Goal: Task Accomplishment & Management: Manage account settings

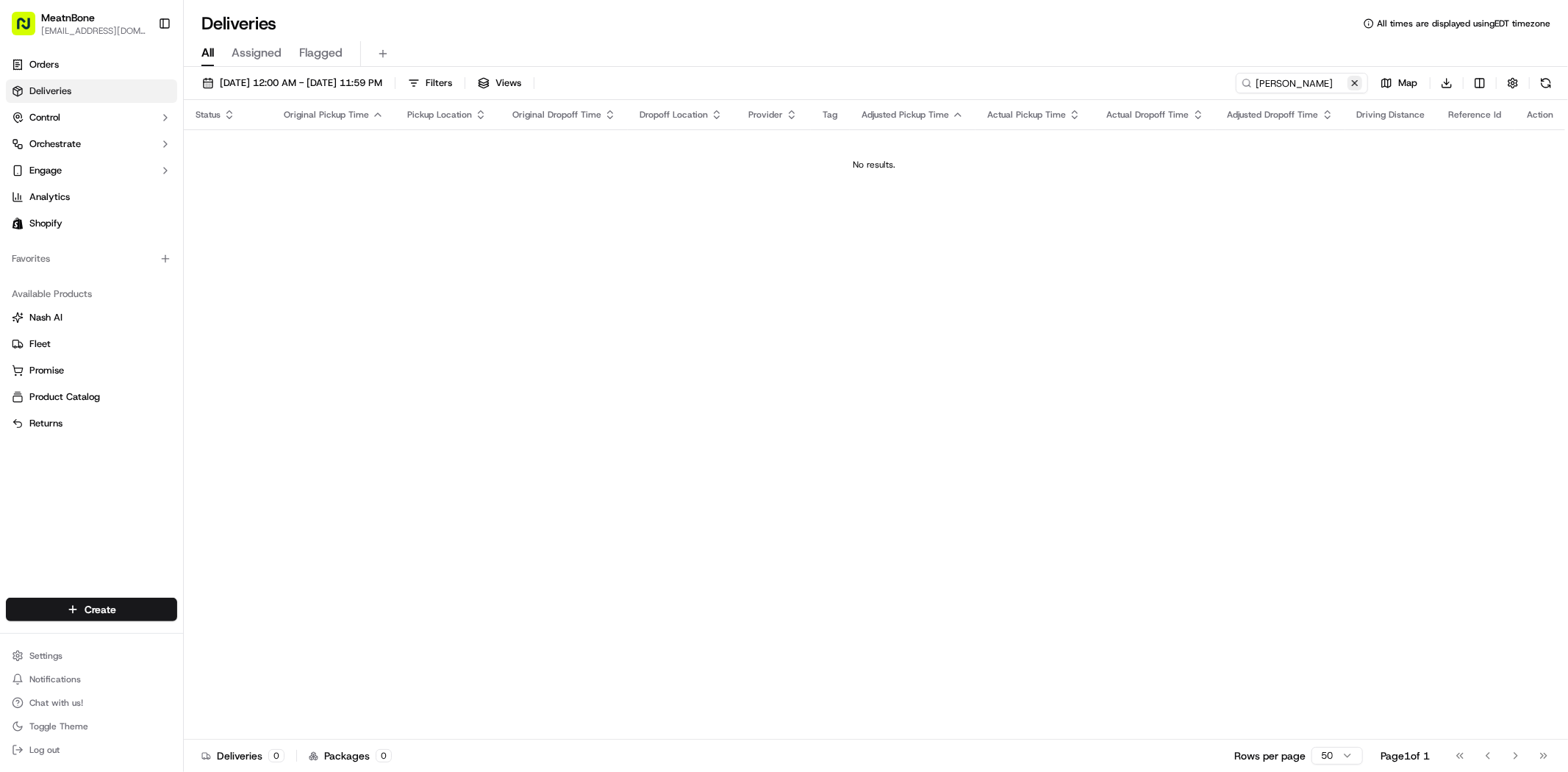
click at [1355, 81] on button at bounding box center [1355, 83] width 15 height 15
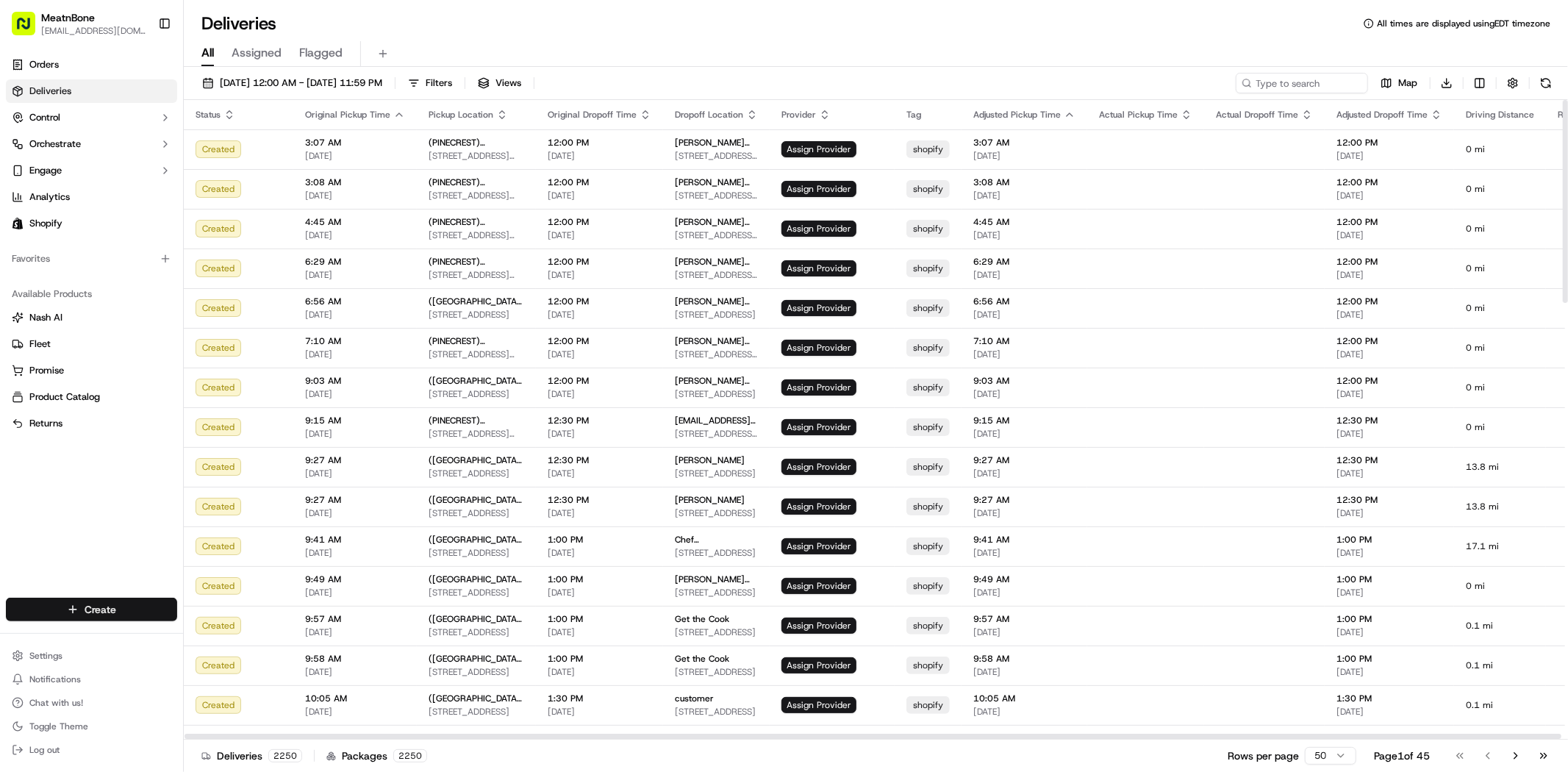
click at [136, 609] on html "MeatnBone [EMAIL_ADDRESS][DOMAIN_NAME] Toggle Sidebar Orders Deliveries Control…" at bounding box center [784, 386] width 1568 height 772
click at [222, 643] on link "Delivery" at bounding box center [264, 636] width 164 height 26
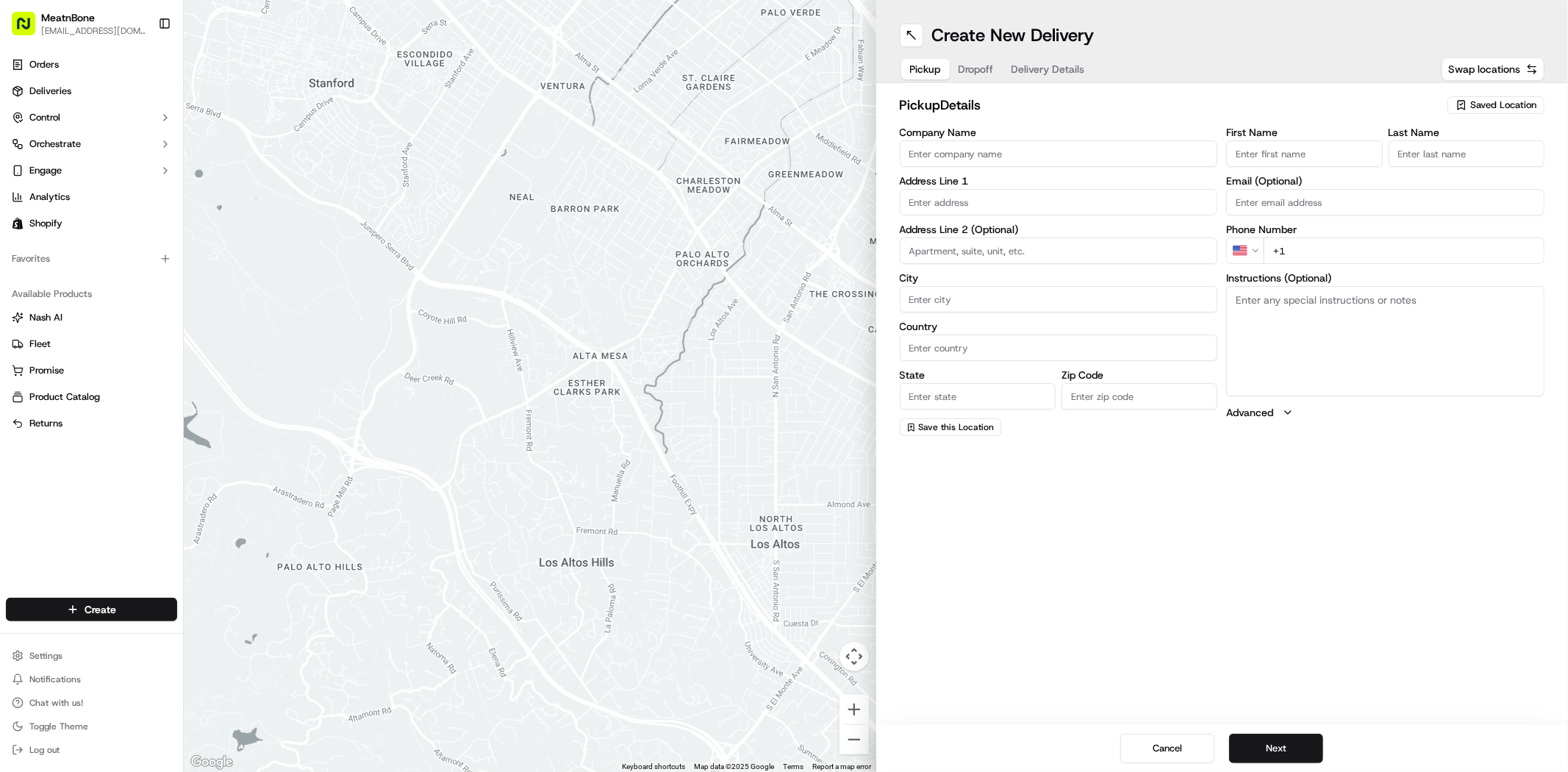
click at [1468, 104] on div "Saved Location" at bounding box center [1495, 105] width 97 height 17
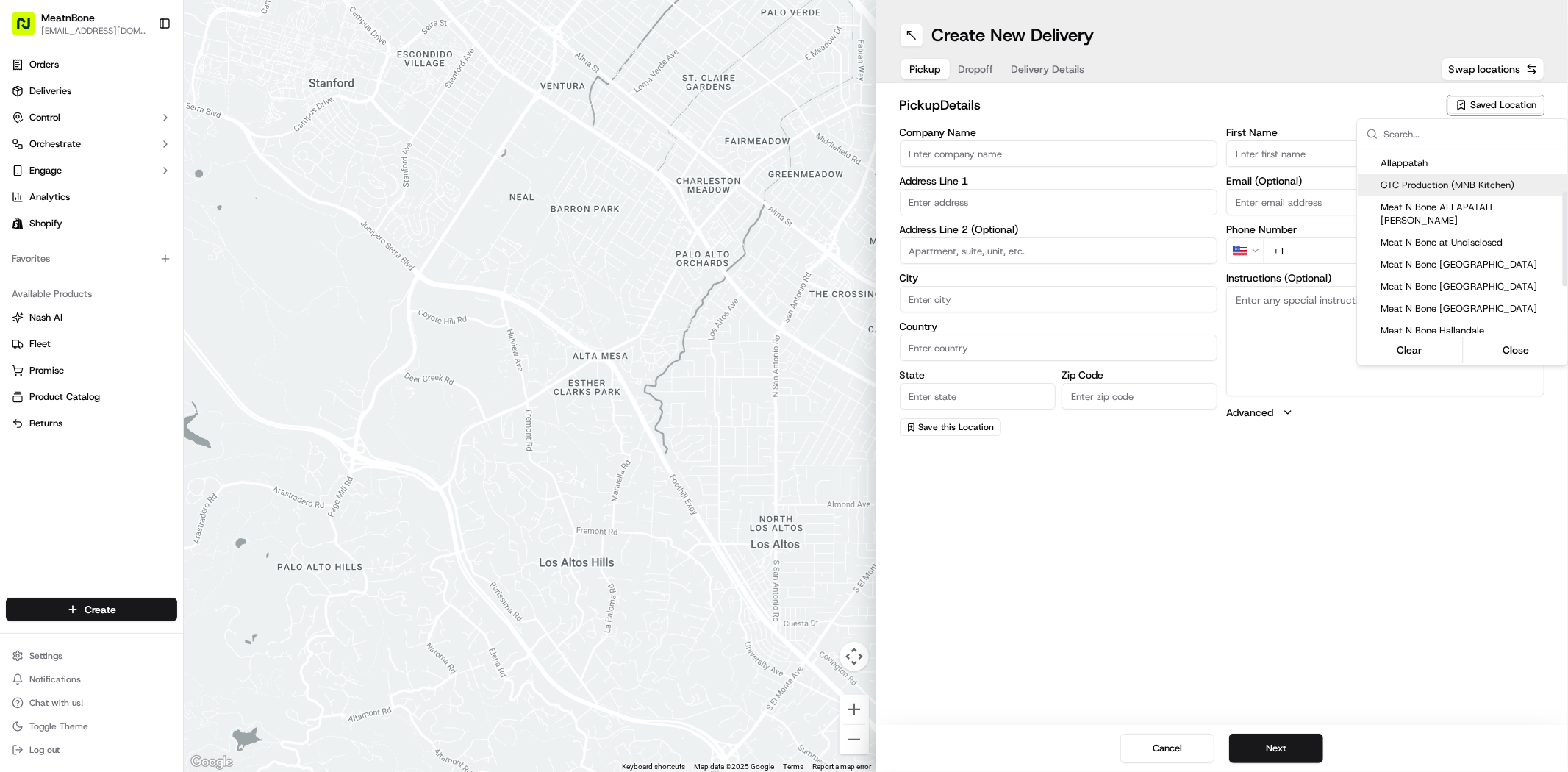
scroll to position [81, 0]
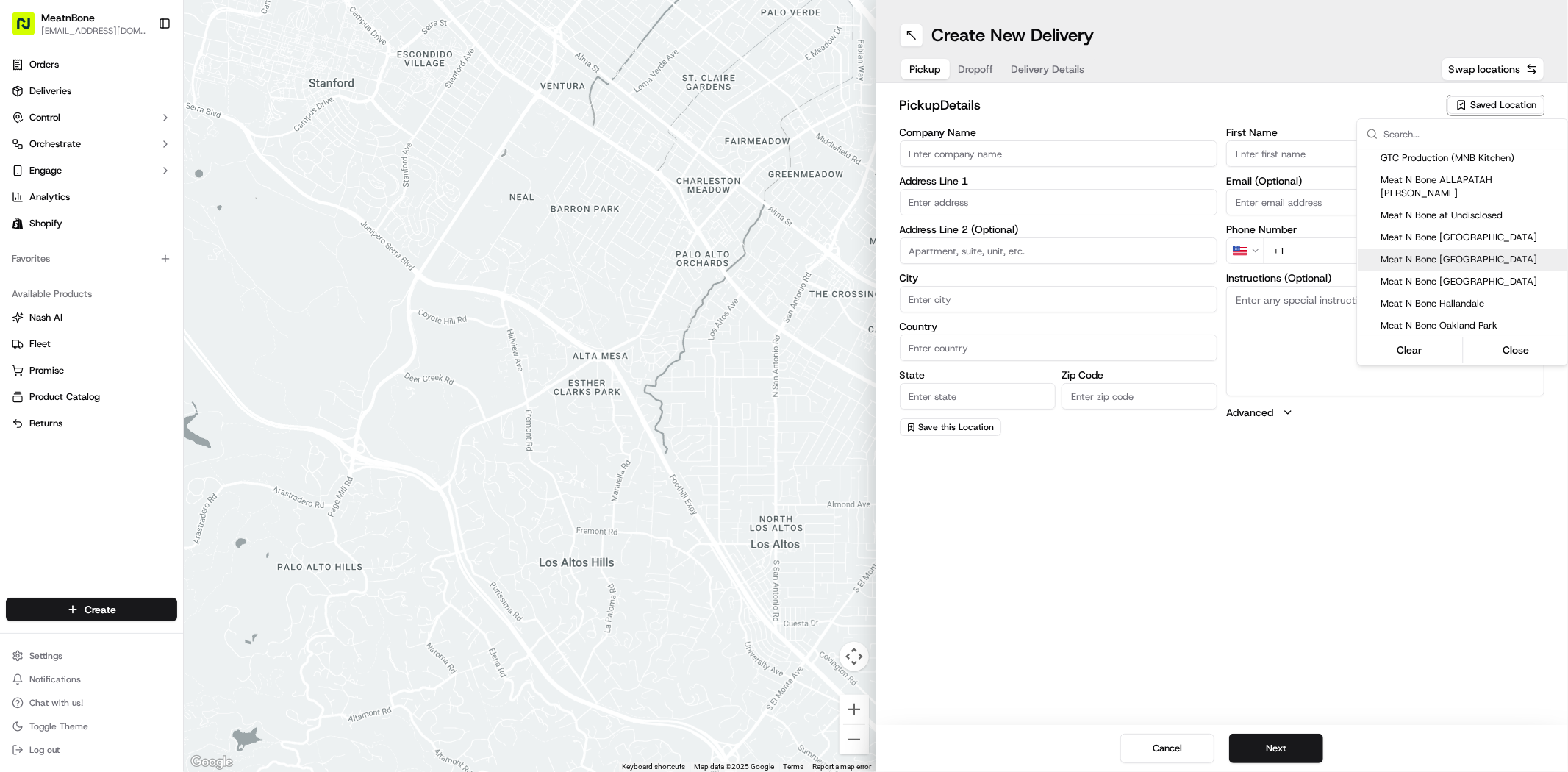
click at [62, 93] on html "MeatnBone dnguyen@meatnbone.com Toggle Sidebar Orders Deliveries Control Orches…" at bounding box center [784, 386] width 1568 height 772
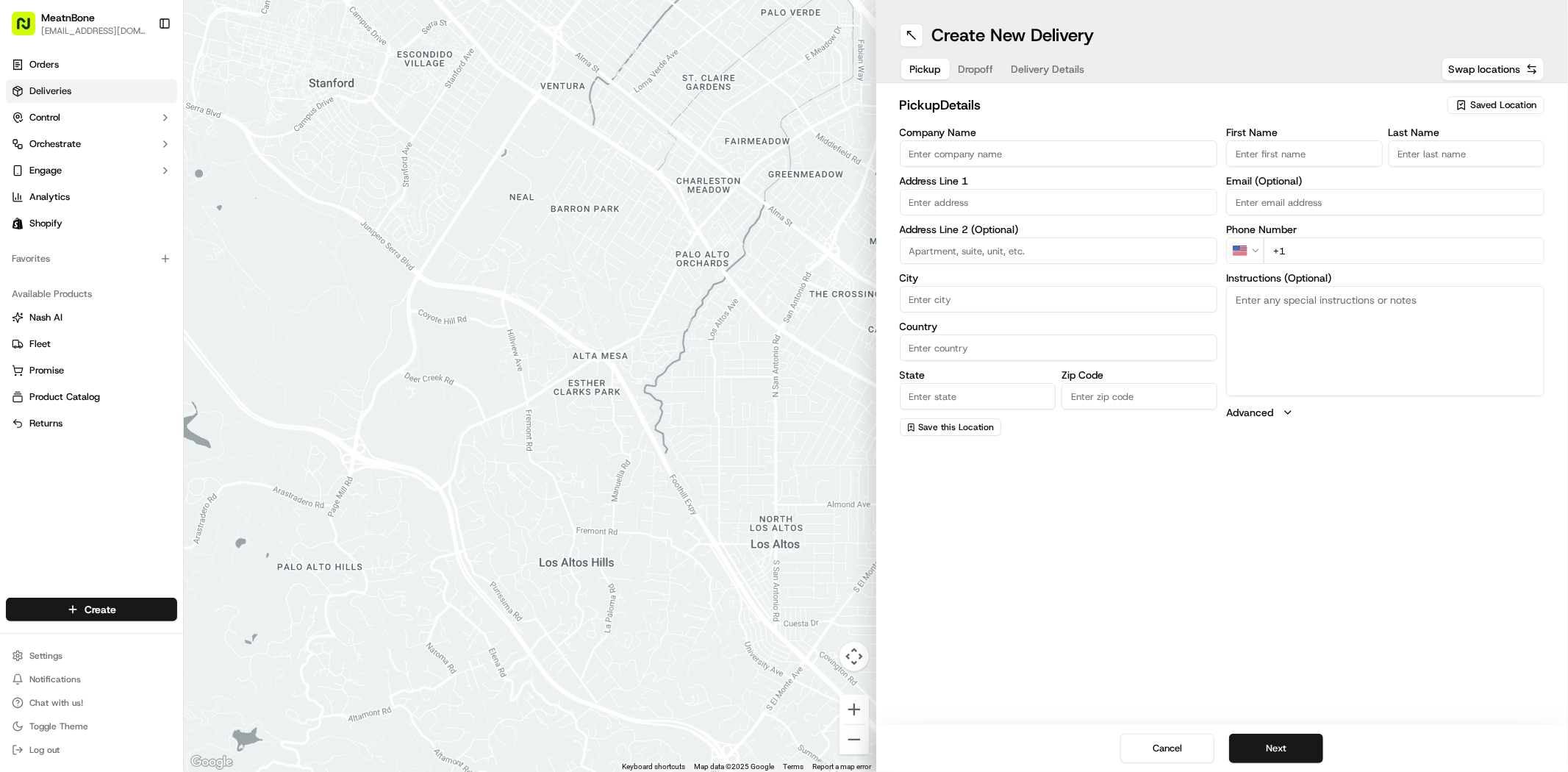
click at [62, 93] on span "Deliveries" at bounding box center [51, 91] width 42 height 13
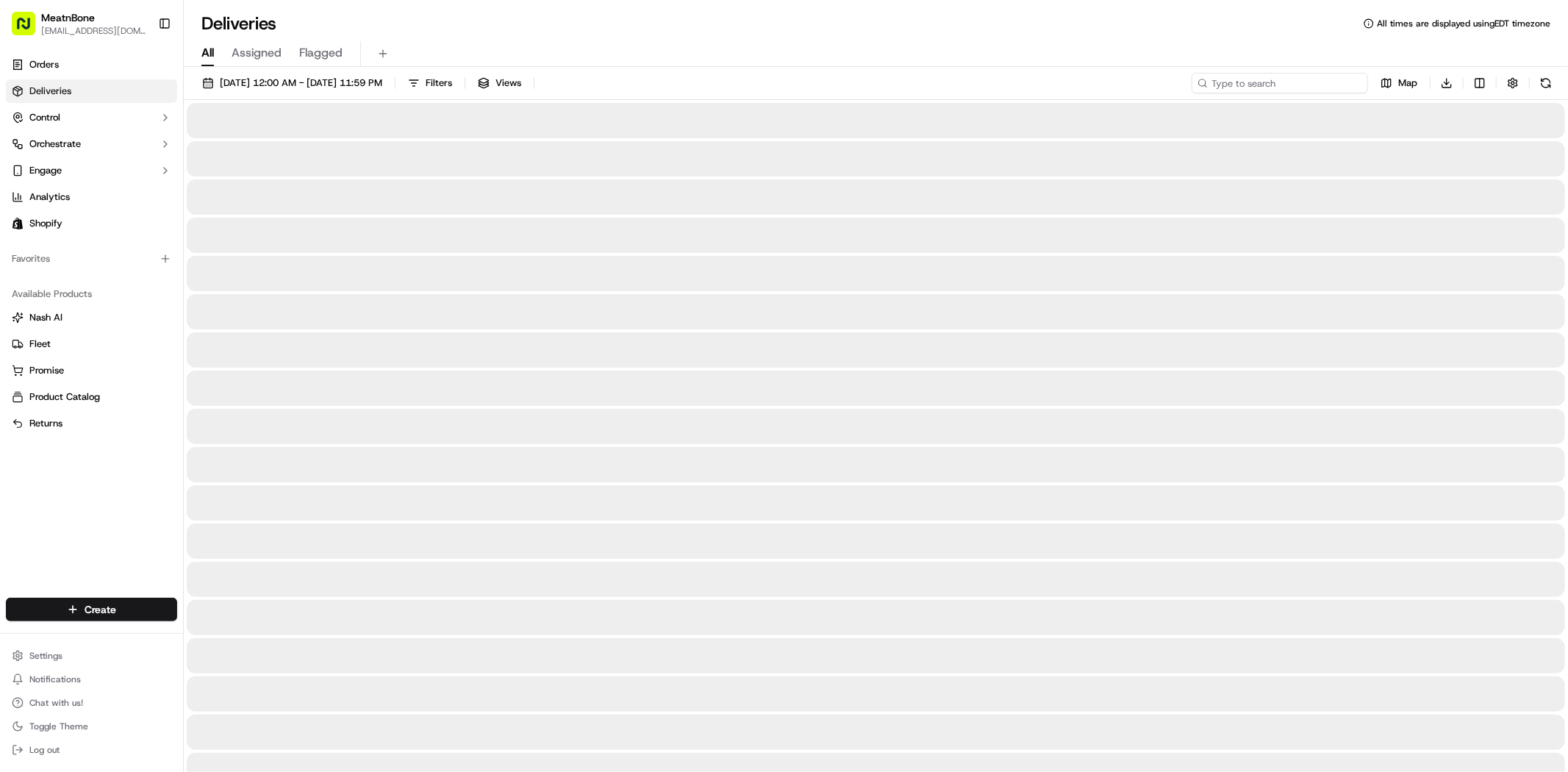
click at [1268, 87] on input at bounding box center [1280, 83] width 177 height 21
click at [1262, 86] on input at bounding box center [1280, 83] width 177 height 21
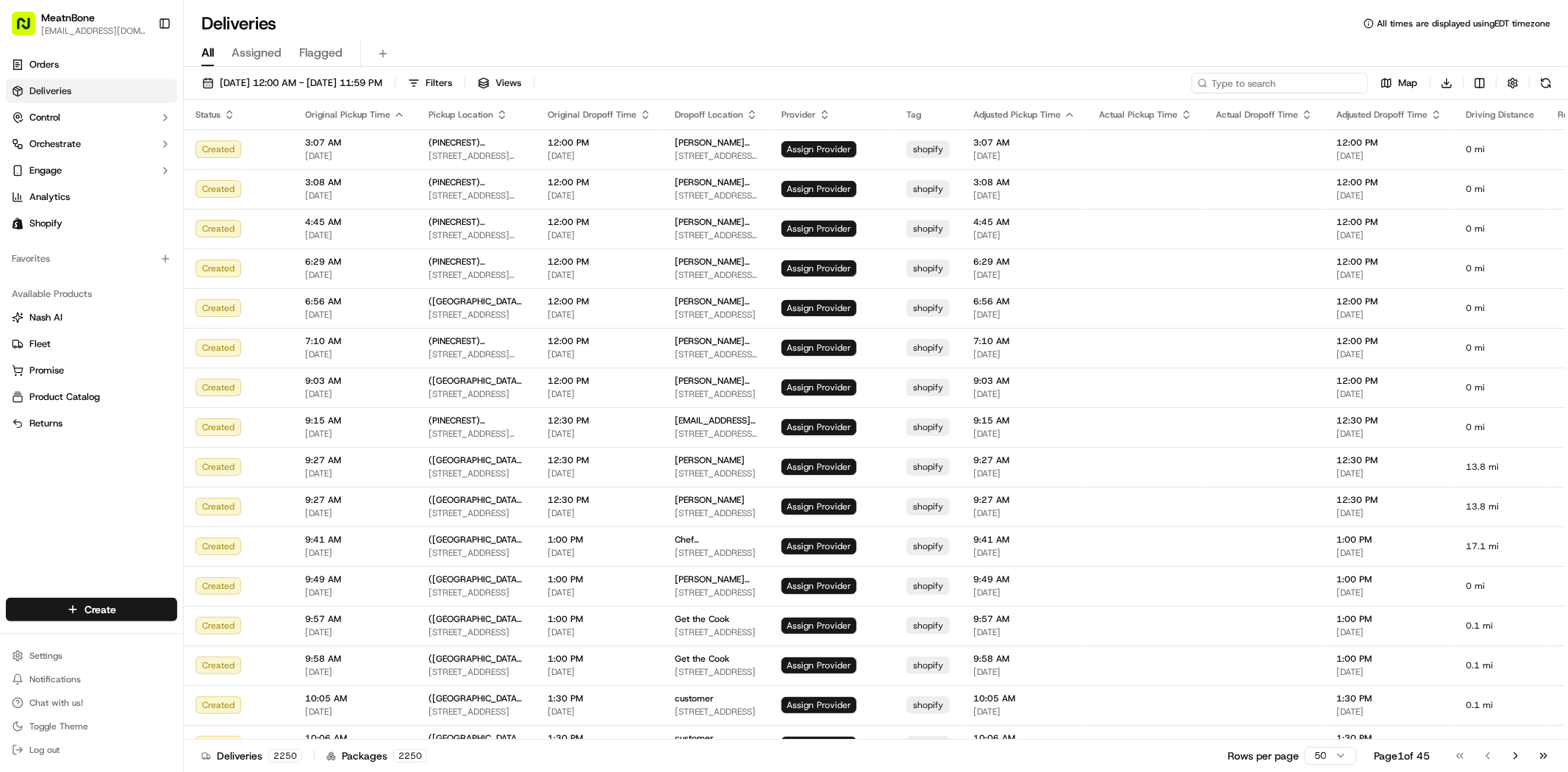
click at [1261, 85] on input at bounding box center [1280, 83] width 177 height 21
paste input "[PERSON_NAME]"
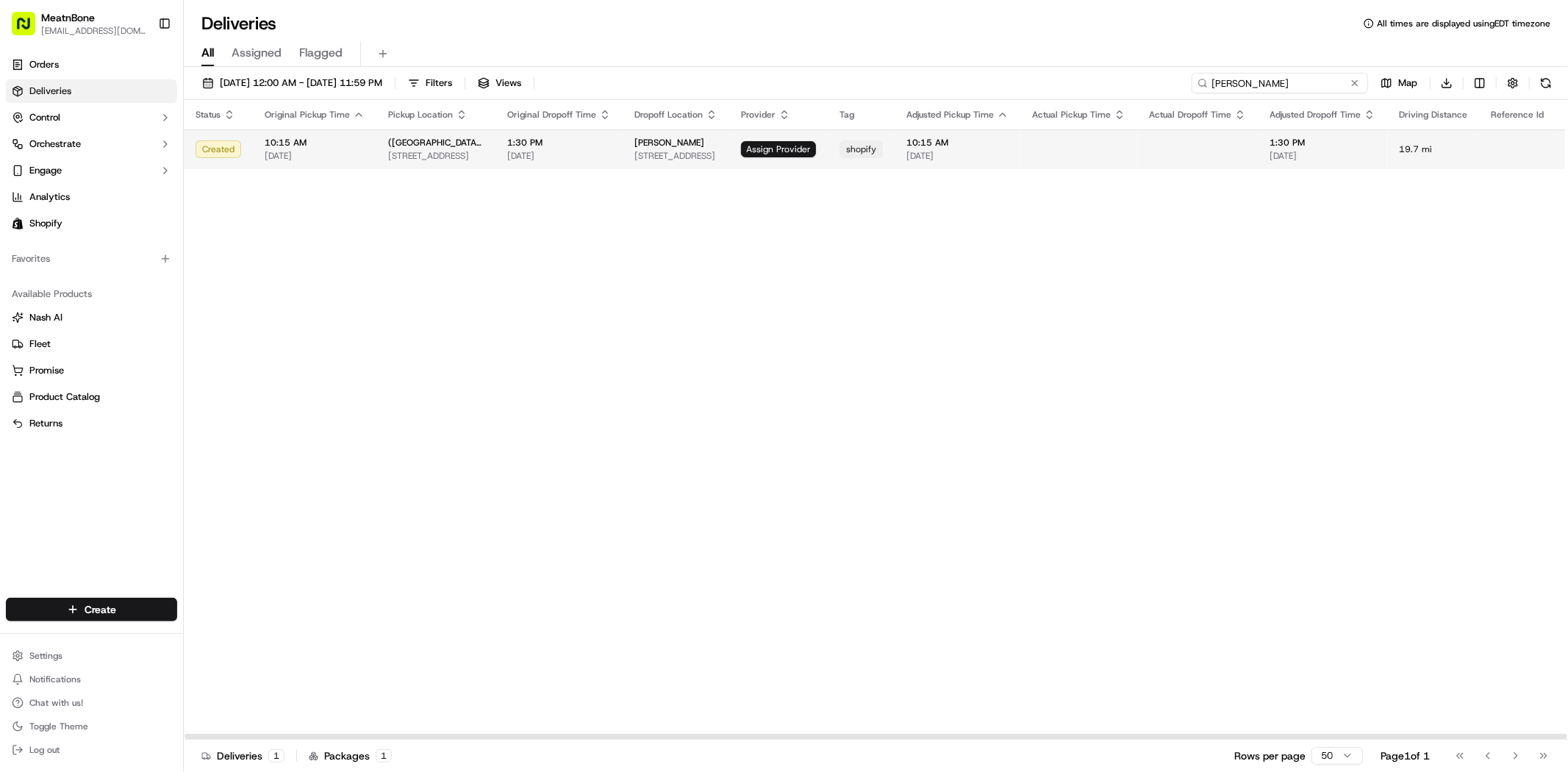
type input "[PERSON_NAME]"
click at [1534, 149] on html "MeatnBone dnguyen@meatnbone.com Toggle Sidebar Orders Deliveries Control Orches…" at bounding box center [784, 386] width 1568 height 772
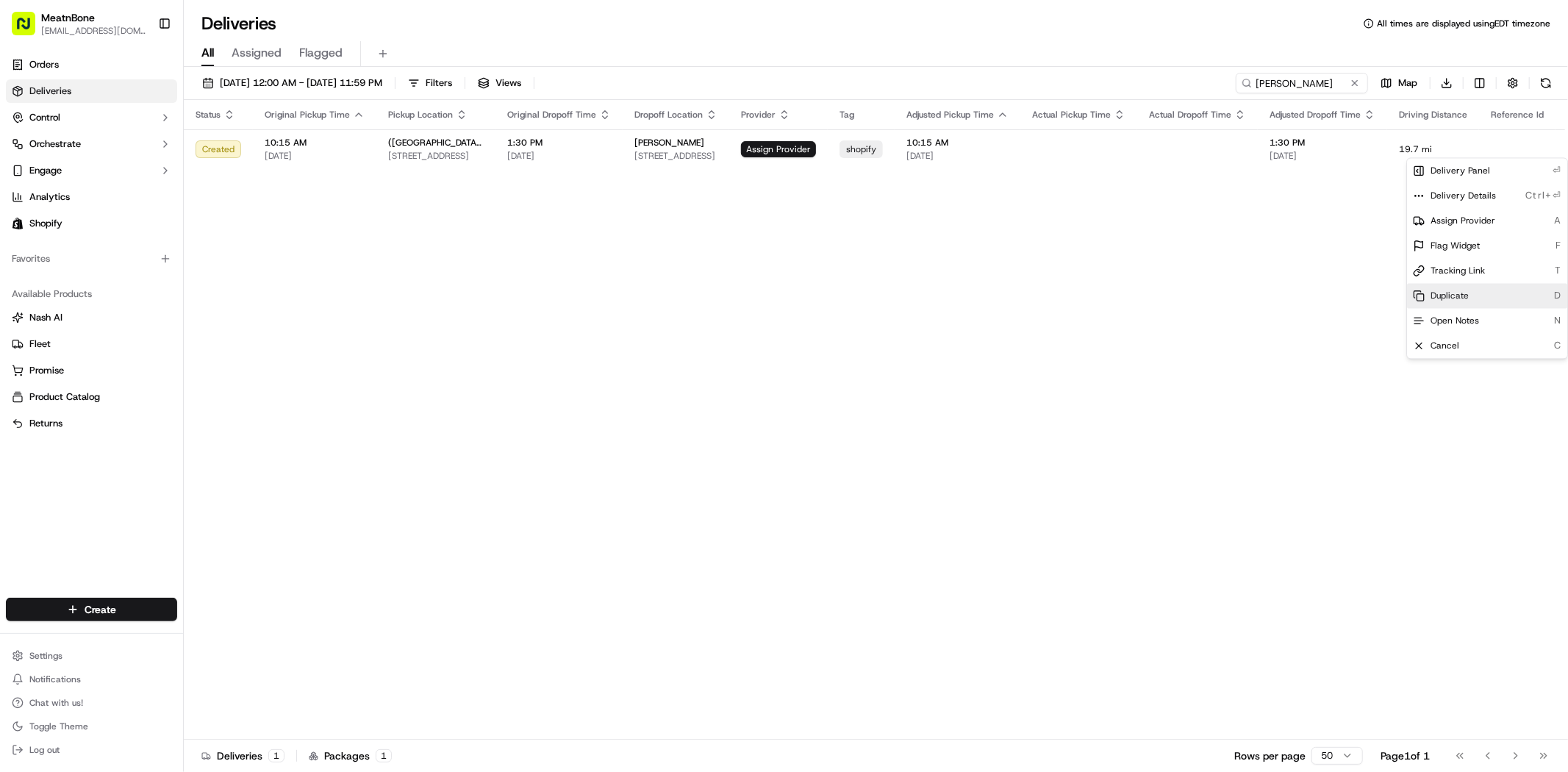
click at [1470, 292] on div "Duplicate D" at bounding box center [1487, 296] width 160 height 25
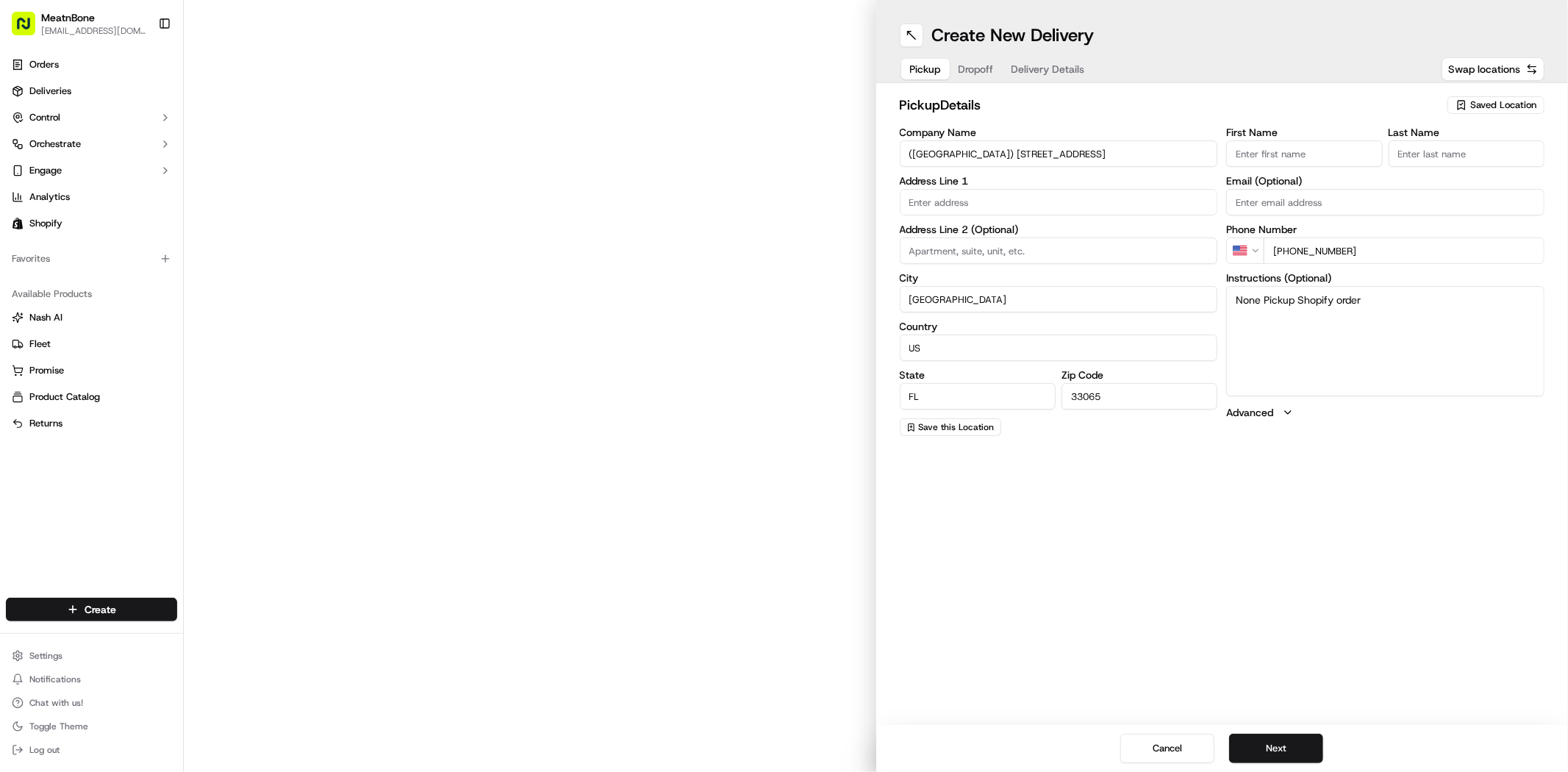
type input "[STREET_ADDRESS]"
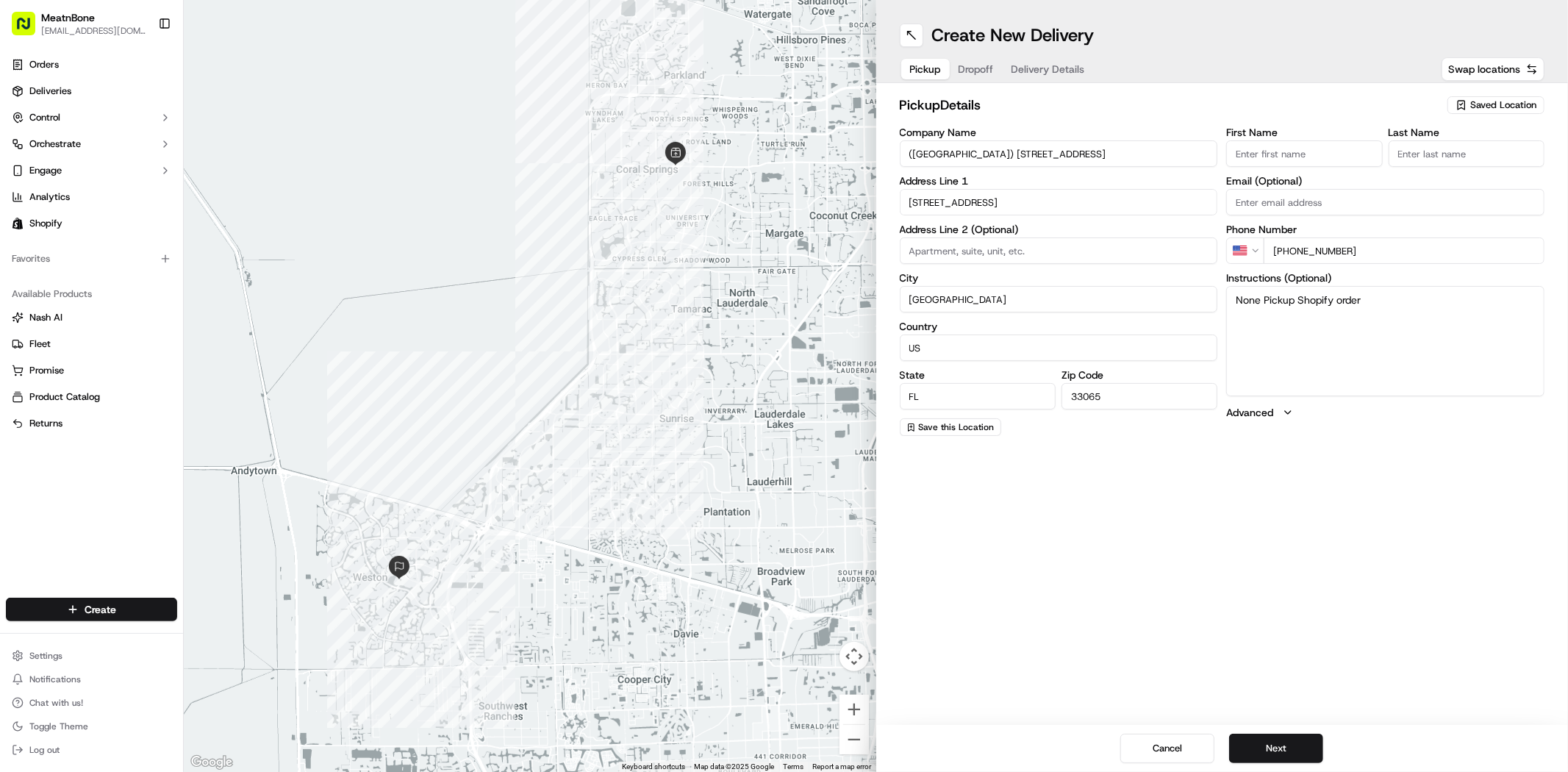
click at [1467, 106] on div "Saved Location" at bounding box center [1495, 105] width 97 height 17
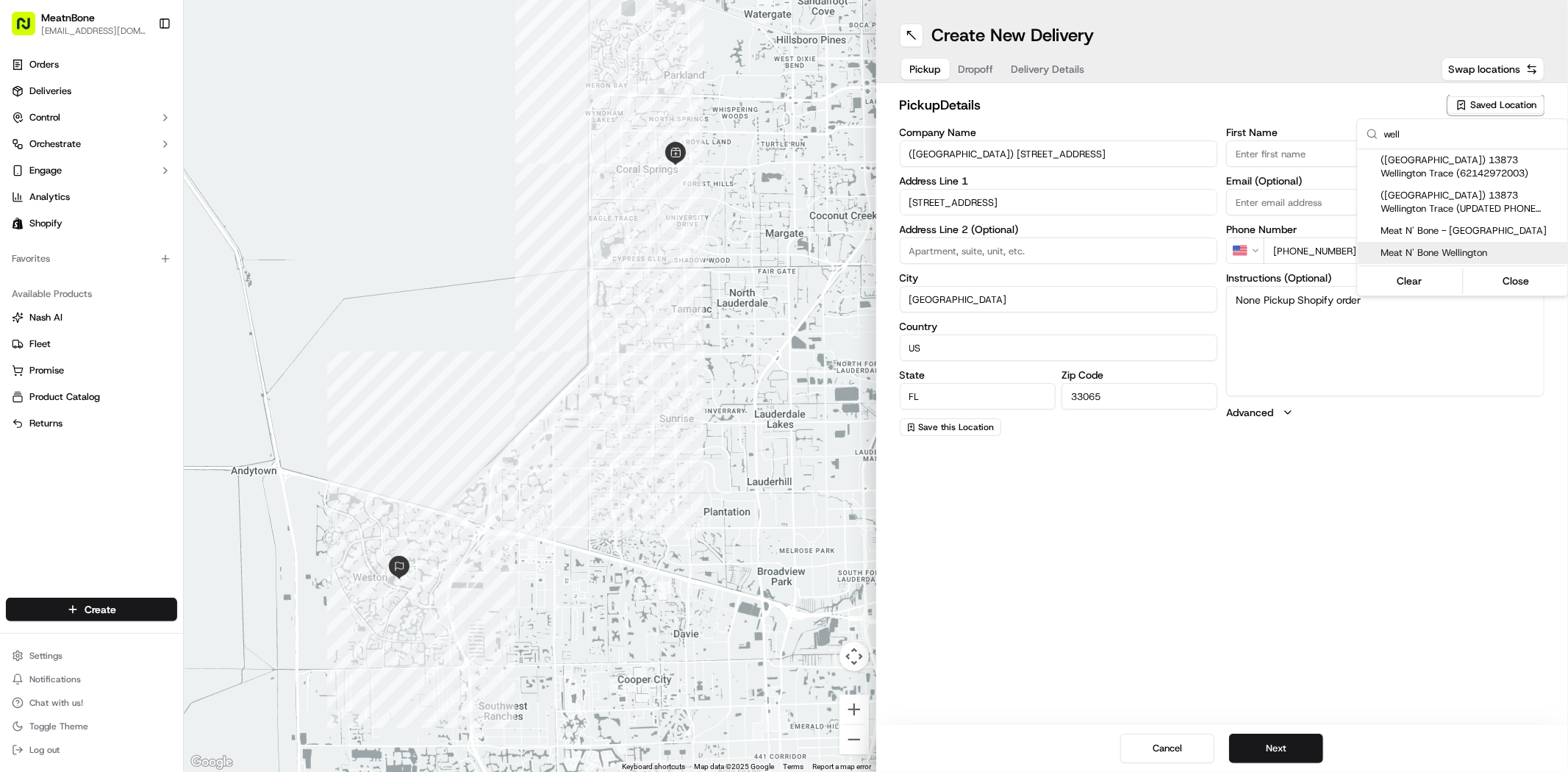
type input "well"
click at [1445, 247] on span "Meat N' Bone Wellington" at bounding box center [1471, 253] width 181 height 13
type input "Meat N' Bone Wellington"
type input "13837 Wellington Trace"
type input "b7"
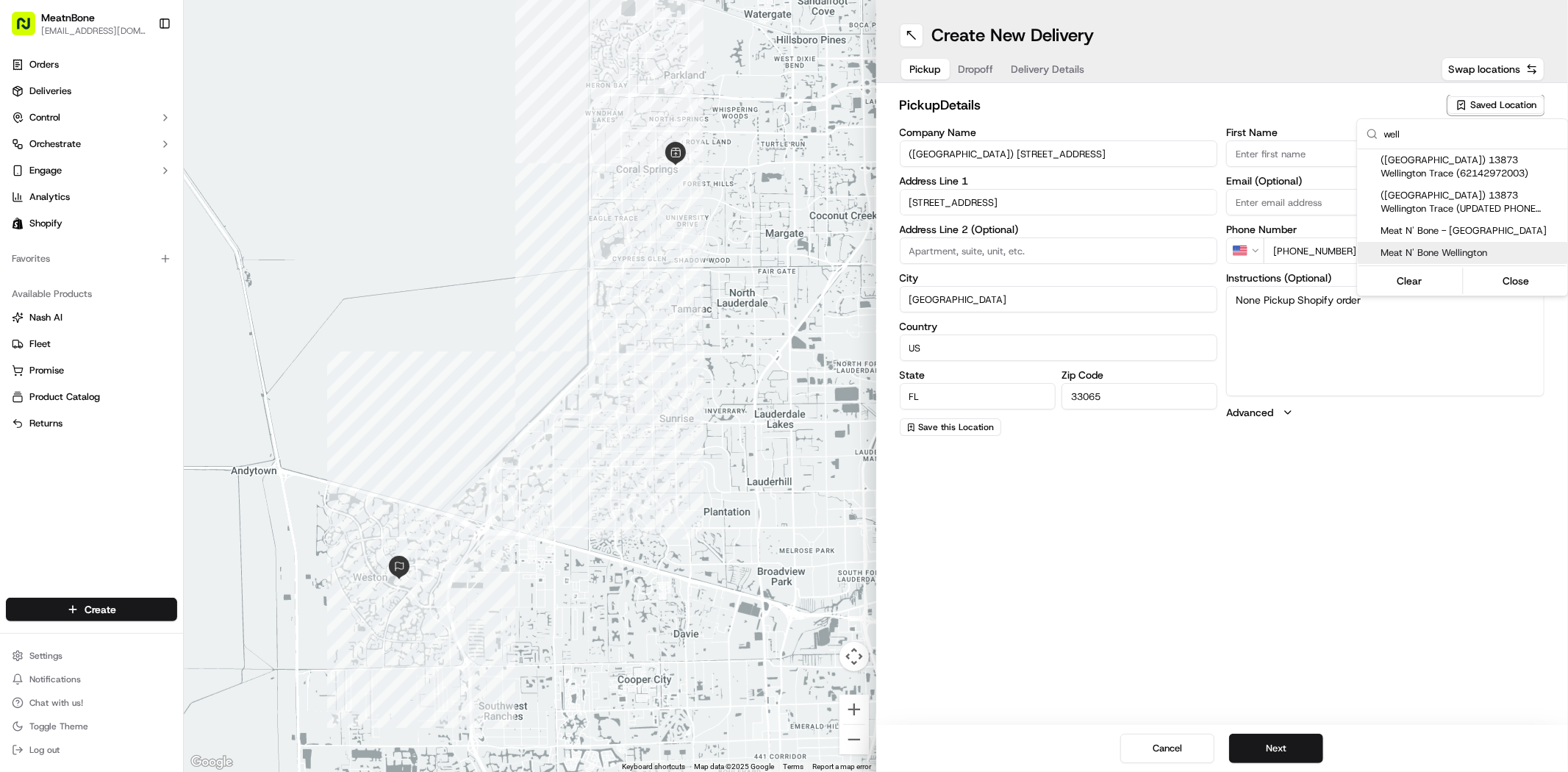
type input "Wellington"
type input "33414"
type input "Thomas"
type input "Lobracco"
type input "+1 561 556 6393"
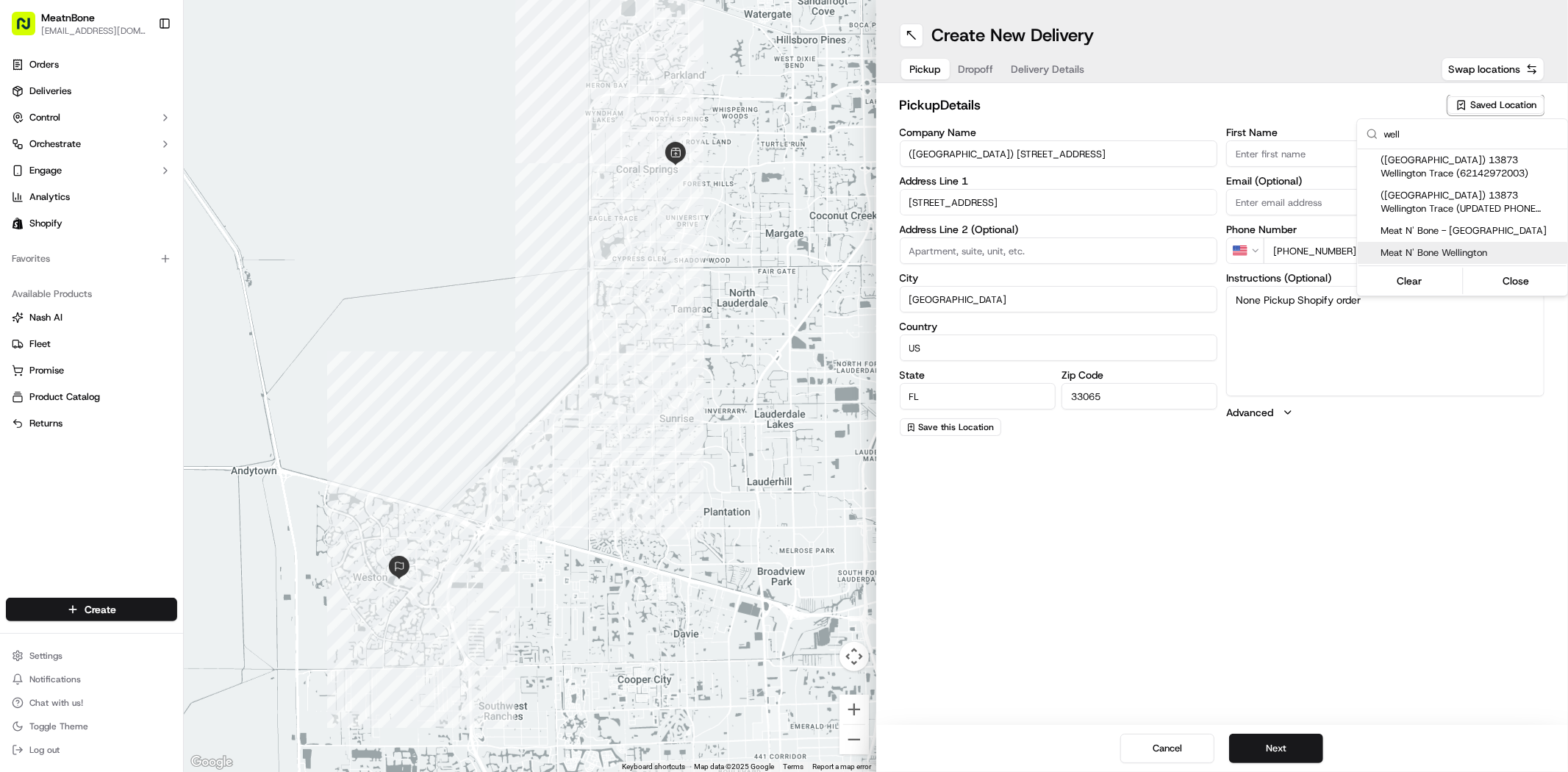
type textarea "MEAT N BONE STORE, PLEASE ENTER AND SHOW THE PHONE."
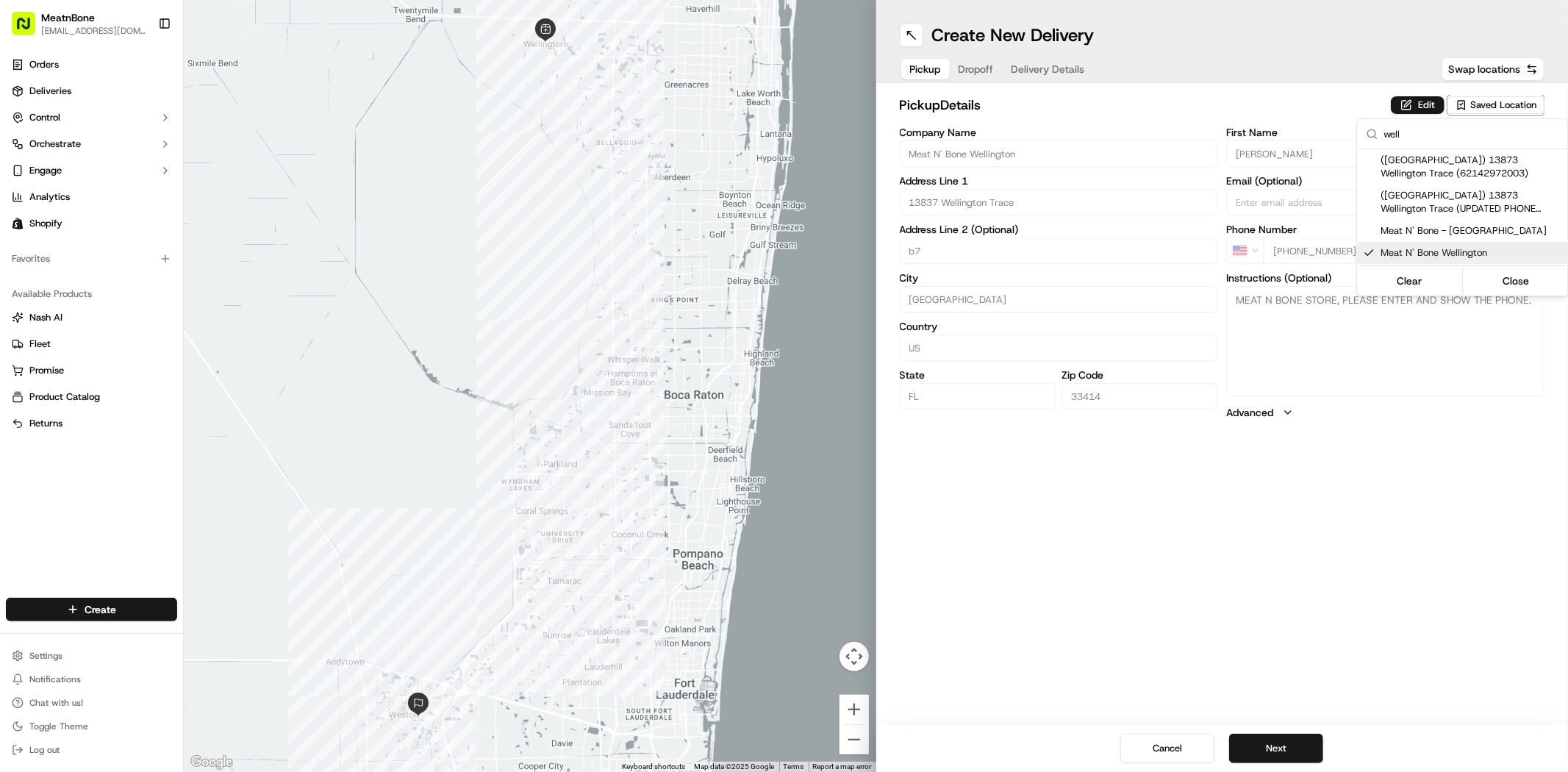
click at [1272, 744] on html "MeatnBone dnguyen@meatnbone.com Toggle Sidebar Orders Deliveries Control Orches…" at bounding box center [784, 386] width 1568 height 772
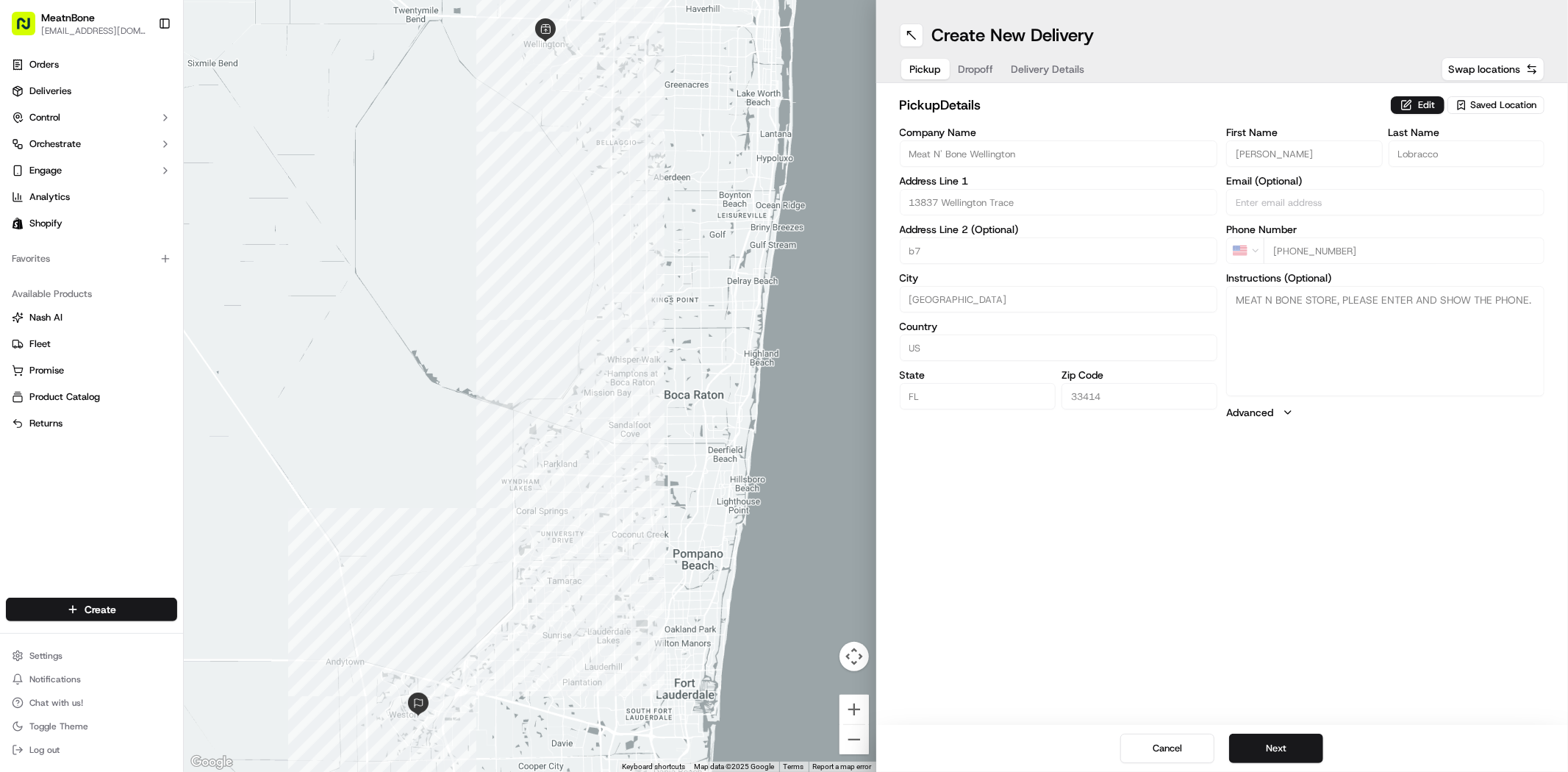
click at [1272, 744] on button "Next" at bounding box center [1276, 748] width 94 height 30
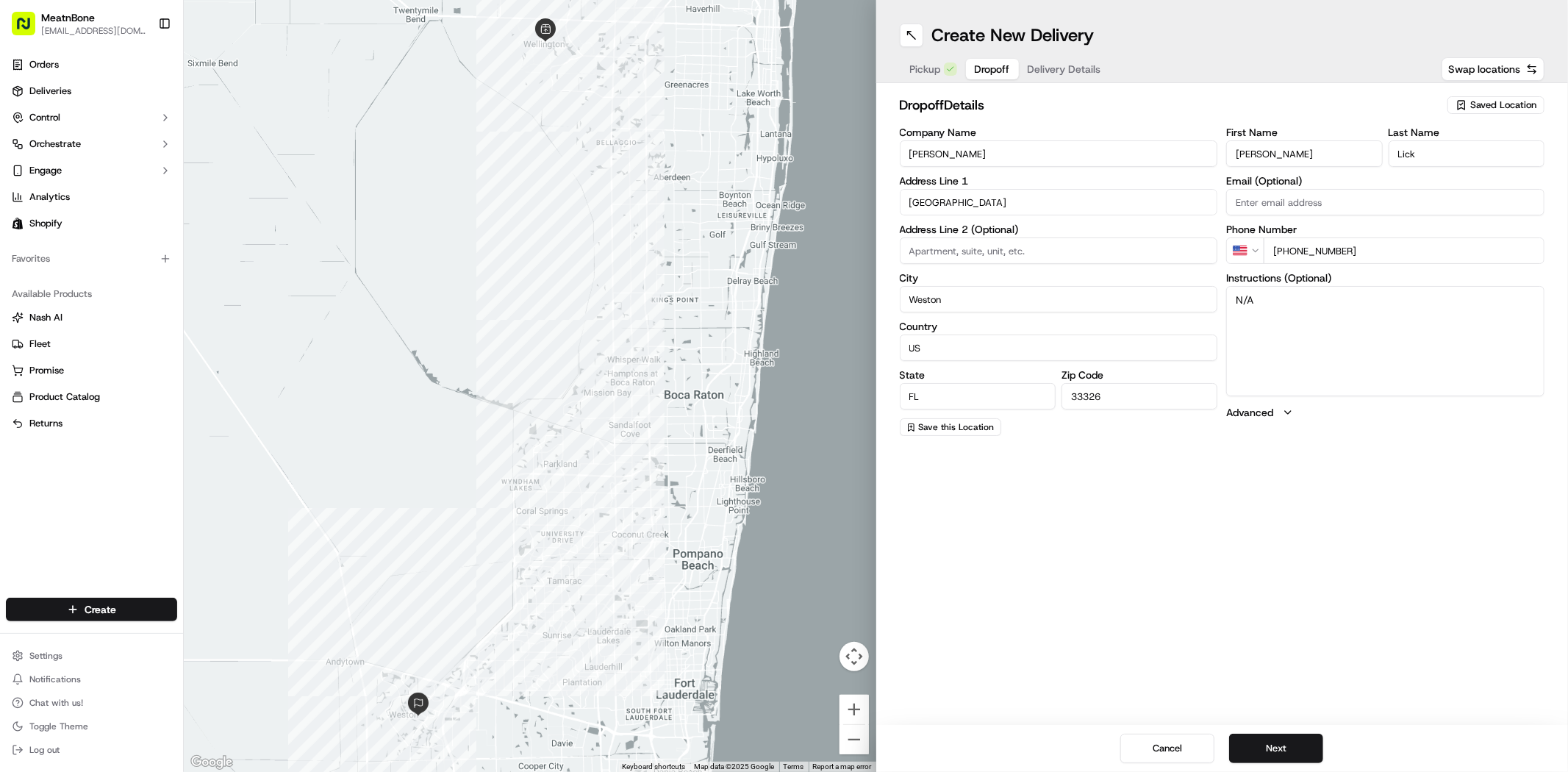
drag, startPoint x: 1252, startPoint y: 296, endPoint x: 1210, endPoint y: 291, distance: 42.3
click at [1217, 295] on div "Company Name Ron Lick Address Line 1 1665 Island Way Address Line 2 (Optional) …" at bounding box center [1223, 281] width 645 height 309
click at [1280, 743] on button "Next" at bounding box center [1276, 748] width 94 height 30
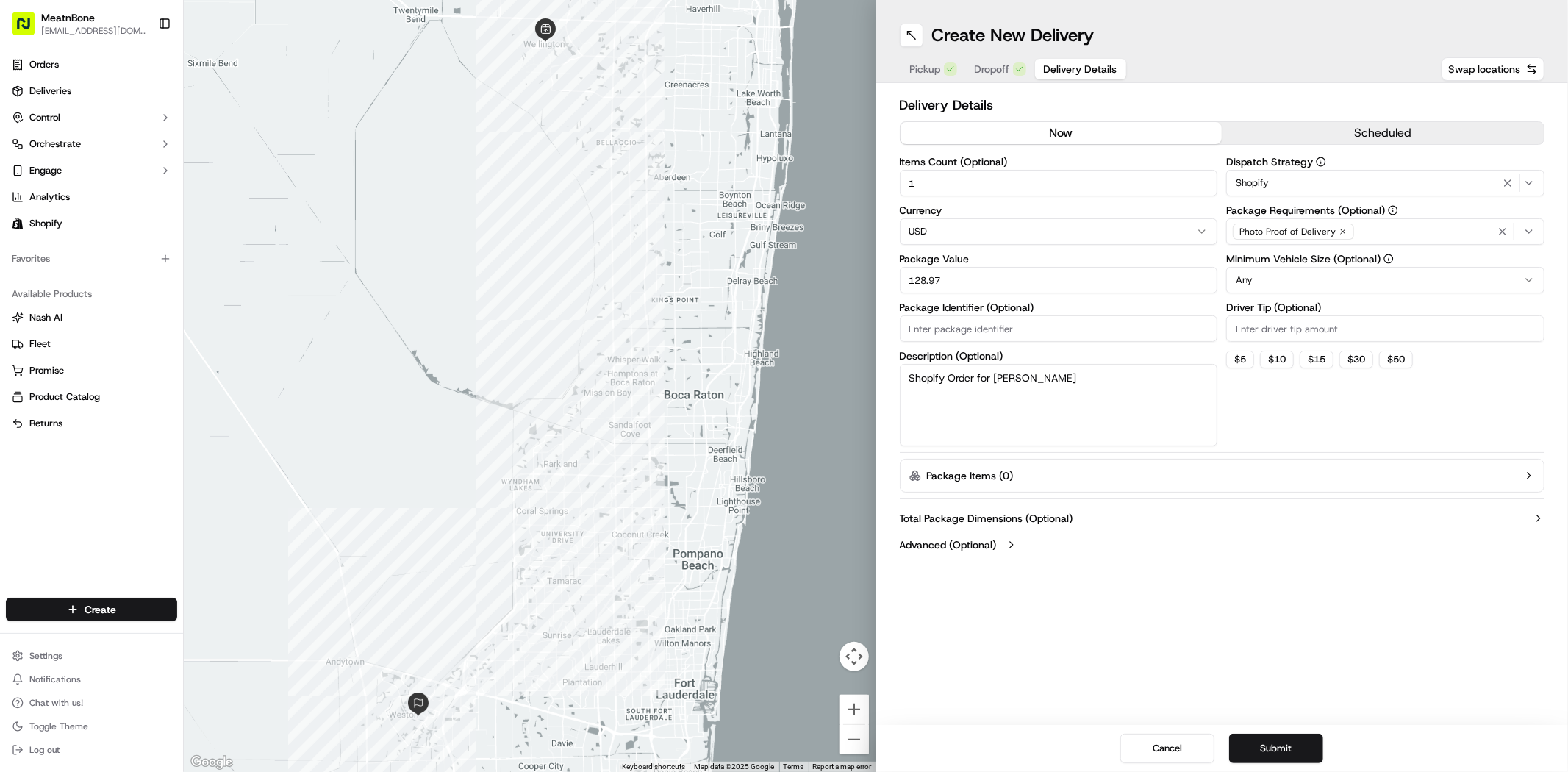
click at [943, 326] on input "Package Identifier (Optional)" at bounding box center [1059, 329] width 318 height 26
paste input "256503"
type input "256503"
drag, startPoint x: 1047, startPoint y: 377, endPoint x: 886, endPoint y: 376, distance: 161.0
click at [887, 376] on div "Delivery Details now scheduled Items Count (Optional) 1 Currency USD Package Va…" at bounding box center [1223, 326] width 693 height 486
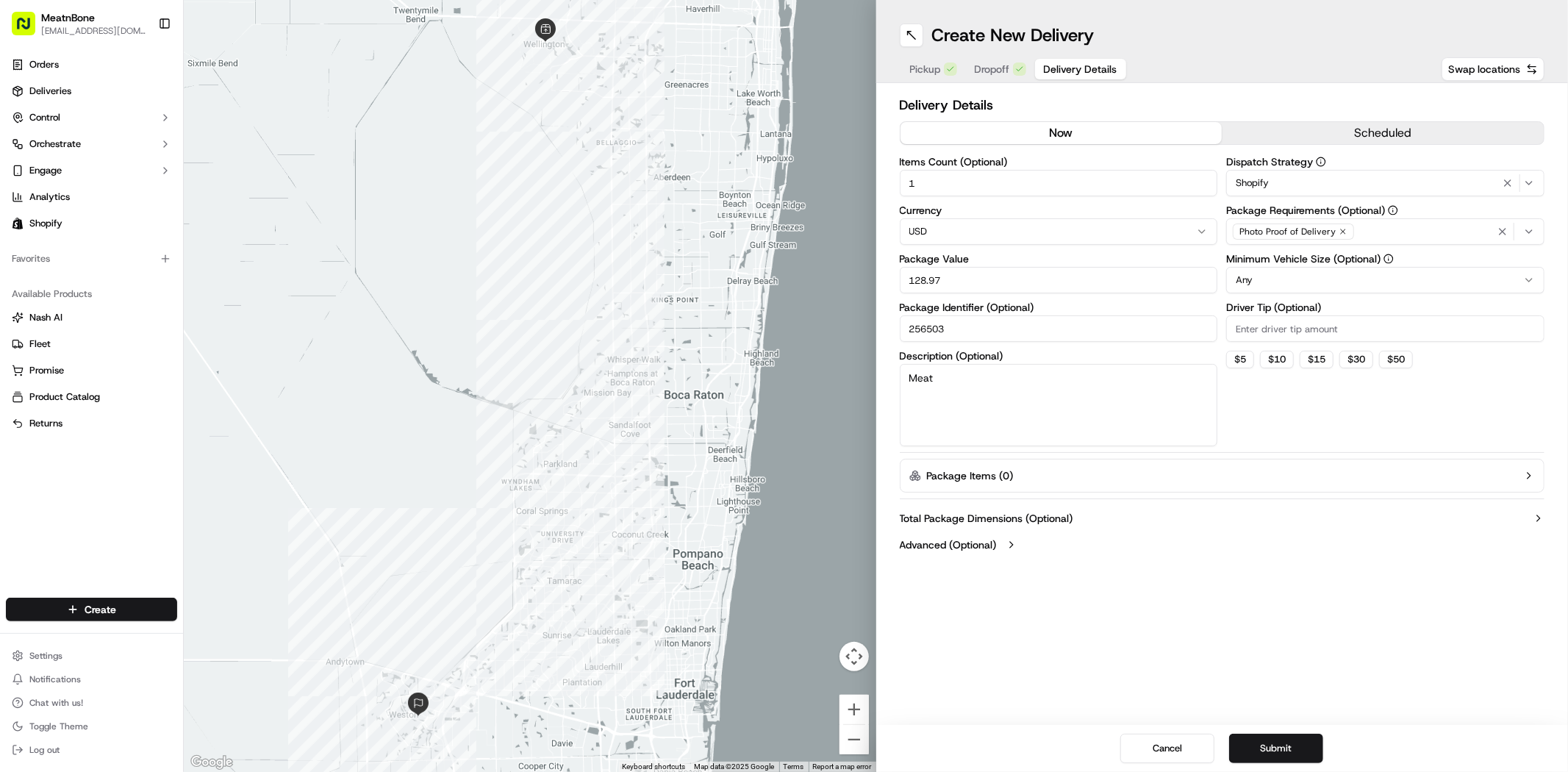
type textarea "Meat"
click at [1284, 413] on div "Dispatch Strategy Shopify Package Requirements (Optional) Photo Proof of Delive…" at bounding box center [1385, 301] width 318 height 289
click at [1247, 356] on button "$ 5" at bounding box center [1240, 359] width 28 height 17
type input "5"
click at [1297, 744] on button "Submit" at bounding box center [1276, 748] width 94 height 30
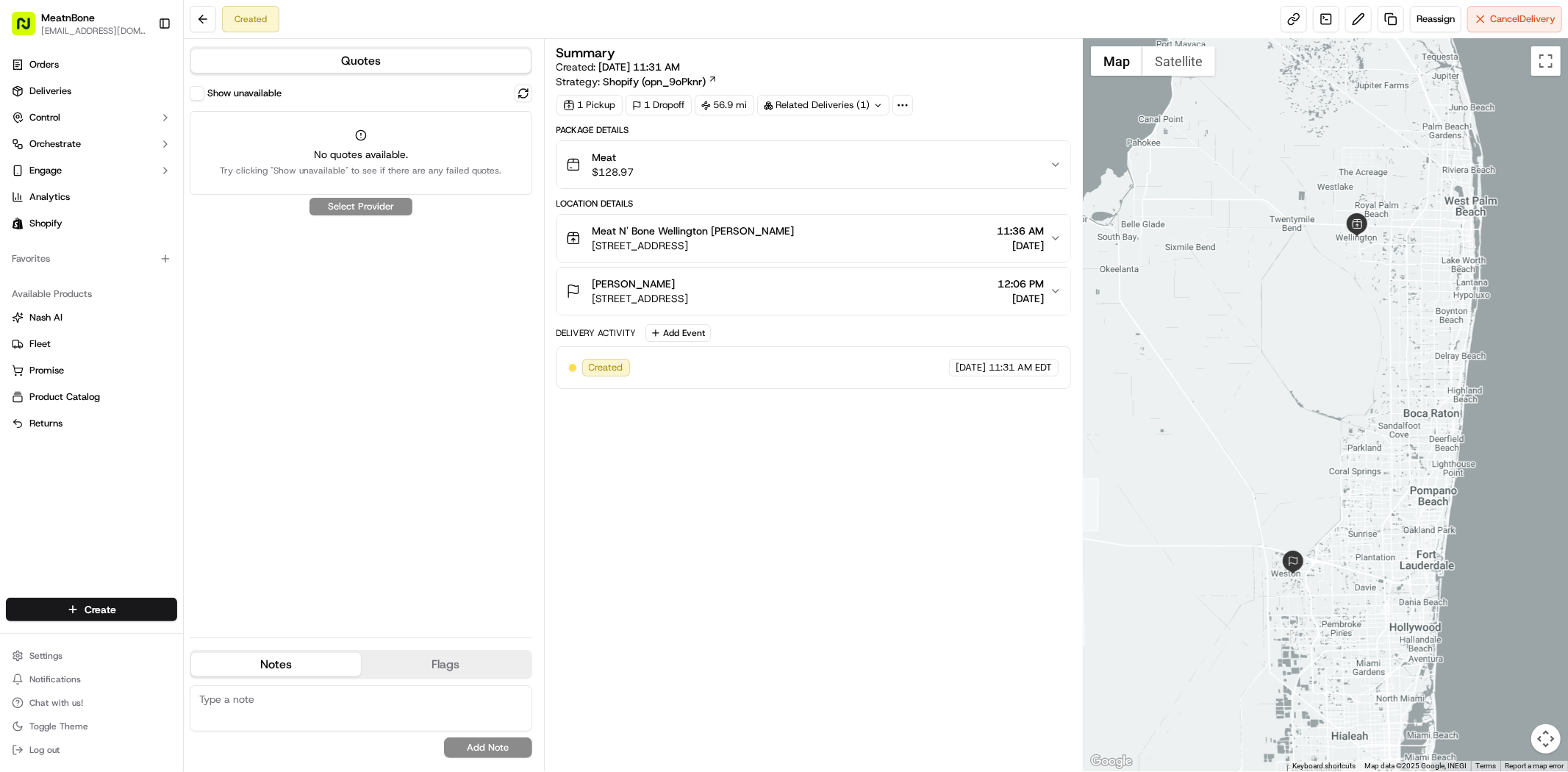
click at [679, 442] on div "Summary Created: 09/18/2025 11:31 AM Strategy: Shopify (opn_9oPknr) 1 Pickup 1 …" at bounding box center [813, 405] width 514 height 717
click at [247, 100] on div "Show unavailable" at bounding box center [235, 93] width 92 height 15
click at [250, 95] on label "Show unavailable" at bounding box center [244, 93] width 74 height 13
click at [205, 95] on button "Show unavailable" at bounding box center [197, 93] width 15 height 15
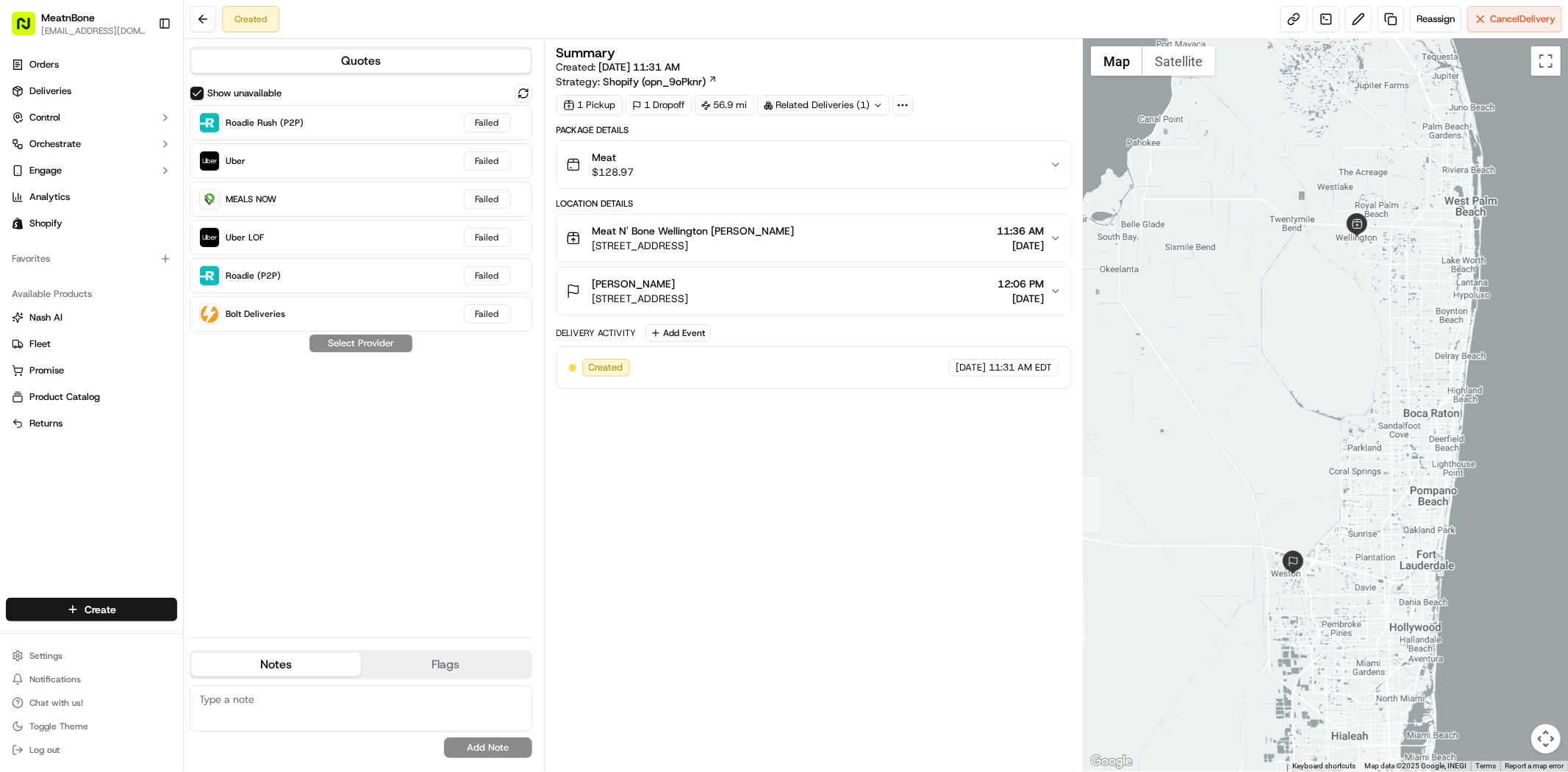
click at [250, 95] on label "Show unavailable" at bounding box center [244, 93] width 74 height 13
click at [205, 95] on button "Show unavailable" at bounding box center [197, 93] width 15 height 15
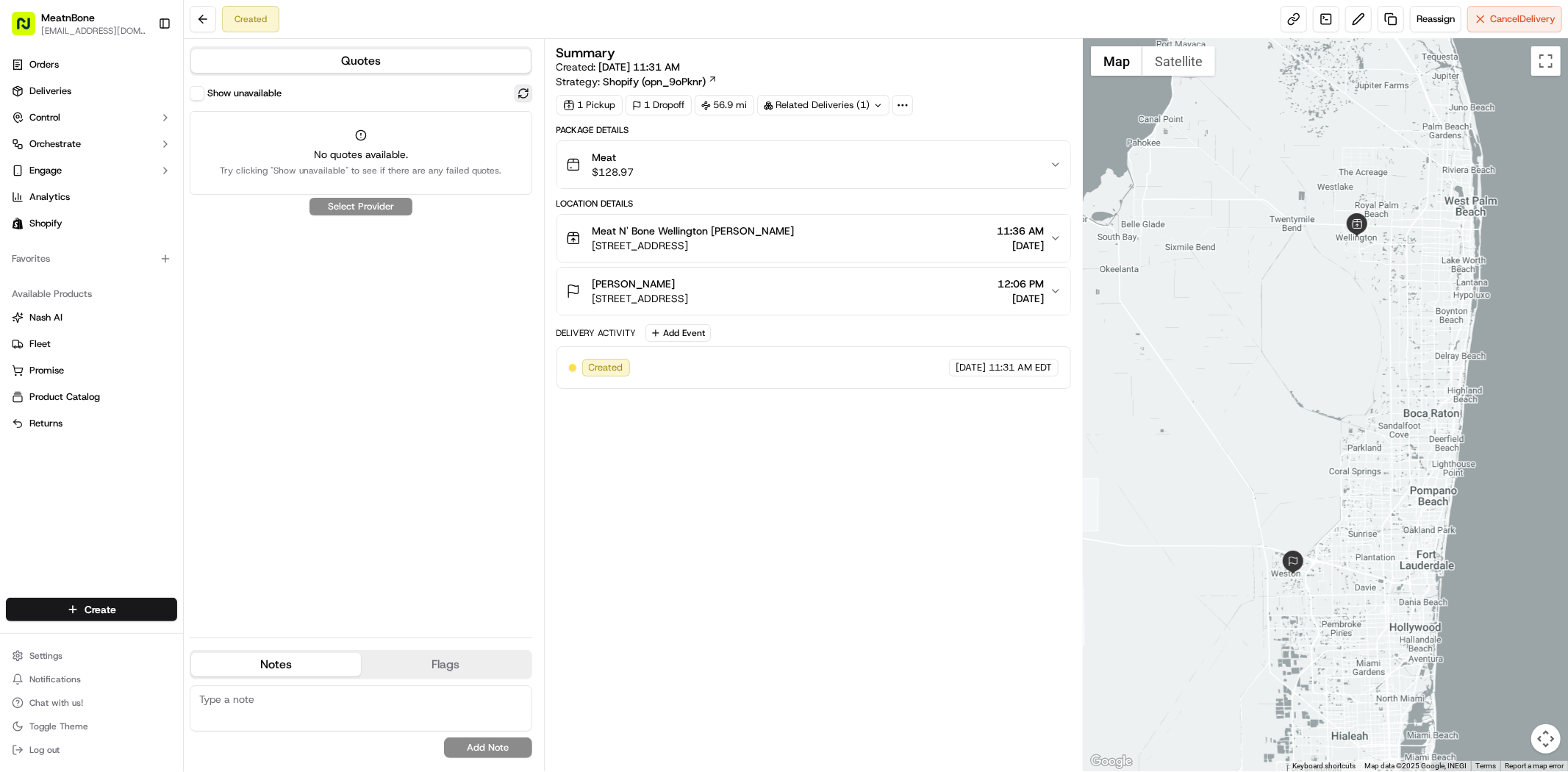
click at [514, 95] on button at bounding box center [523, 94] width 17 height 17
click at [1302, 15] on link at bounding box center [1293, 19] width 26 height 26
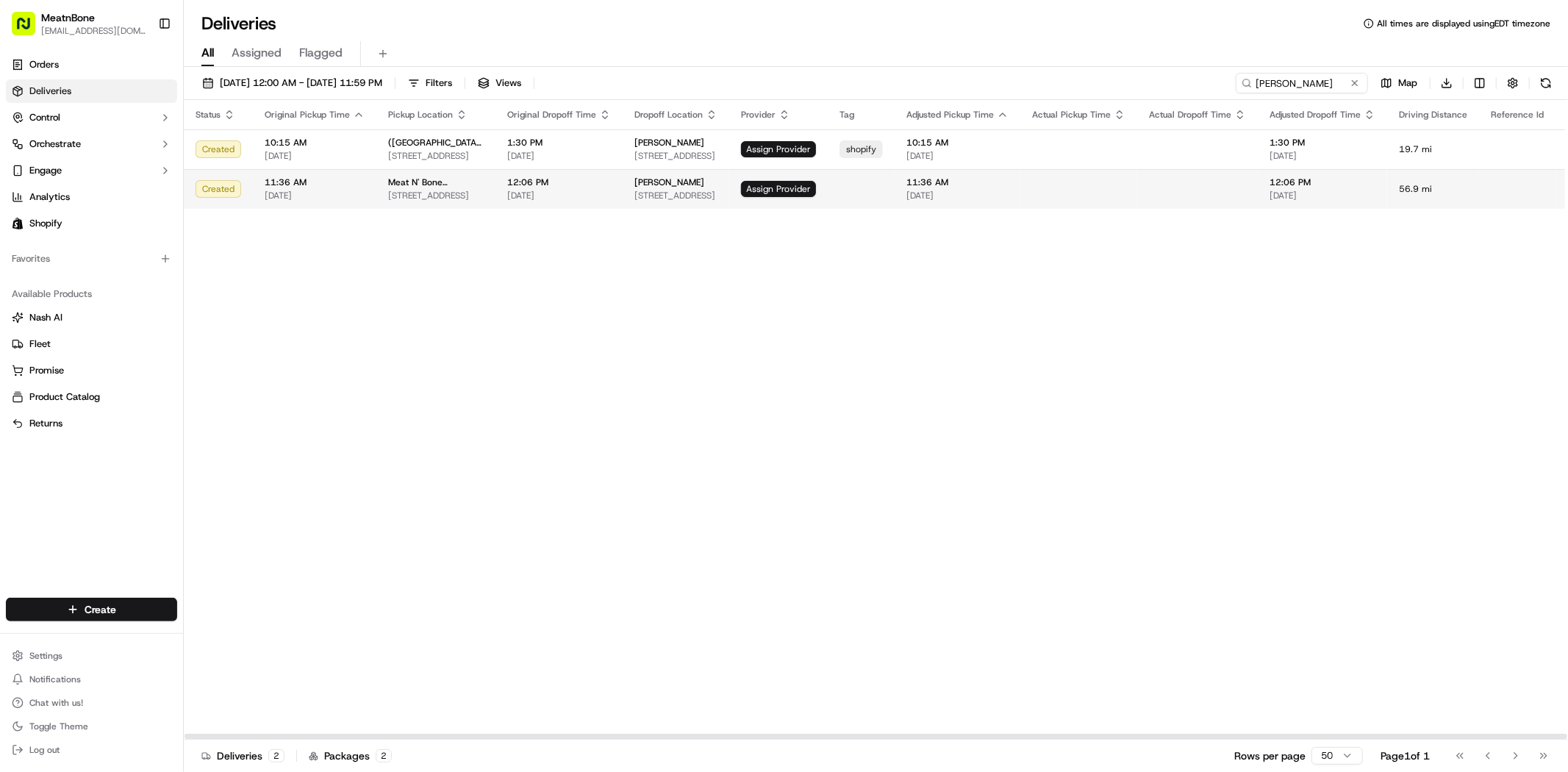
click at [906, 190] on span "[DATE]" at bounding box center [957, 195] width 102 height 11
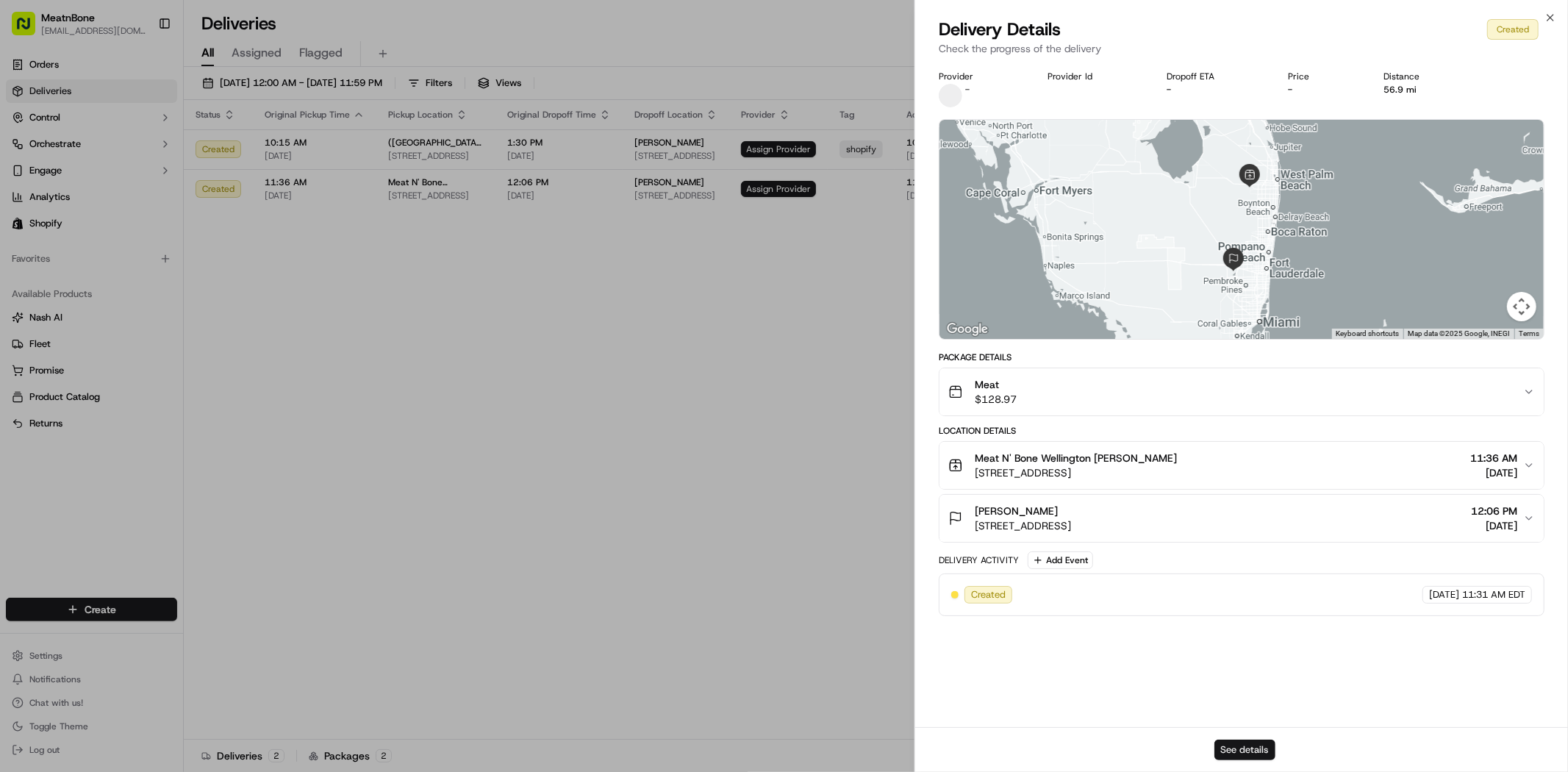
click at [1247, 747] on button "See details" at bounding box center [1245, 750] width 61 height 21
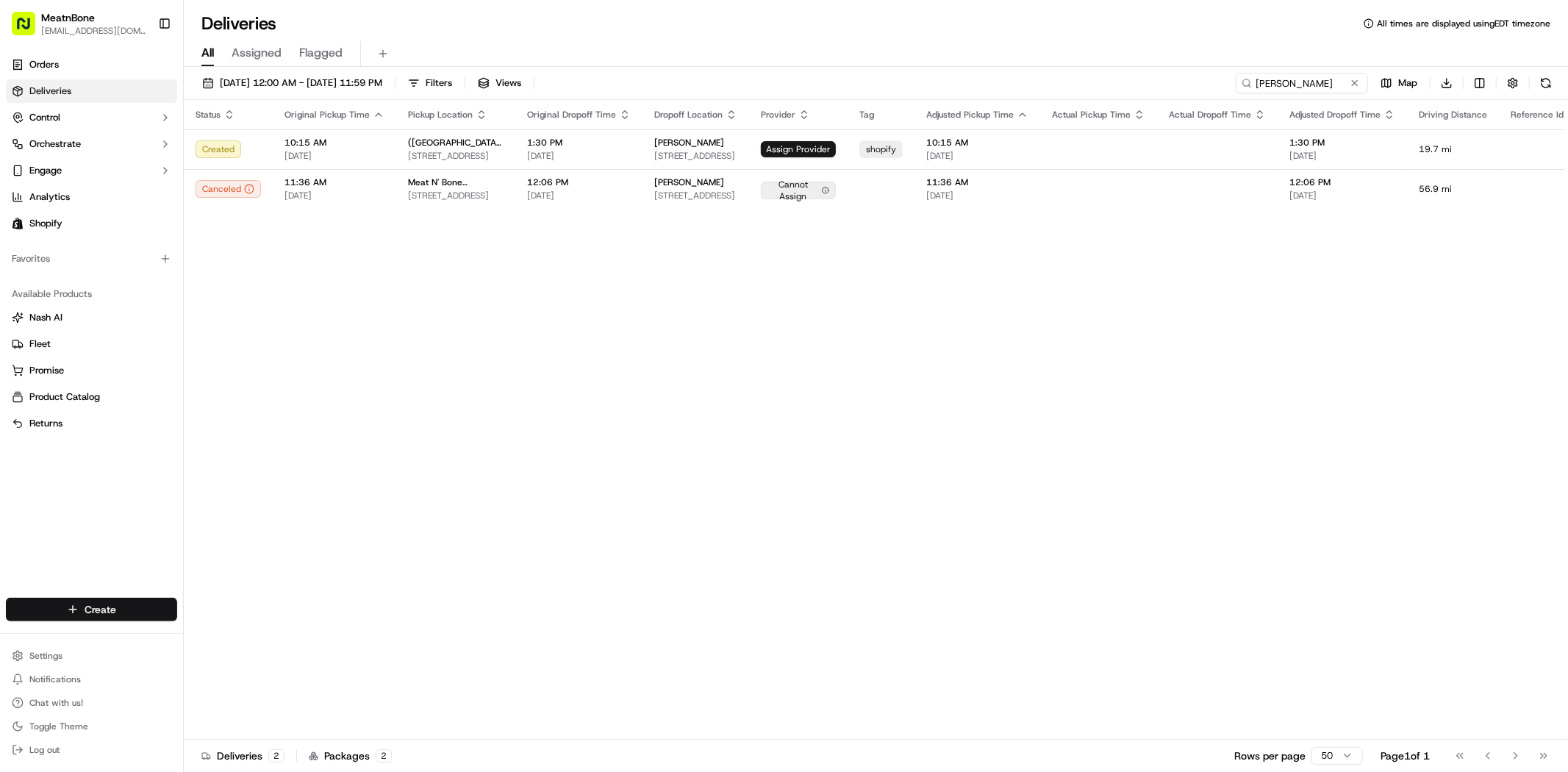
click at [94, 608] on html "MeatnBone dnguyen@meatnbone.com Toggle Sidebar Orders Deliveries Control Orches…" at bounding box center [784, 386] width 1568 height 772
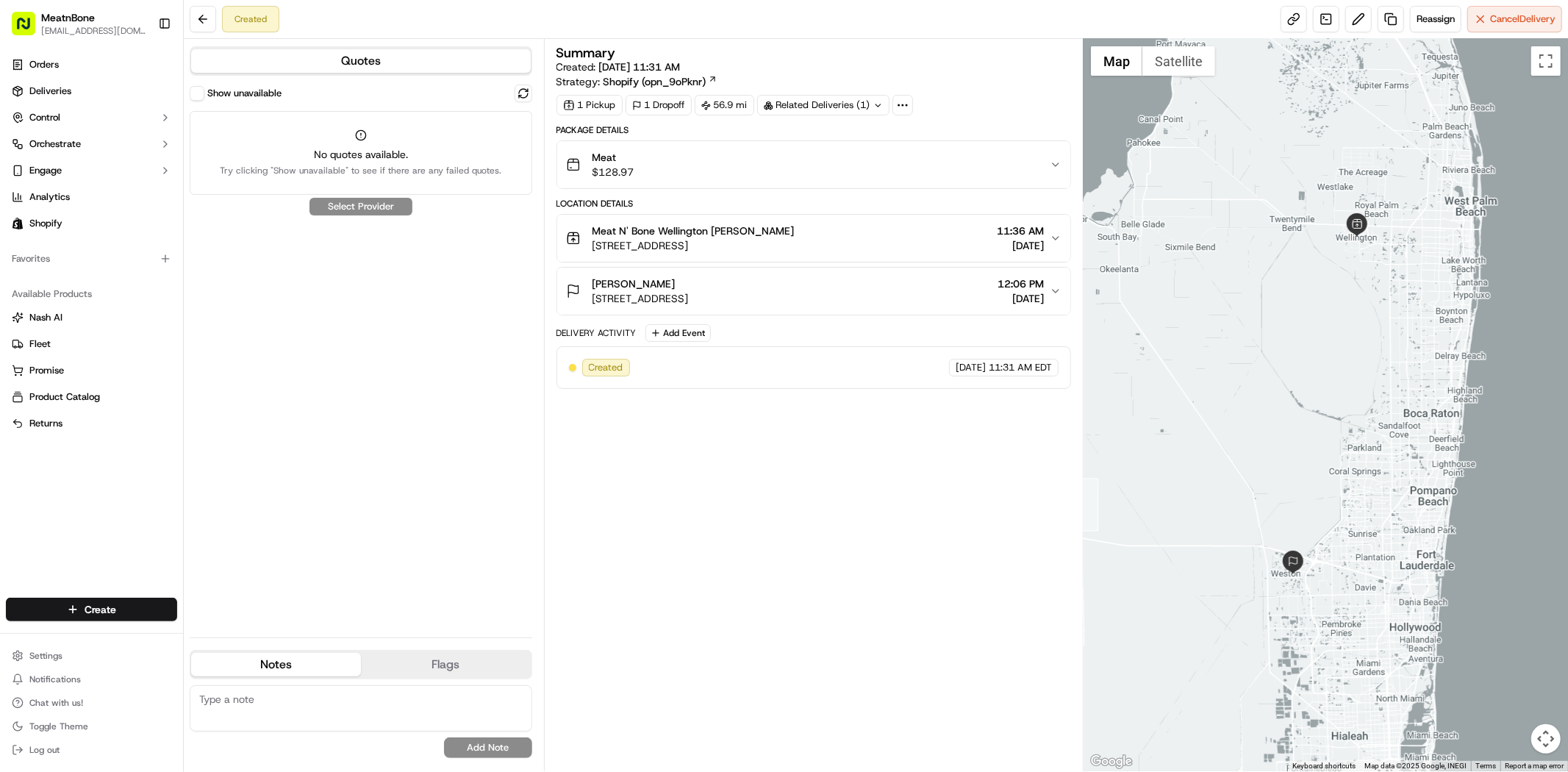
drag, startPoint x: 158, startPoint y: 551, endPoint x: 478, endPoint y: 468, distance: 330.6
click at [478, 468] on div "Show unavailable No quotes available. Try clicking "Show unavailable" to see if…" at bounding box center [361, 355] width 343 height 541
click at [141, 605] on html "MeatnBone dnguyen@meatnbone.com Toggle Sidebar Orders Deliveries Control Orches…" at bounding box center [784, 386] width 1568 height 772
click at [235, 635] on link "Delivery" at bounding box center [264, 636] width 164 height 26
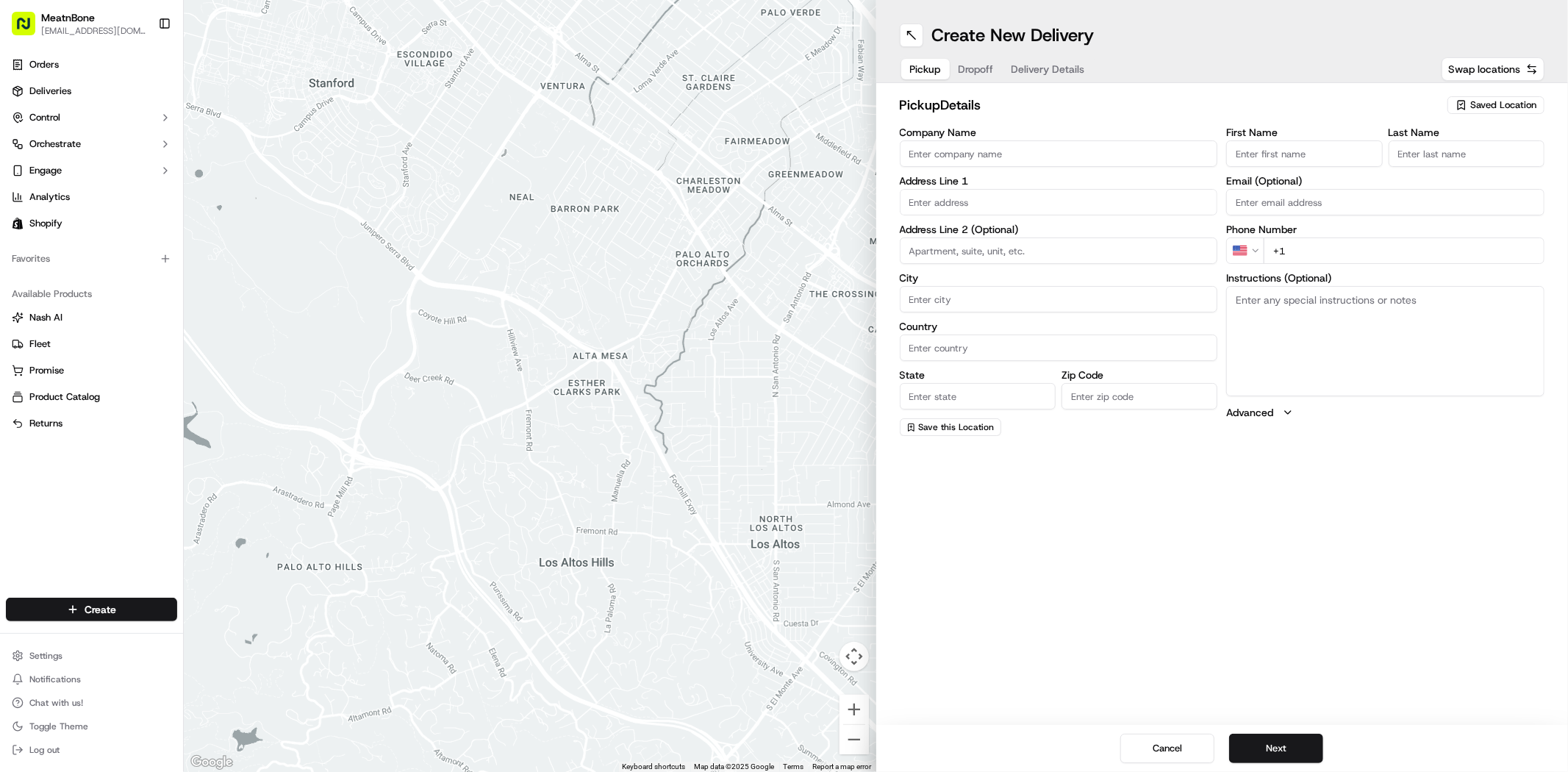
click at [1504, 96] on div "Saved Location" at bounding box center [1495, 105] width 97 height 17
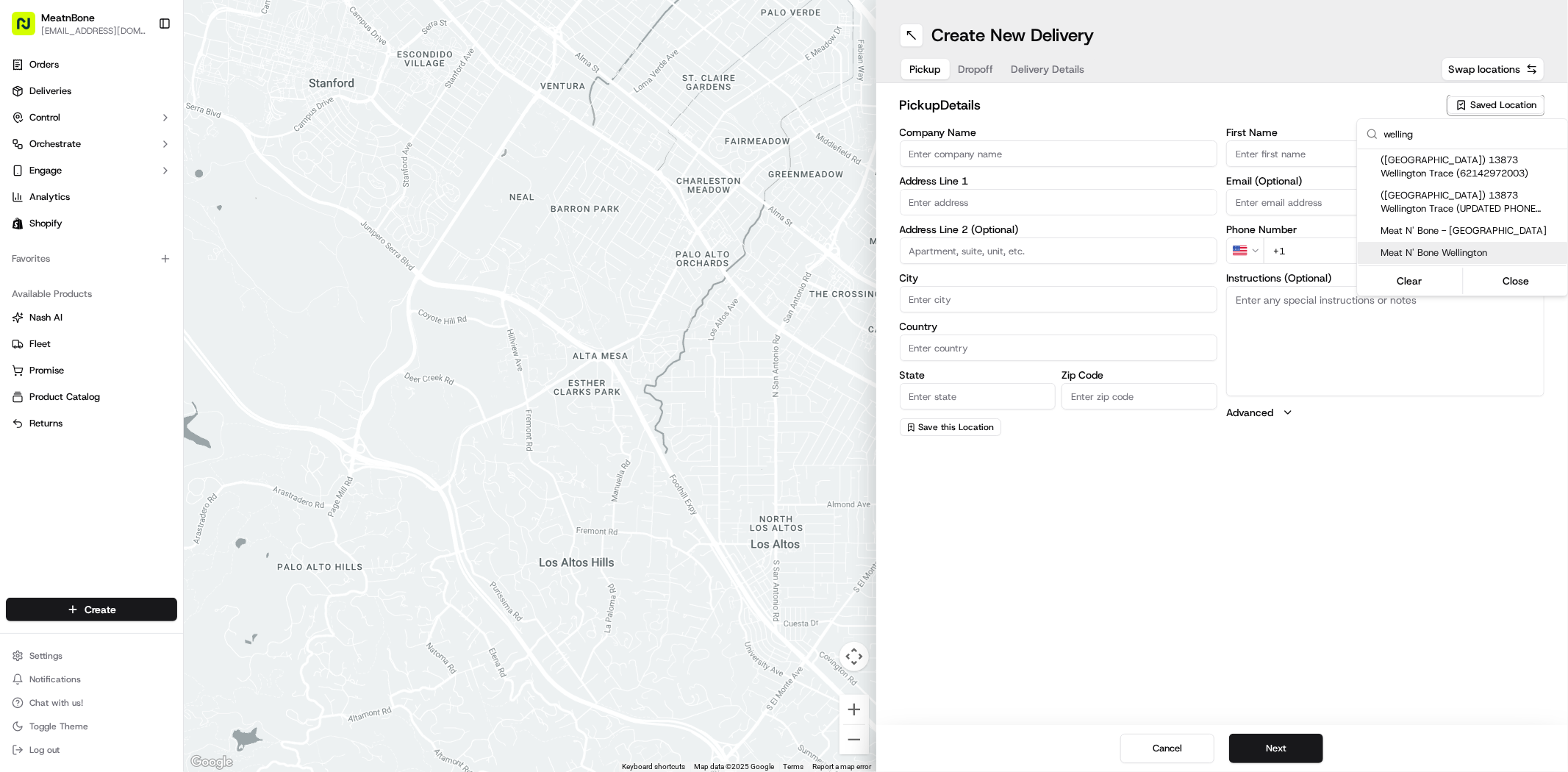
type input "welling"
click at [1459, 247] on span "Meat N' Bone Wellington" at bounding box center [1471, 253] width 181 height 13
type input "Meat N' Bone Wellington"
type input "13837 Wellington Trace"
type input "b7"
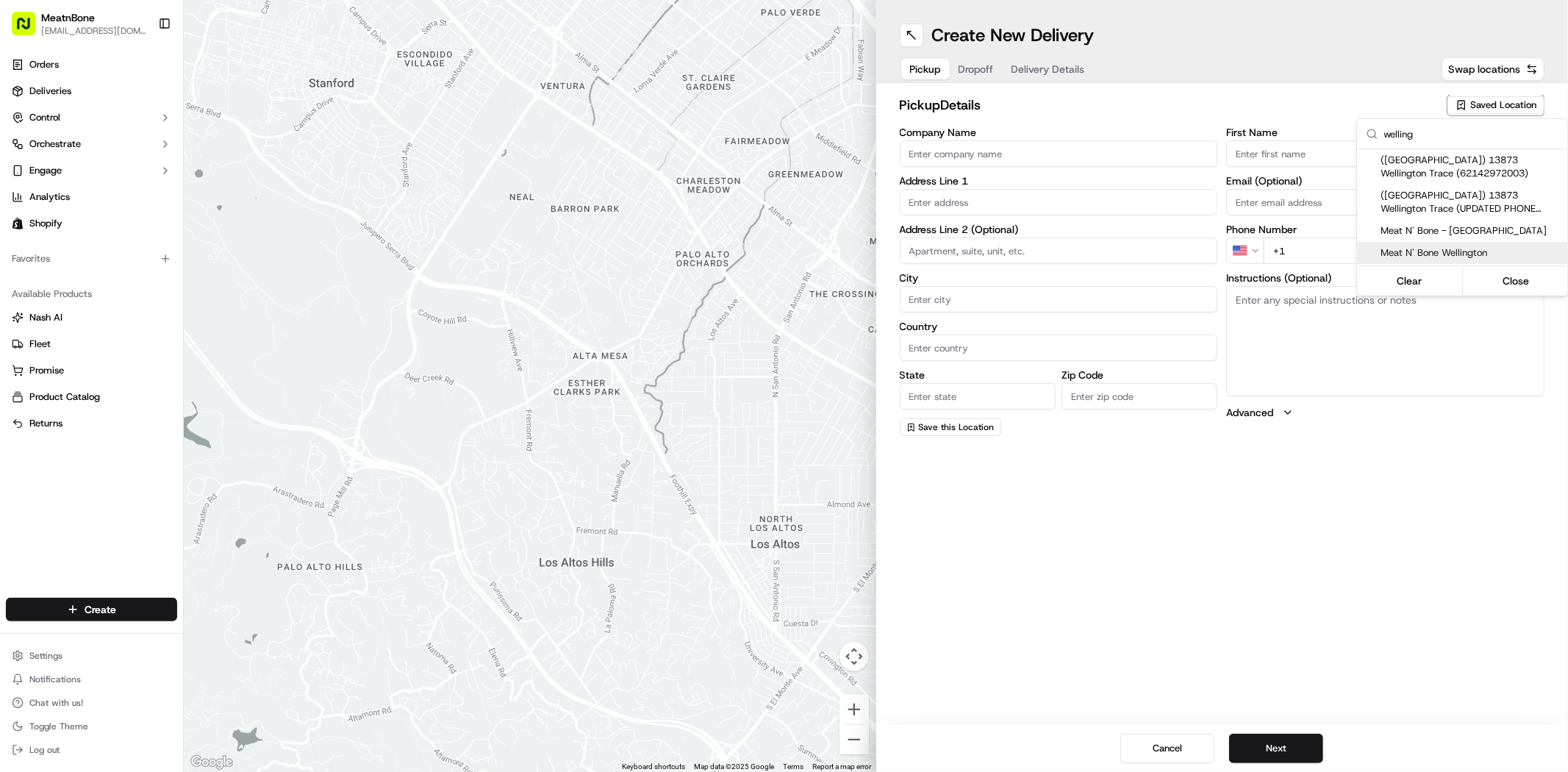
type input "Wellington"
type input "US"
type input "FL"
type input "33414"
type input "Thomas"
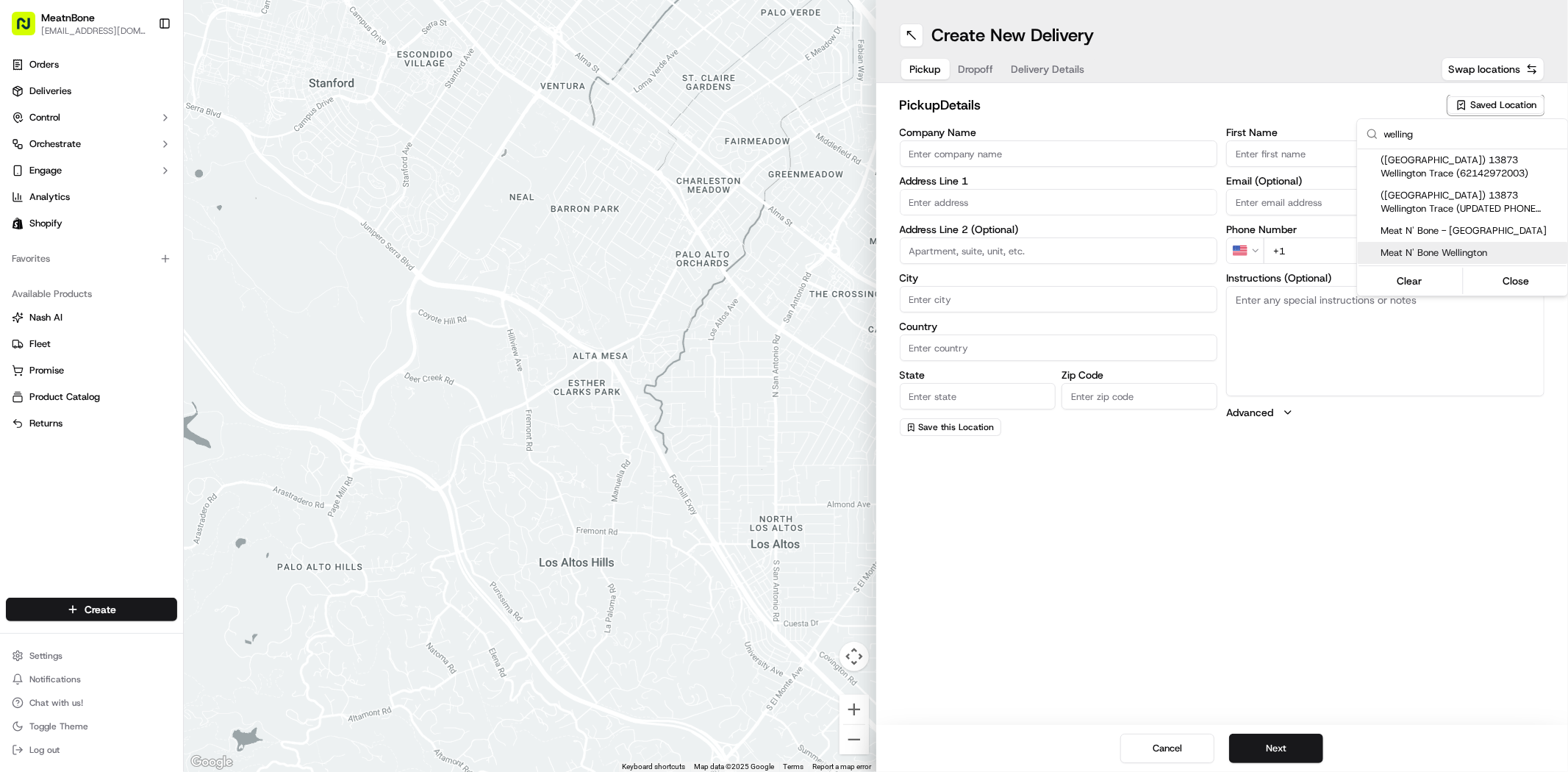
type input "Lobracco"
type input "+1 561 556 6393"
type textarea "MEAT N BONE STORE, PLEASE ENTER AND SHOW THE PHONE."
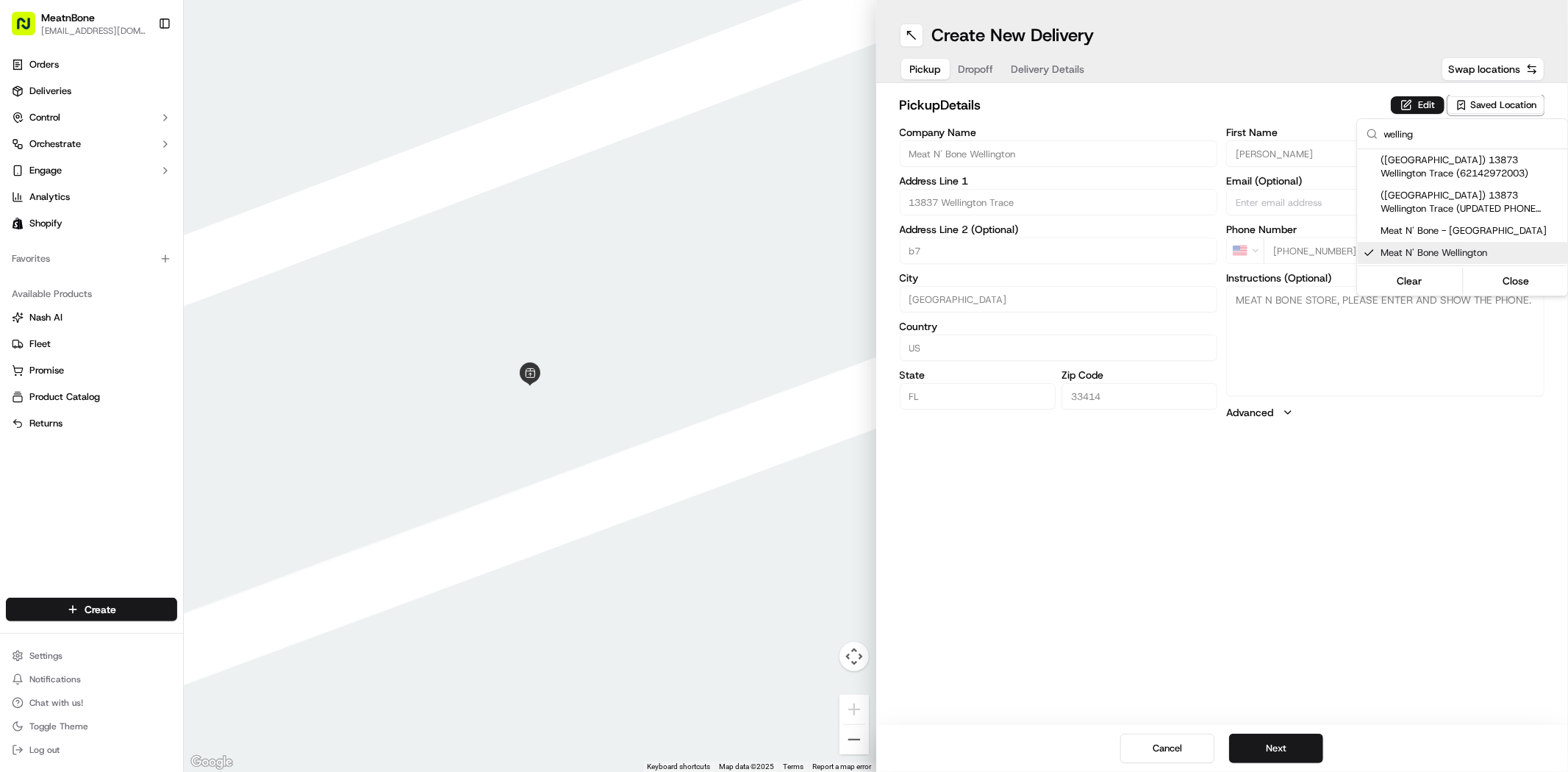
click at [1285, 745] on html "MeatnBone dnguyen@meatnbone.com Toggle Sidebar Orders Deliveries Control Orches…" at bounding box center [784, 386] width 1568 height 772
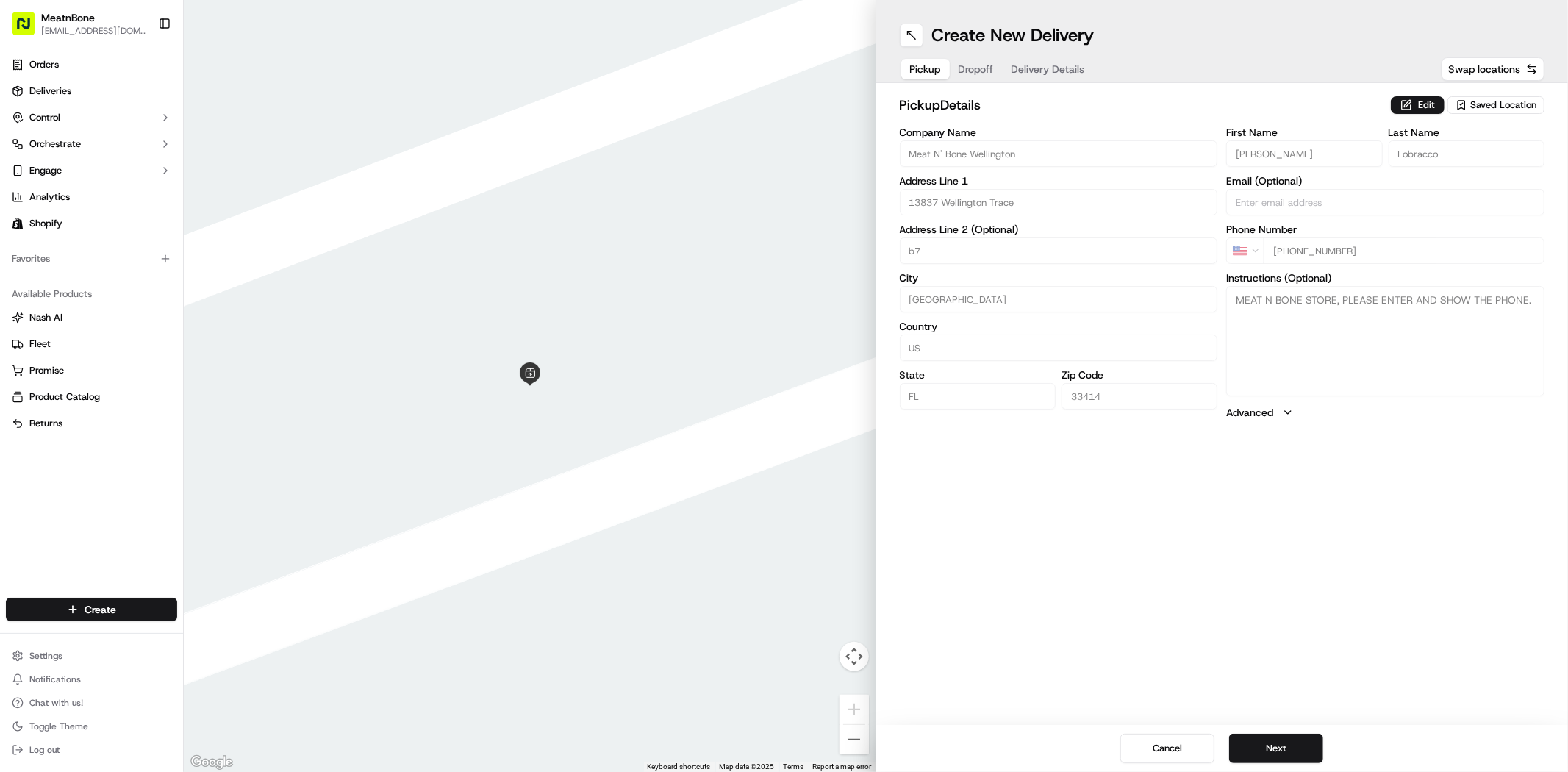
click at [1285, 745] on button "Next" at bounding box center [1276, 748] width 94 height 30
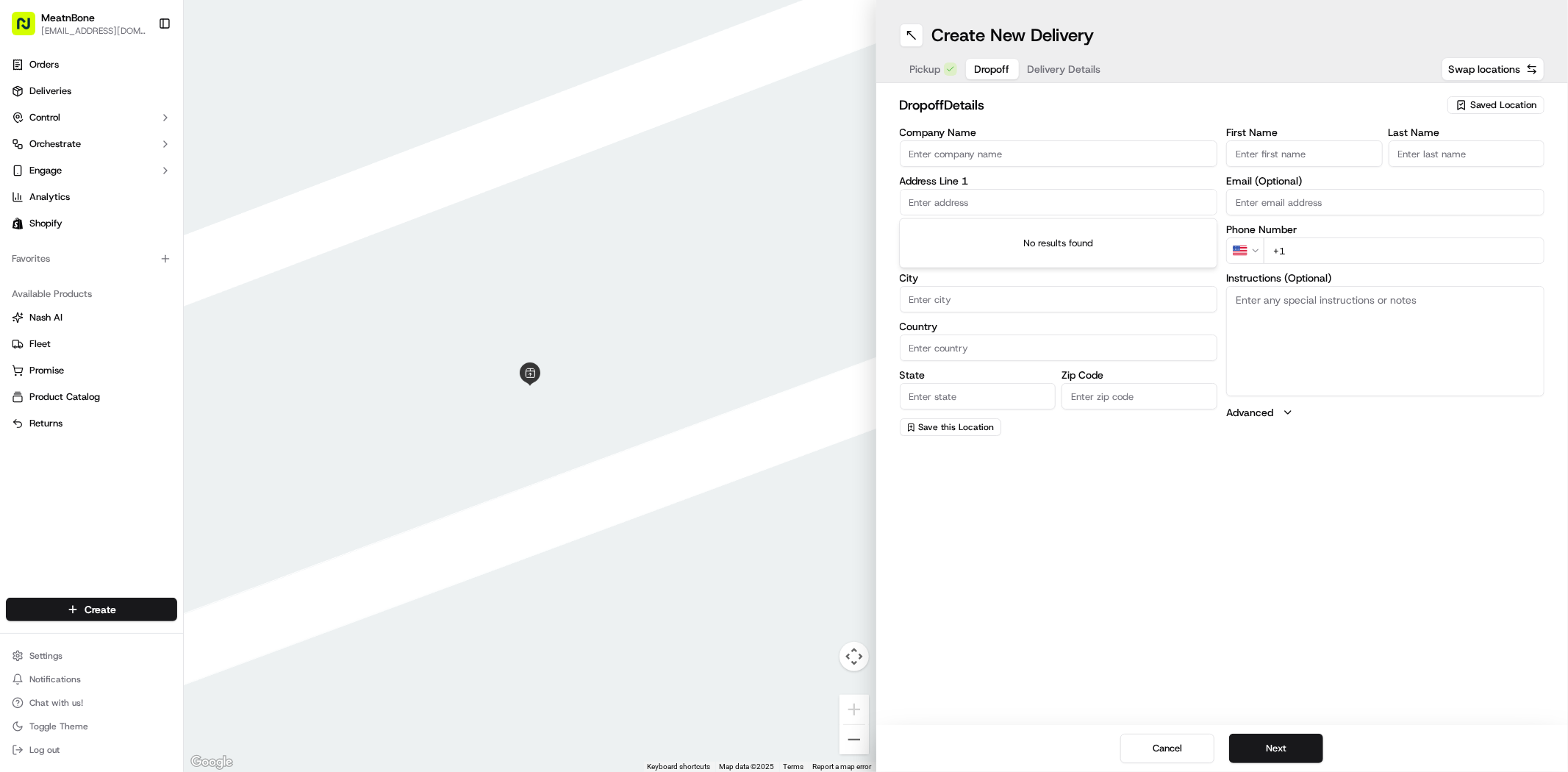
click at [963, 208] on input "text" at bounding box center [1059, 202] width 318 height 26
paste input "1665 Island Way Weston FL 33326 United States"
click at [975, 233] on div "1665 Island Way, Weston, FL 33326, United States" at bounding box center [1058, 233] width 311 height 22
type input "[STREET_ADDRESS]"
type input "Weston"
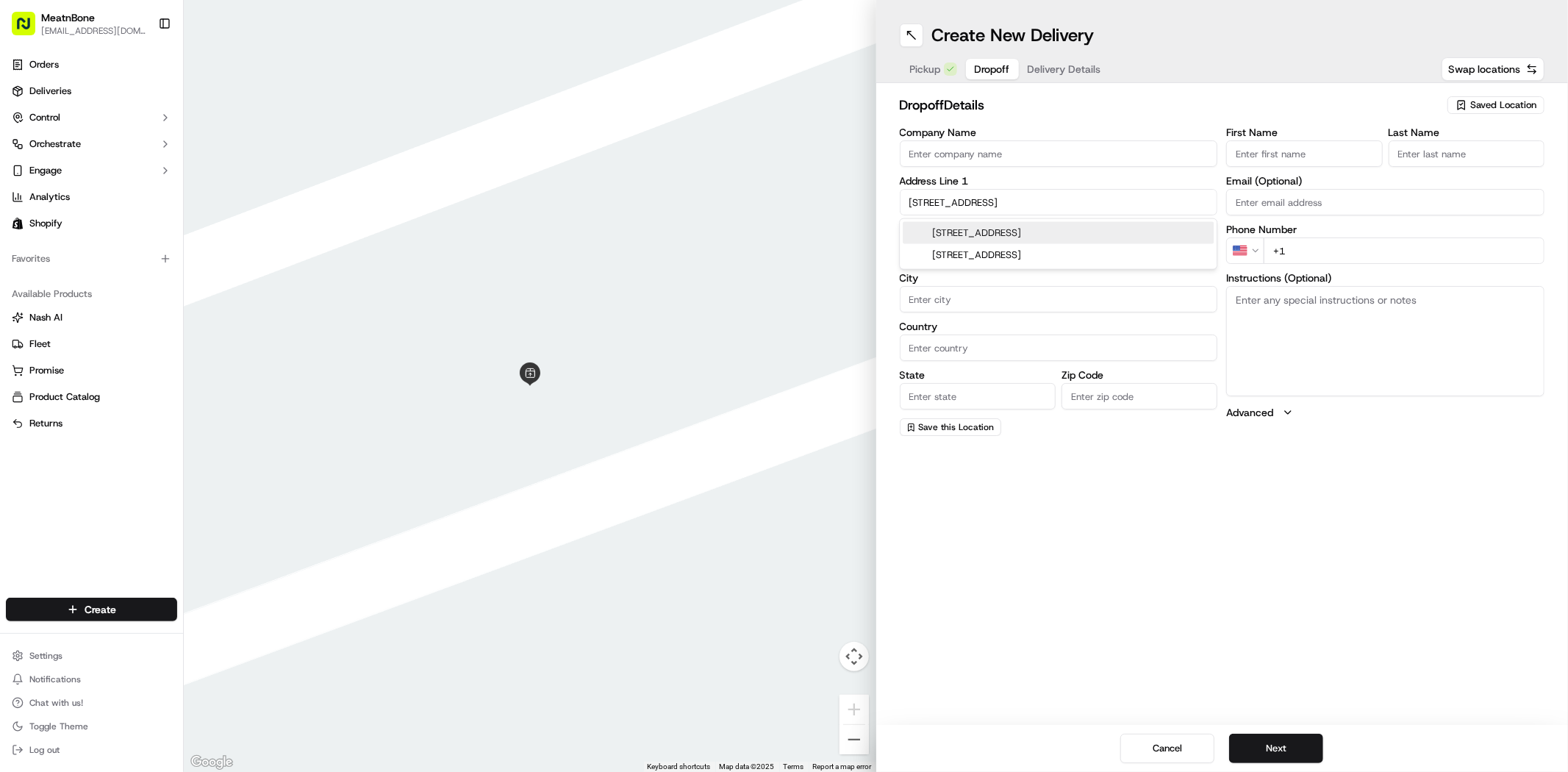
type input "United States"
type input "FL"
type input "33326"
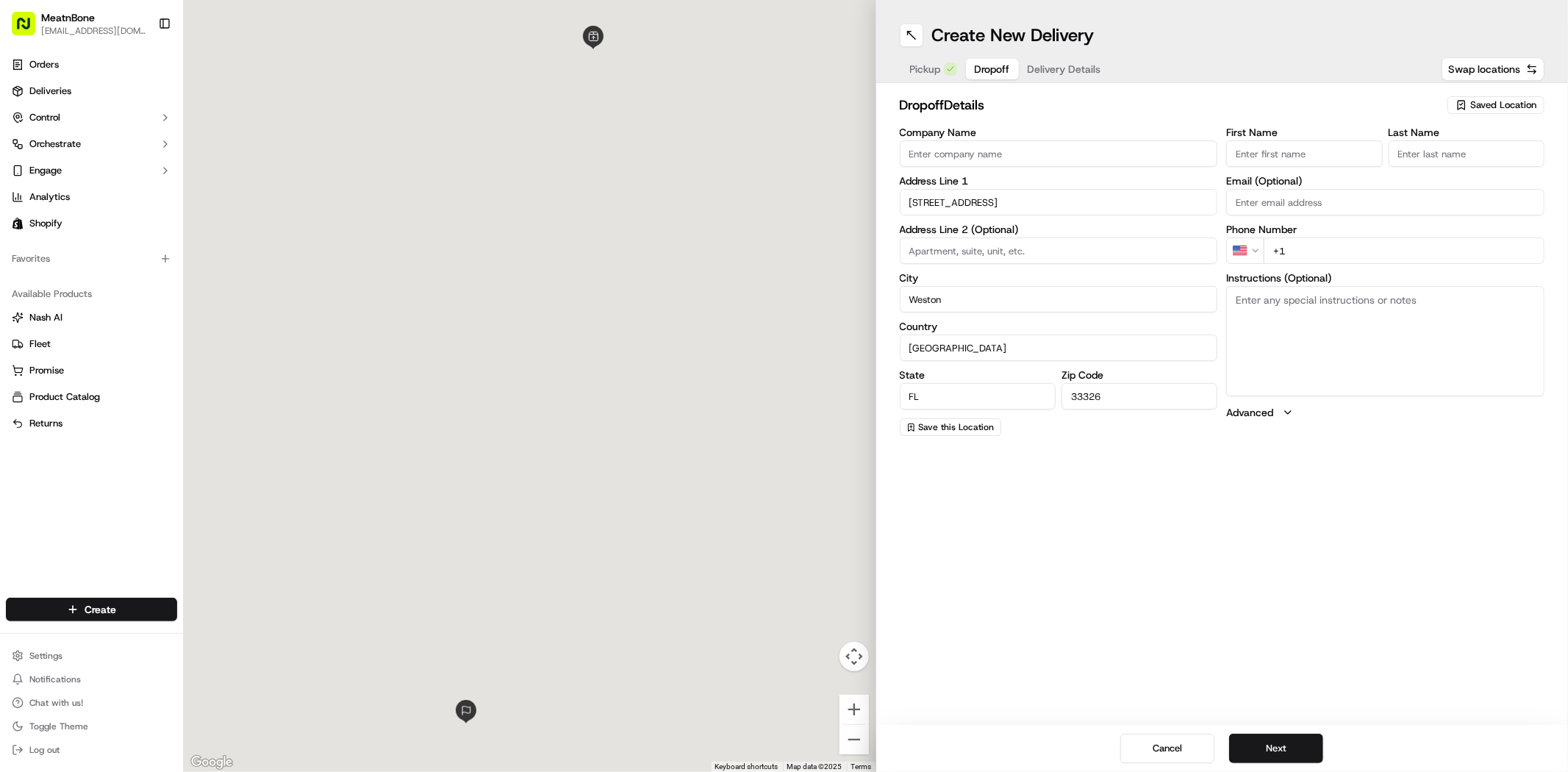
type input "1665 Island Way"
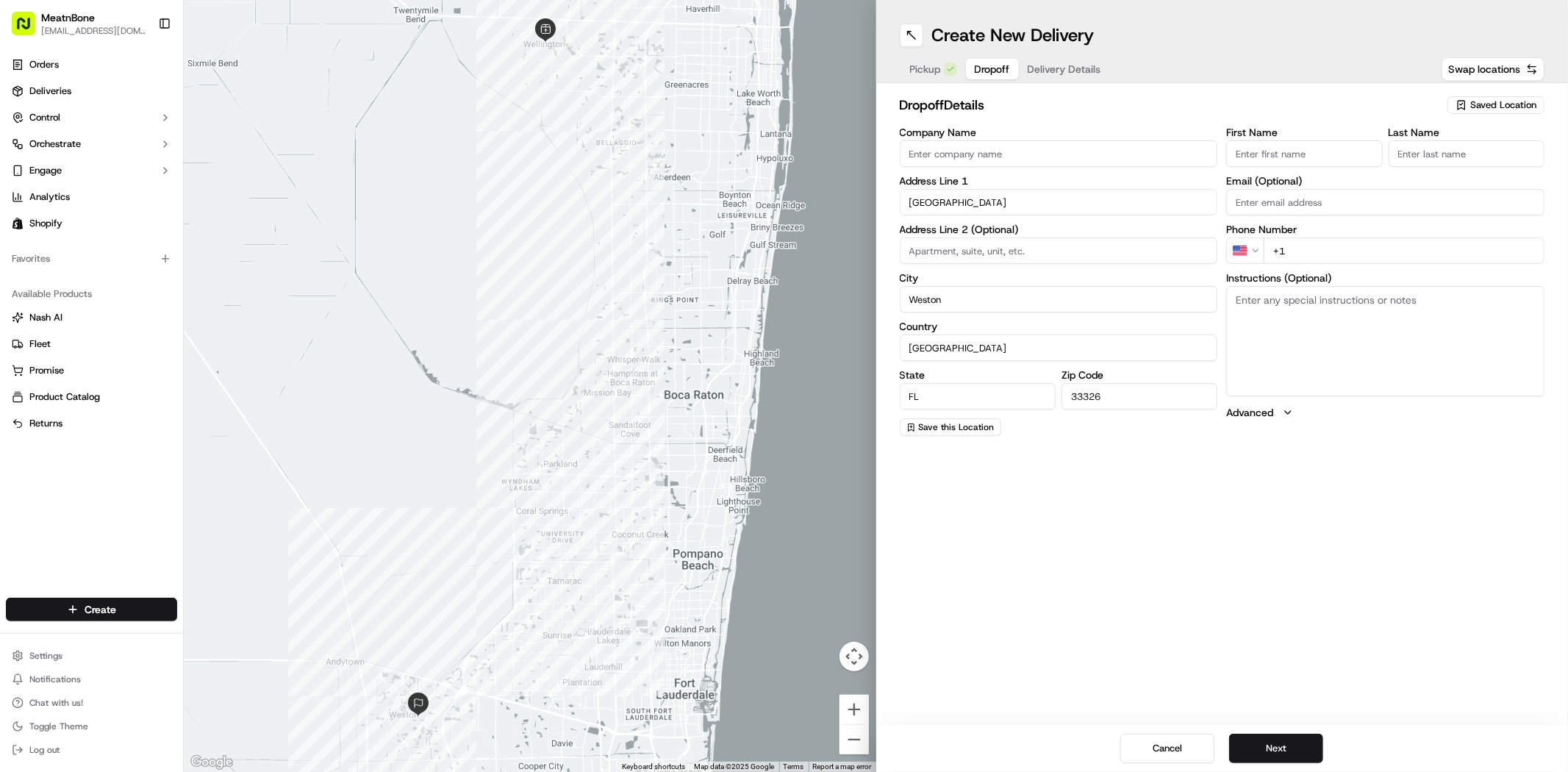
click at [1255, 149] on input "First Name" at bounding box center [1304, 154] width 156 height 26
paste input "[PERSON_NAME]"
type input "[PERSON_NAME]"
paste input "[PERSON_NAME]"
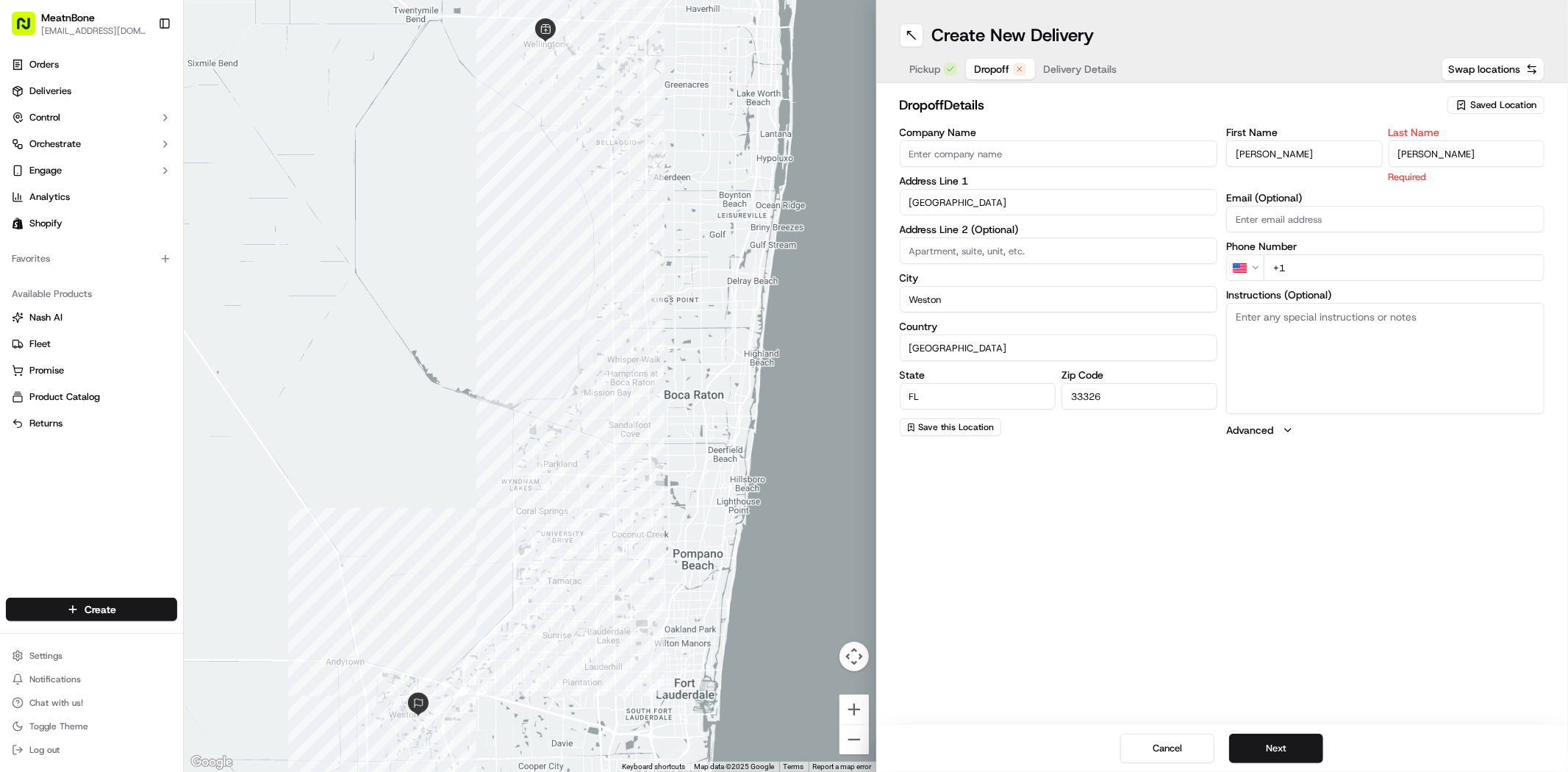
click at [1473, 150] on input "[PERSON_NAME]" at bounding box center [1467, 154] width 156 height 26
click at [1410, 155] on input "[PERSON_NAME]" at bounding box center [1467, 154] width 156 height 26
type input "Lick"
click at [1263, 158] on input "[PERSON_NAME]" at bounding box center [1304, 154] width 156 height 26
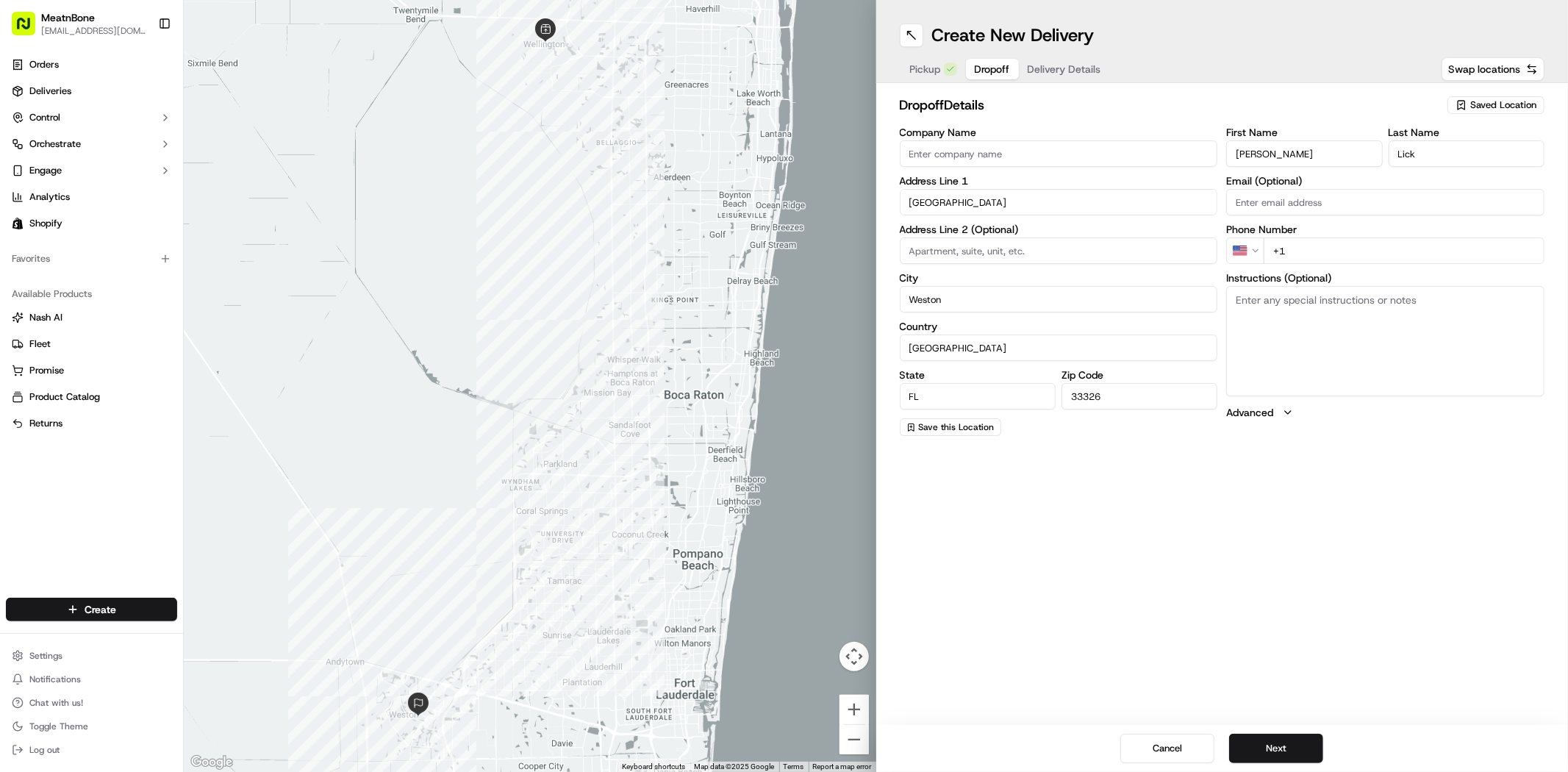
click at [1263, 158] on input "[PERSON_NAME]" at bounding box center [1304, 154] width 156 height 26
type input "Ron"
click at [1327, 254] on input "+1" at bounding box center [1404, 250] width 281 height 26
paste input "912 441 1698"
type input "+1 912 441 1698"
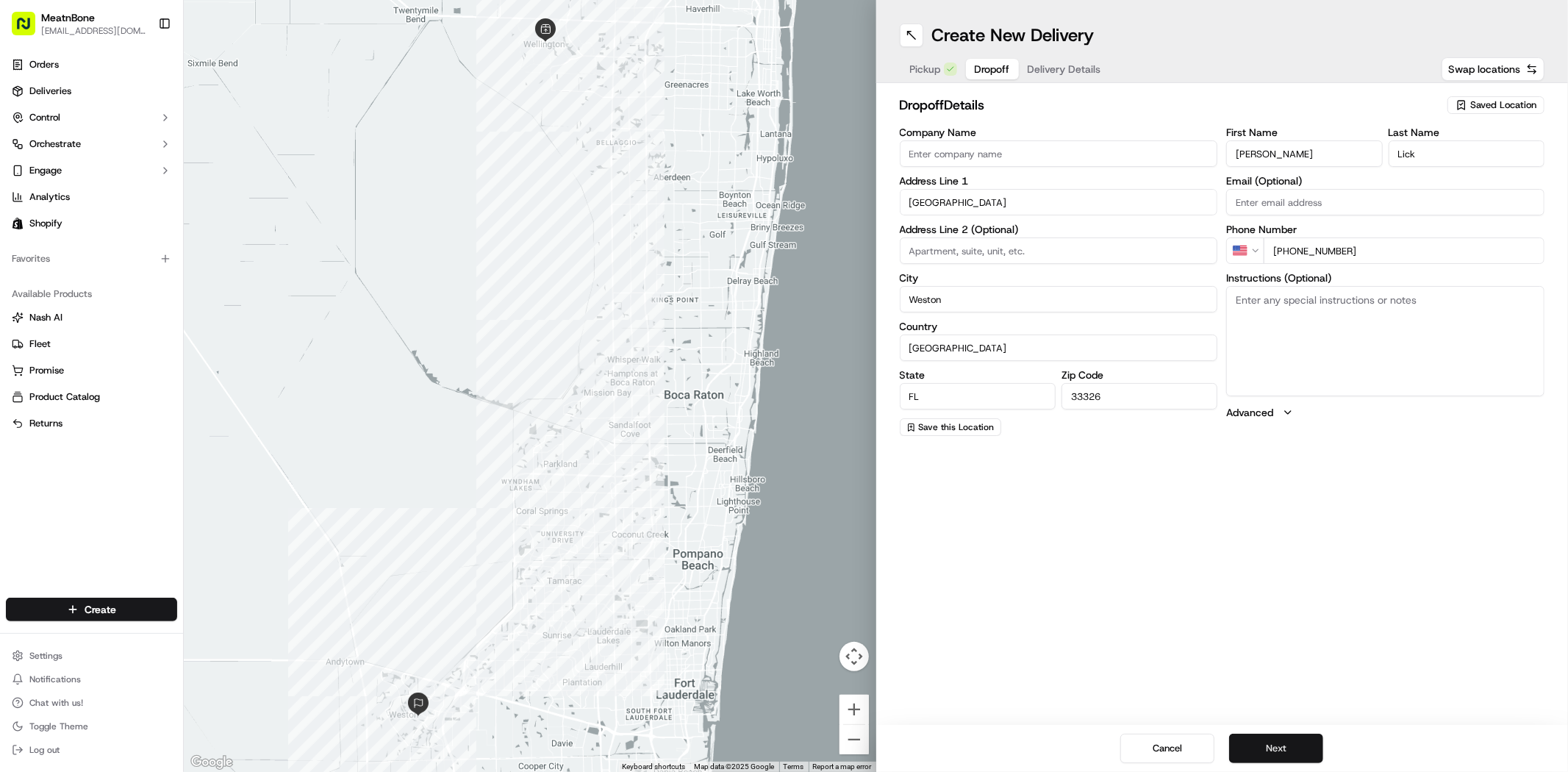
click at [1270, 739] on button "Next" at bounding box center [1276, 748] width 94 height 30
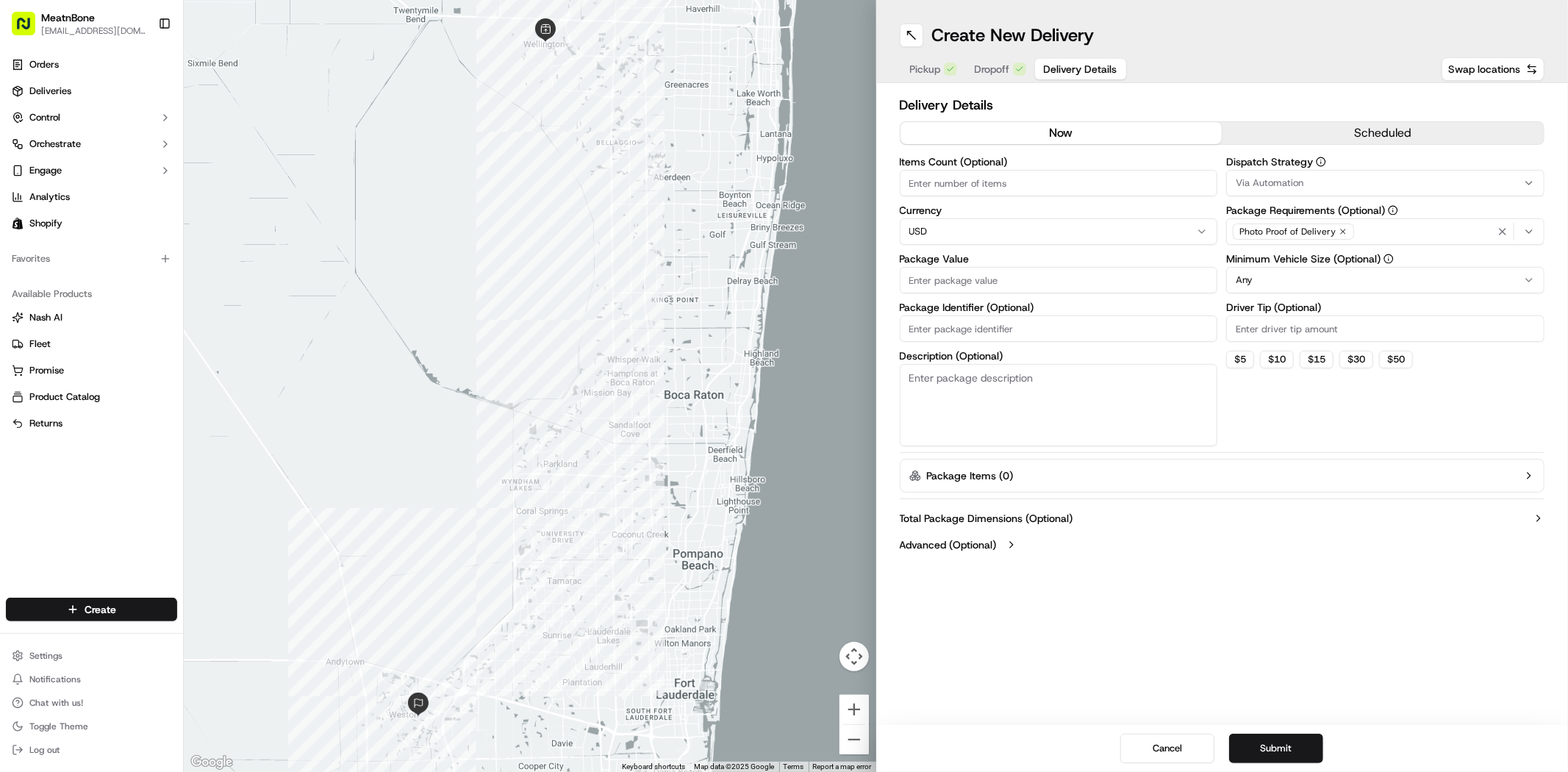
click at [950, 182] on input "Items Count (Optional)" at bounding box center [1059, 183] width 318 height 26
type input "1"
click at [965, 278] on input "Package Value" at bounding box center [1059, 280] width 318 height 26
paste input "128.97"
type input "128.97"
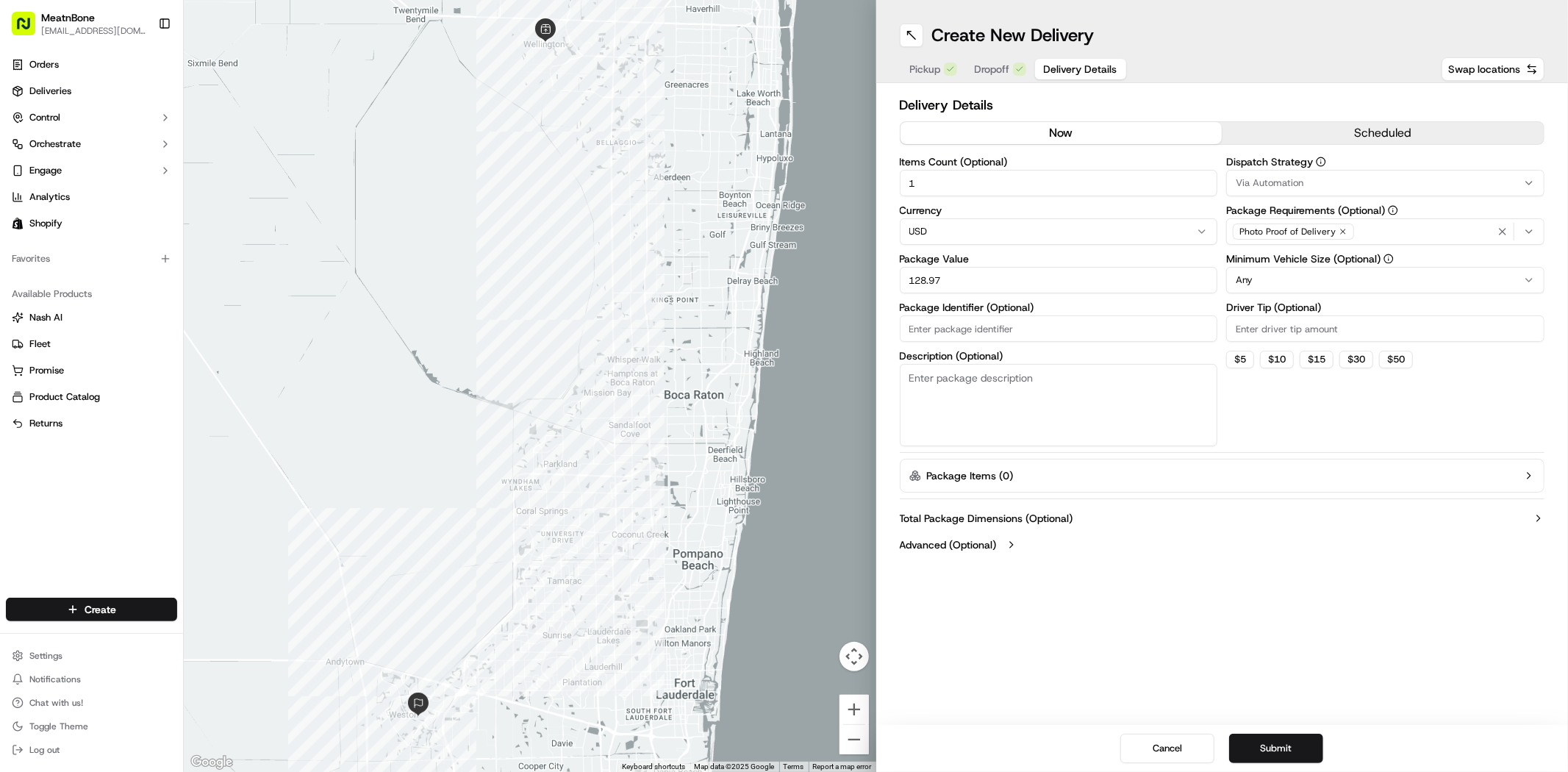
click at [961, 328] on input "Package Identifier (Optional)" at bounding box center [1059, 329] width 318 height 26
paste input "256503"
type input "256503"
click at [950, 384] on textarea "Description (Optional)" at bounding box center [1059, 405] width 318 height 82
type textarea "Meat"
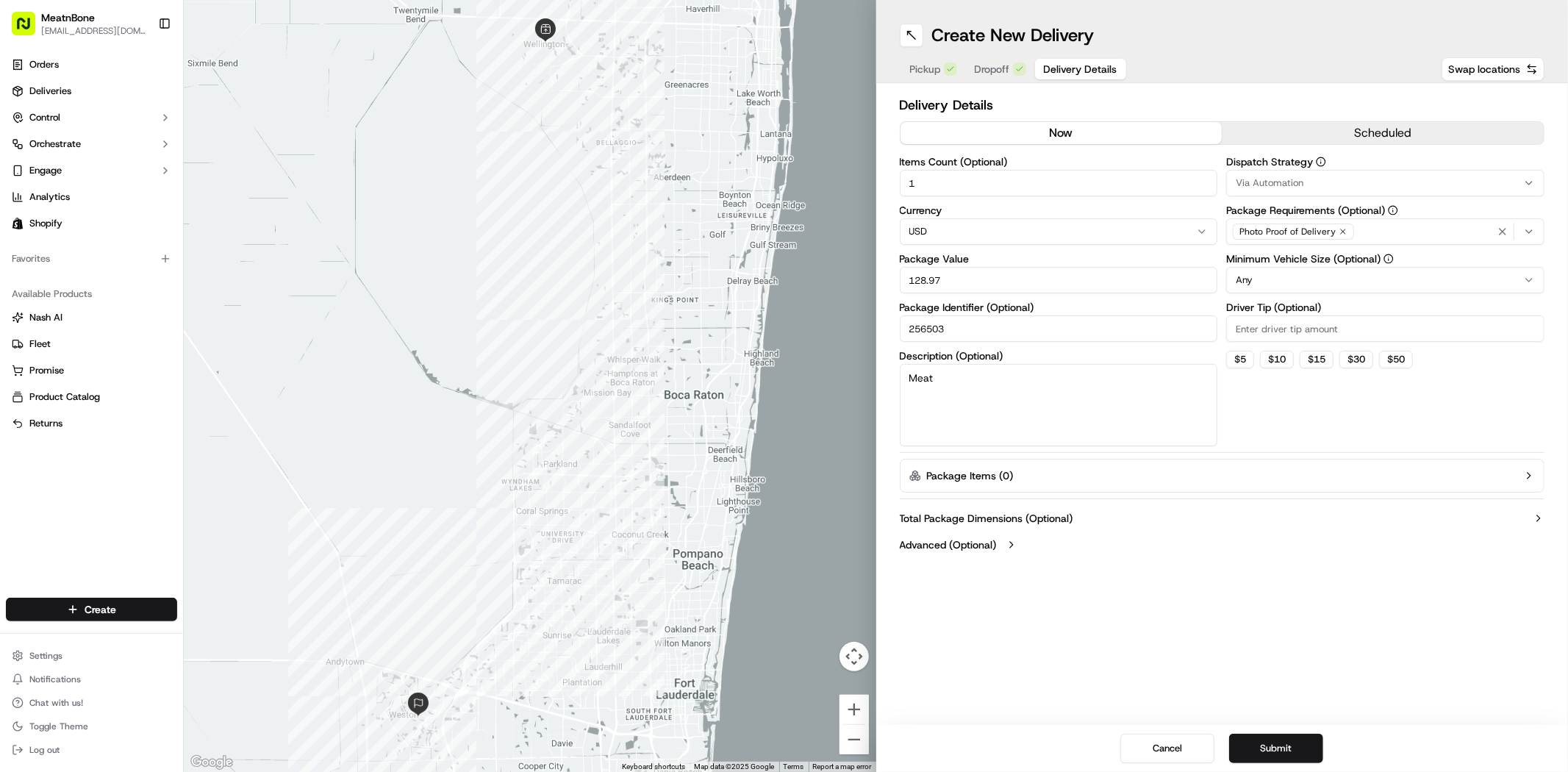
click at [1302, 416] on div "Dispatch Strategy Via Automation Package Requirements (Optional) Photo Proof of…" at bounding box center [1385, 301] width 318 height 289
click at [1288, 749] on button "Submit" at bounding box center [1276, 748] width 94 height 30
click at [991, 70] on span "Dropoff" at bounding box center [993, 69] width 35 height 15
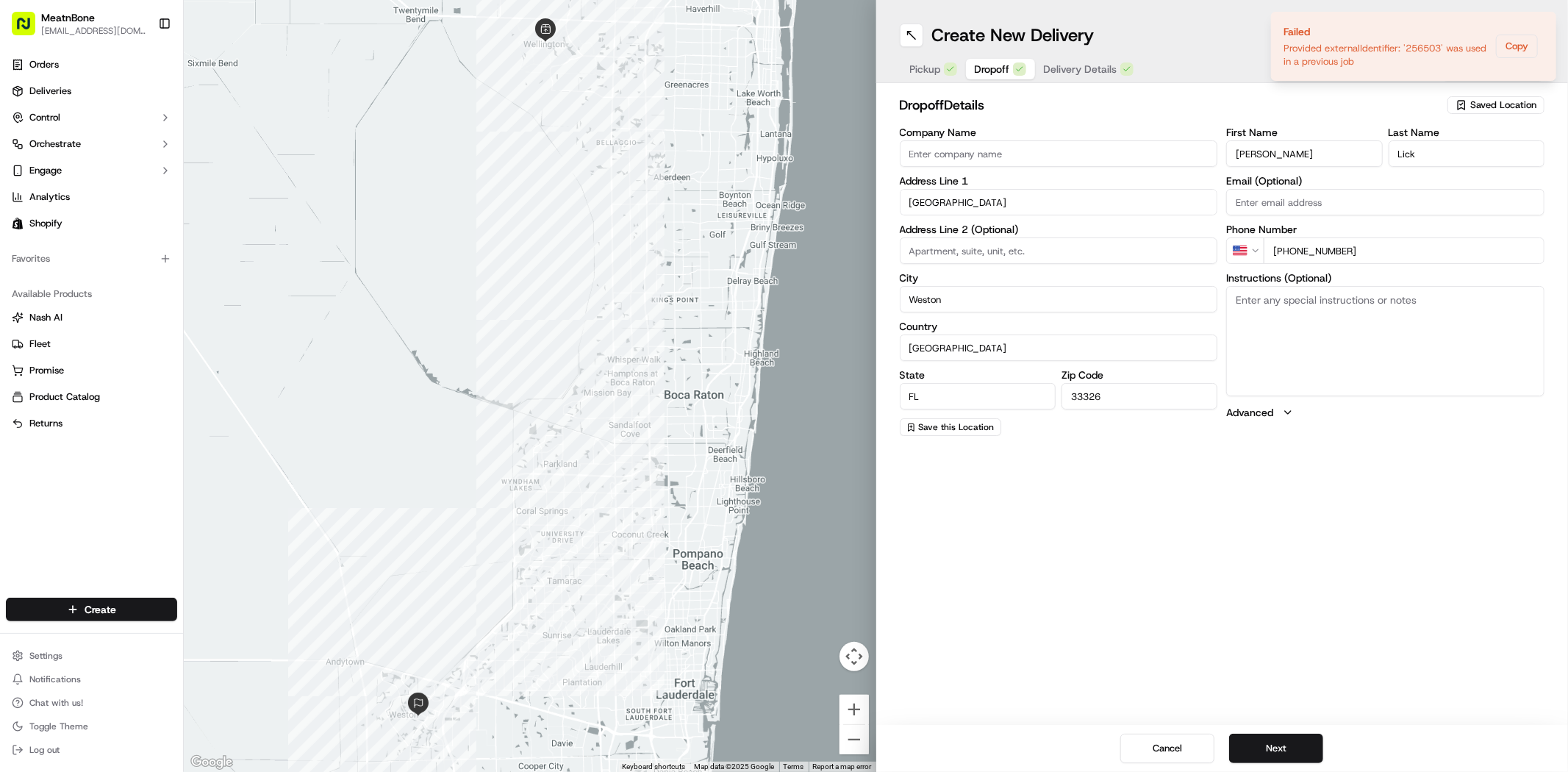
click at [917, 59] on button "Pickup" at bounding box center [933, 69] width 65 height 21
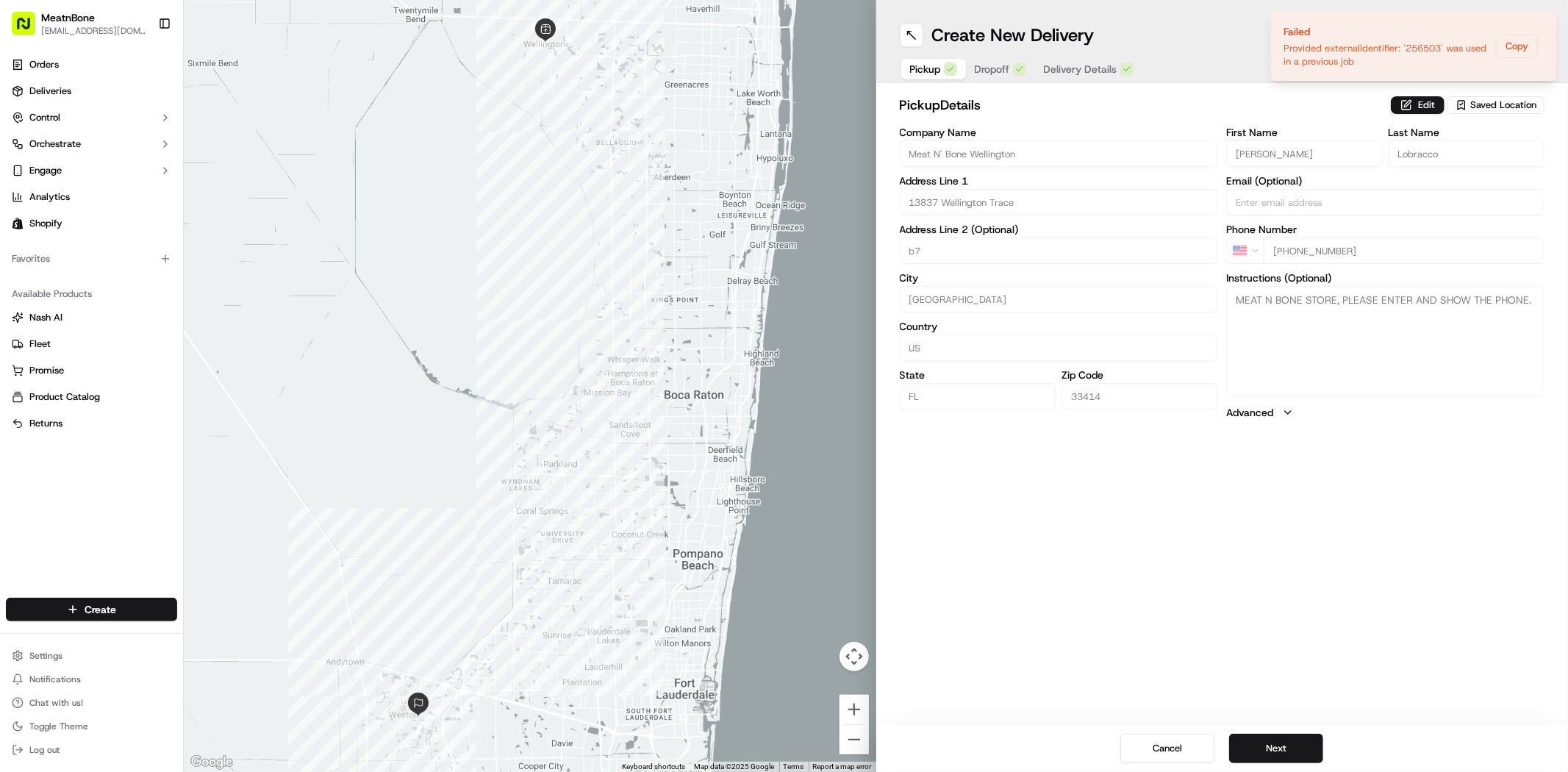
click at [1118, 66] on button "Delivery Details" at bounding box center [1088, 69] width 108 height 21
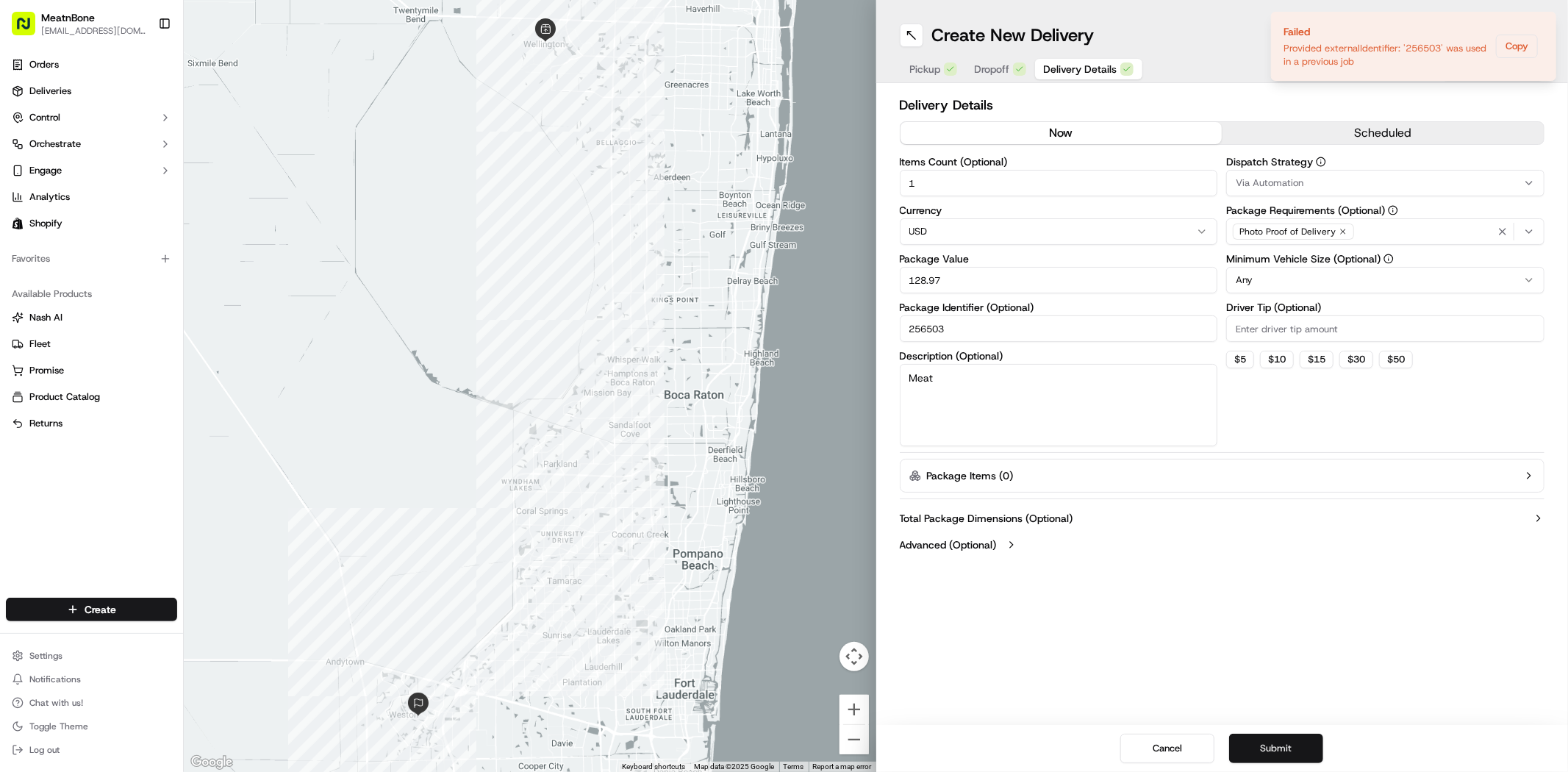
click at [1295, 748] on button "Submit" at bounding box center [1276, 748] width 94 height 30
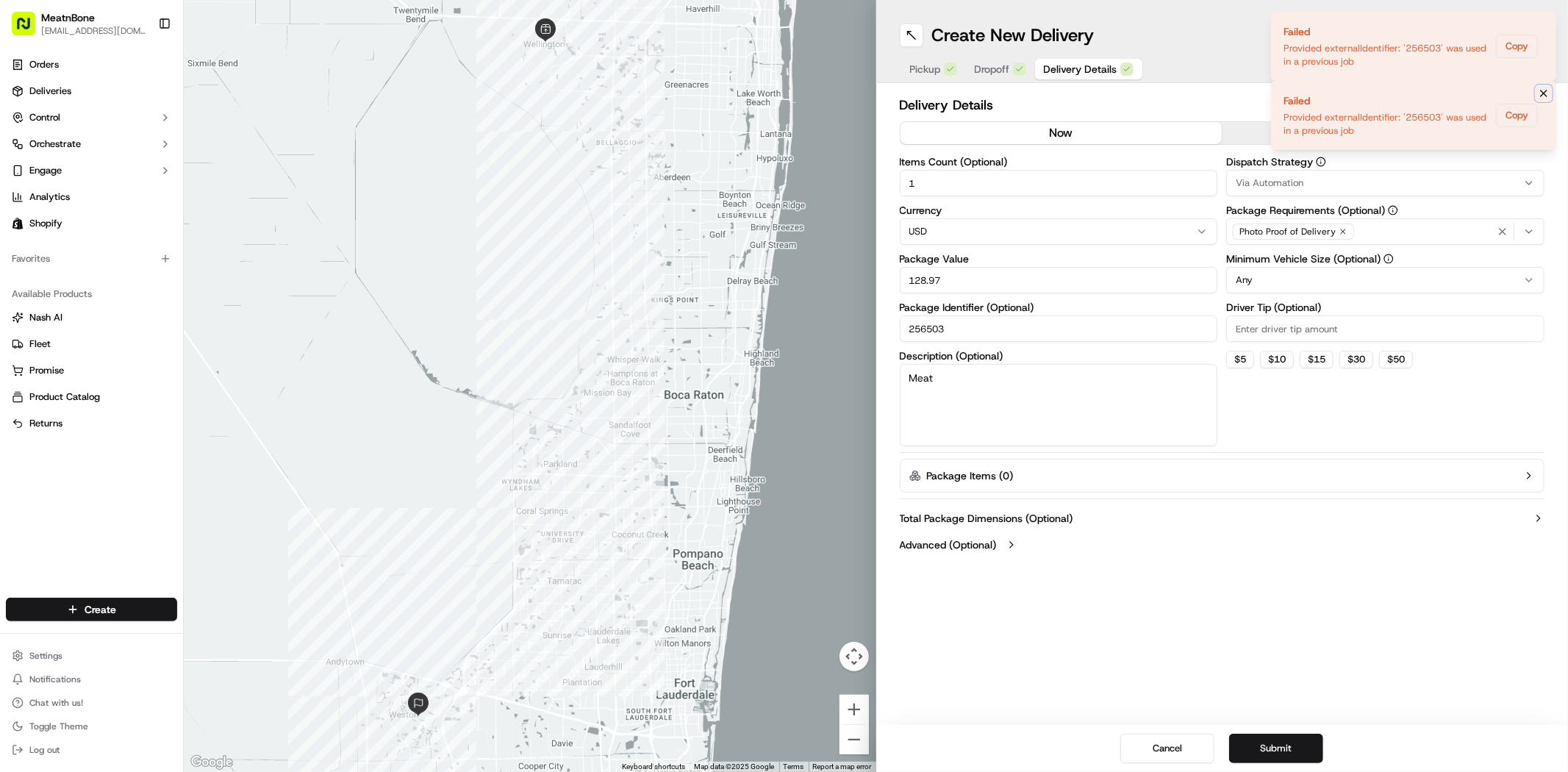
click at [1541, 93] on icon "Notifications (F8)" at bounding box center [1543, 93] width 11 height 11
click at [1544, 25] on icon "Notifications (F8)" at bounding box center [1543, 24] width 11 height 11
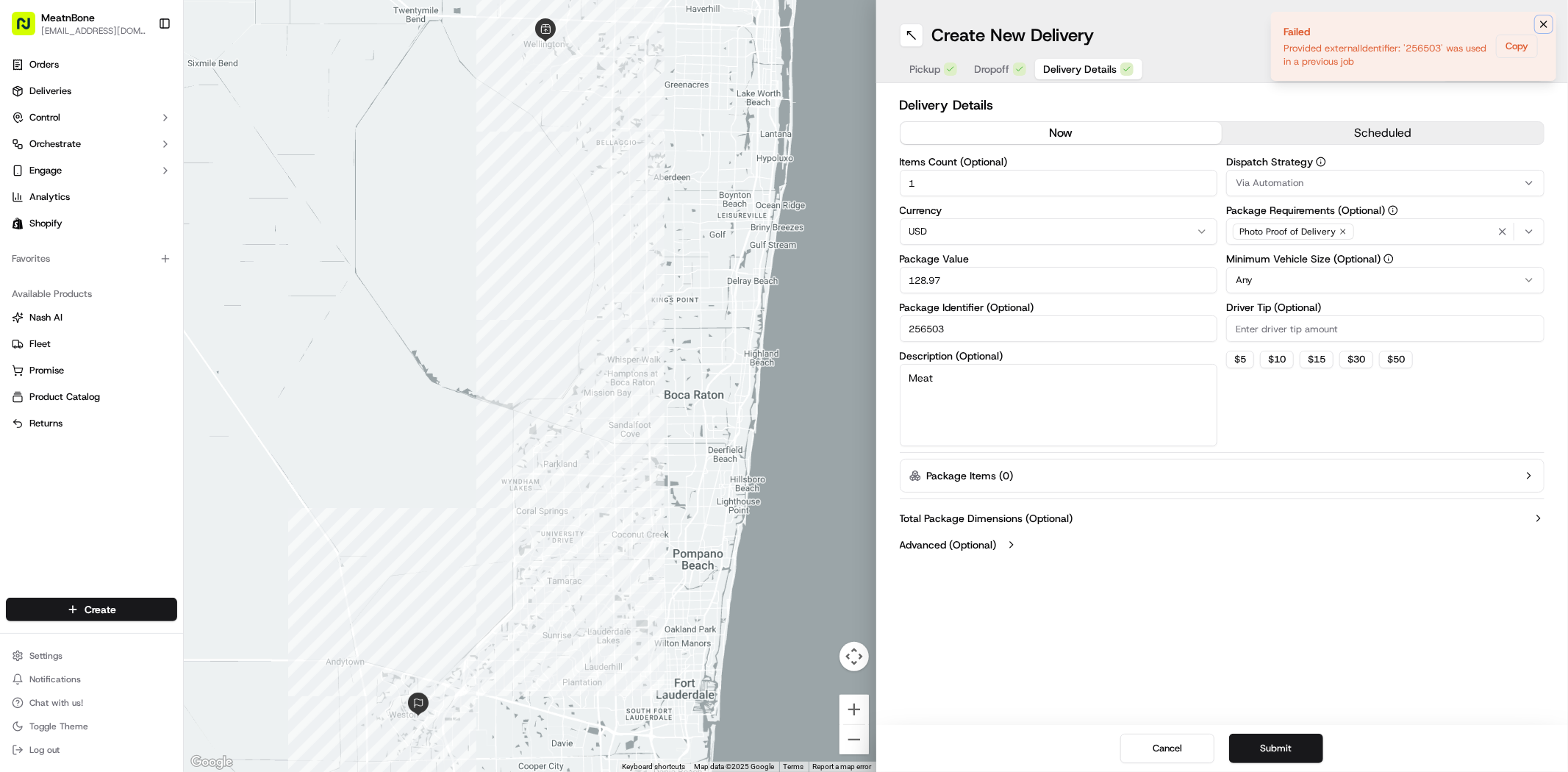
click at [1542, 25] on icon "Notifications (F8)" at bounding box center [1544, 24] width 6 height 6
click at [1358, 526] on div "Total Package Dimensions (Optional) Advanced (Optional)" at bounding box center [1223, 531] width 645 height 53
click at [1245, 356] on button "$ 5" at bounding box center [1240, 359] width 28 height 17
type input "5"
click at [1262, 735] on button "Submit" at bounding box center [1276, 748] width 94 height 30
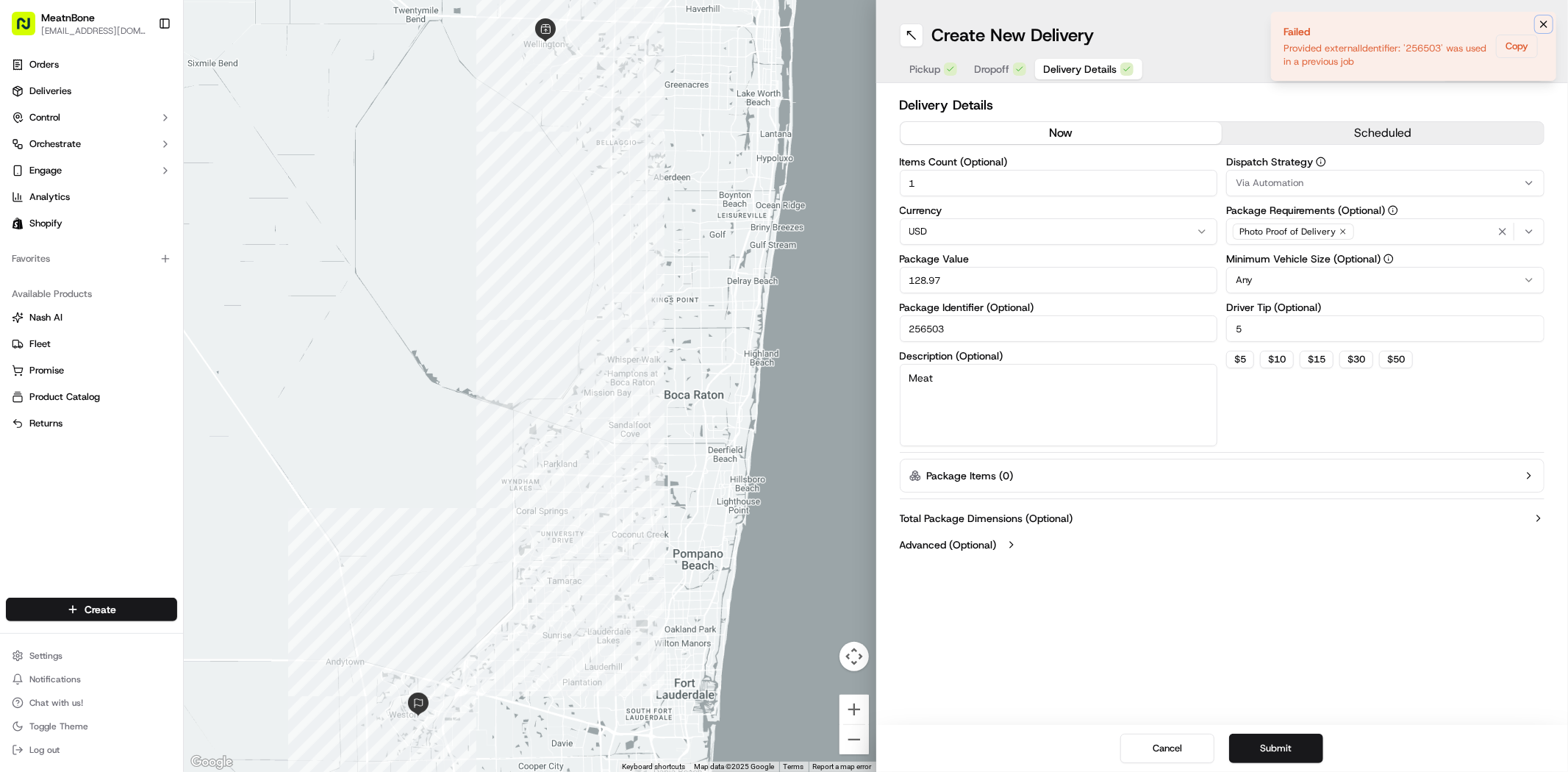
click at [1542, 25] on icon "Notifications (F8)" at bounding box center [1543, 24] width 11 height 11
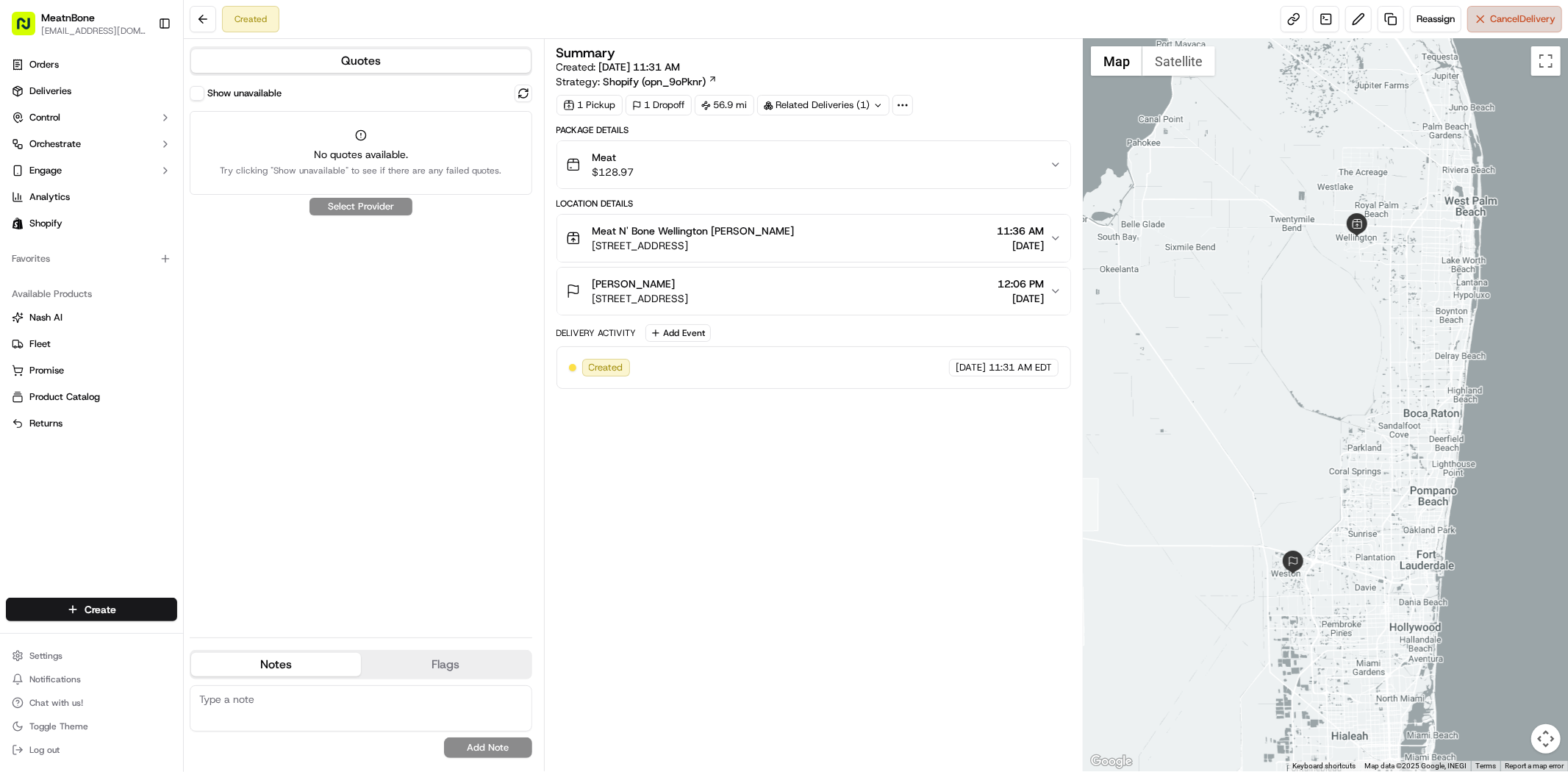
click at [1500, 25] on button "Cancel Delivery" at bounding box center [1515, 19] width 94 height 26
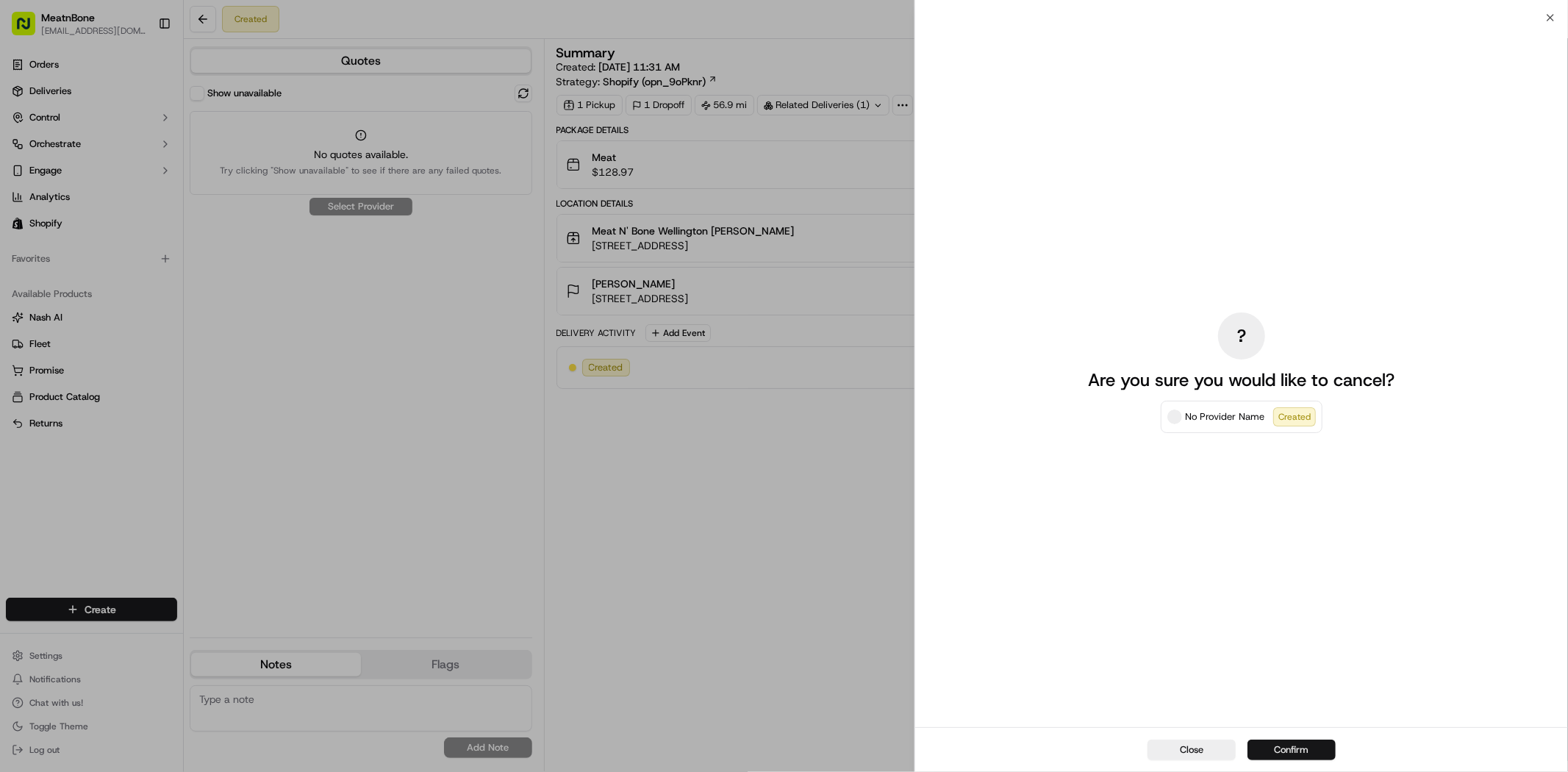
click at [1291, 749] on button "Confirm" at bounding box center [1291, 750] width 88 height 21
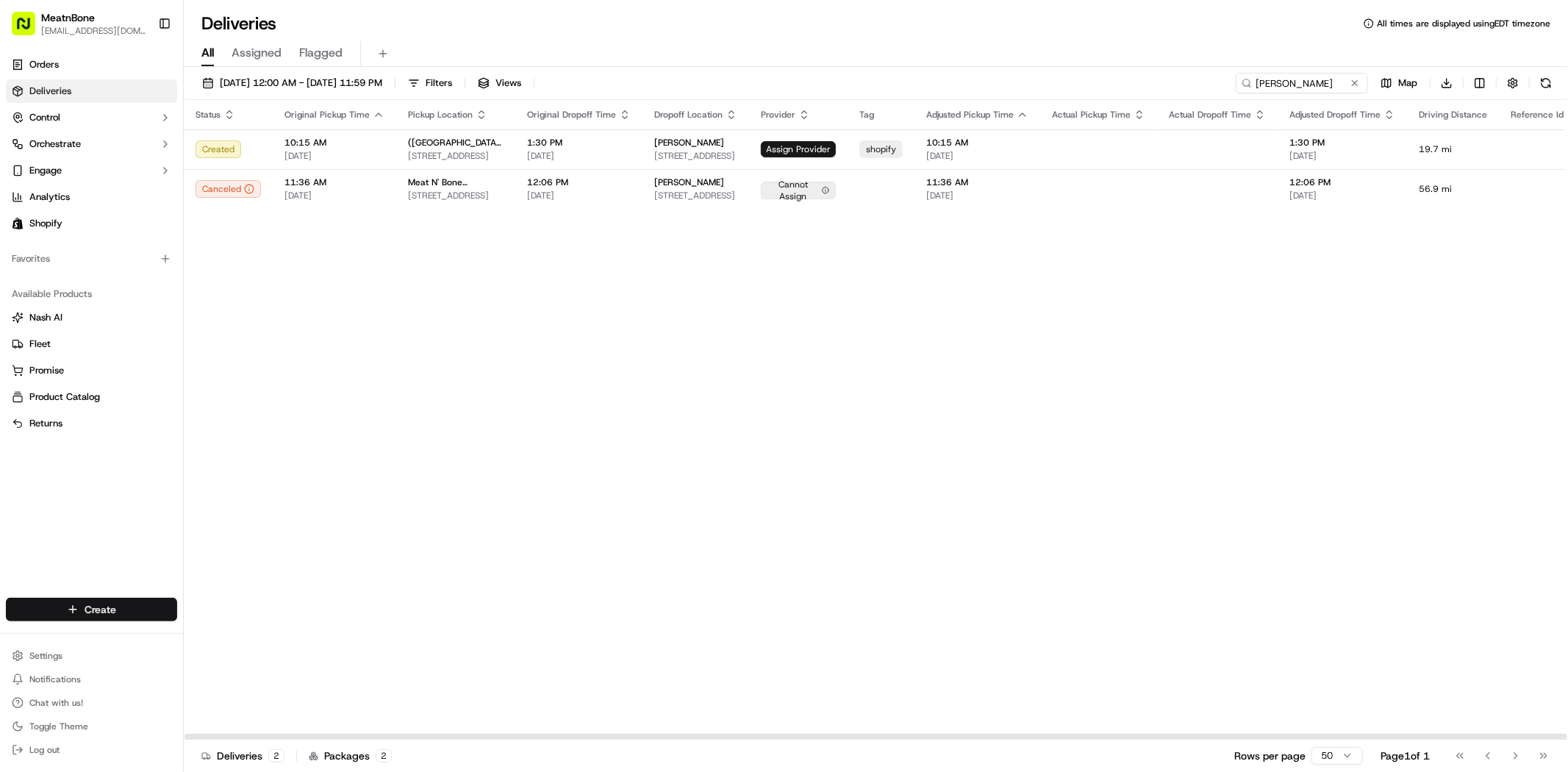
click at [123, 605] on html "MeatnBone [EMAIL_ADDRESS][DOMAIN_NAME] Toggle Sidebar Orders Deliveries Control…" at bounding box center [784, 386] width 1568 height 772
click at [237, 641] on link "Delivery" at bounding box center [264, 636] width 164 height 26
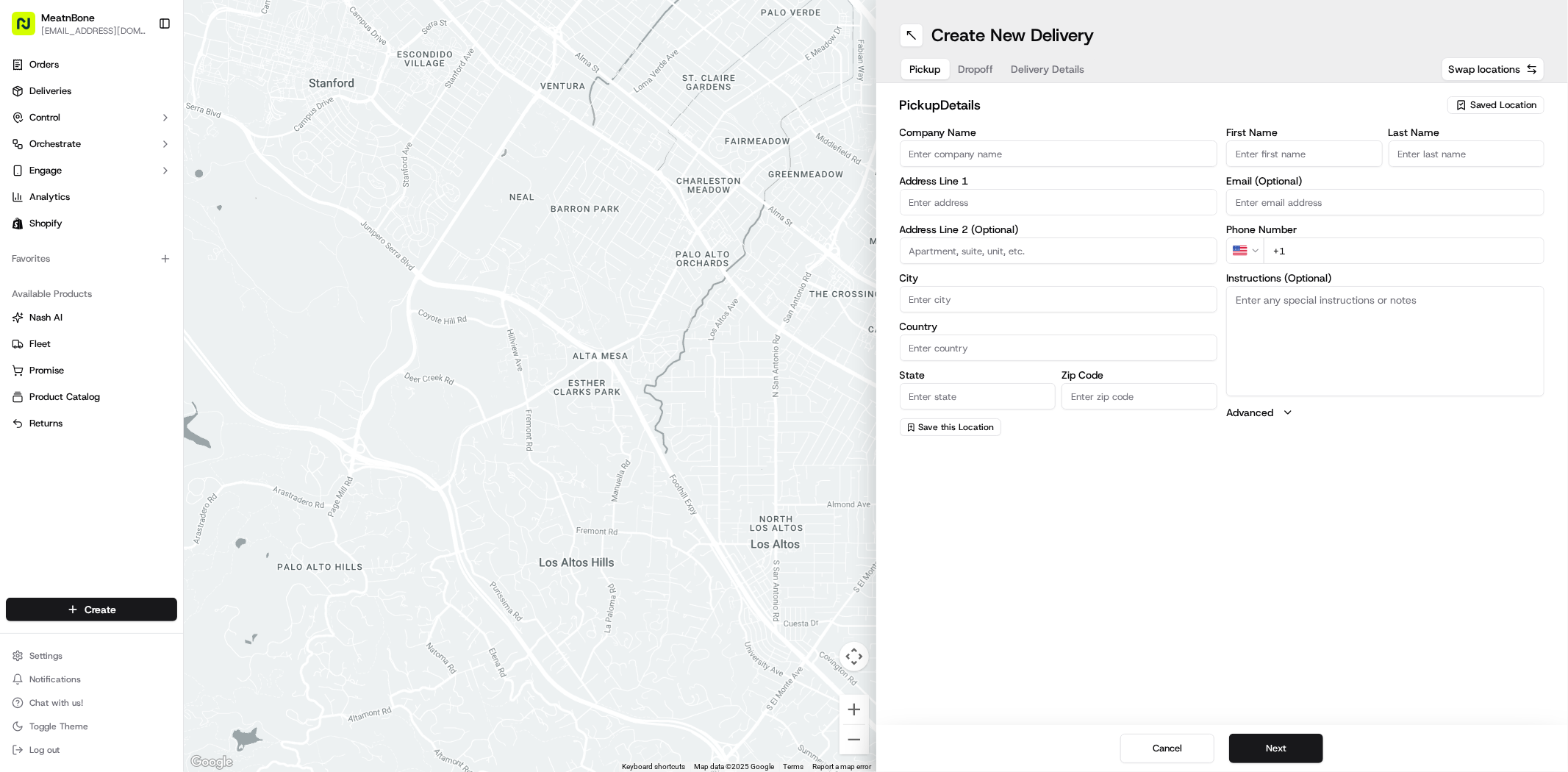
click at [1053, 156] on input "Company Name" at bounding box center [1059, 154] width 318 height 26
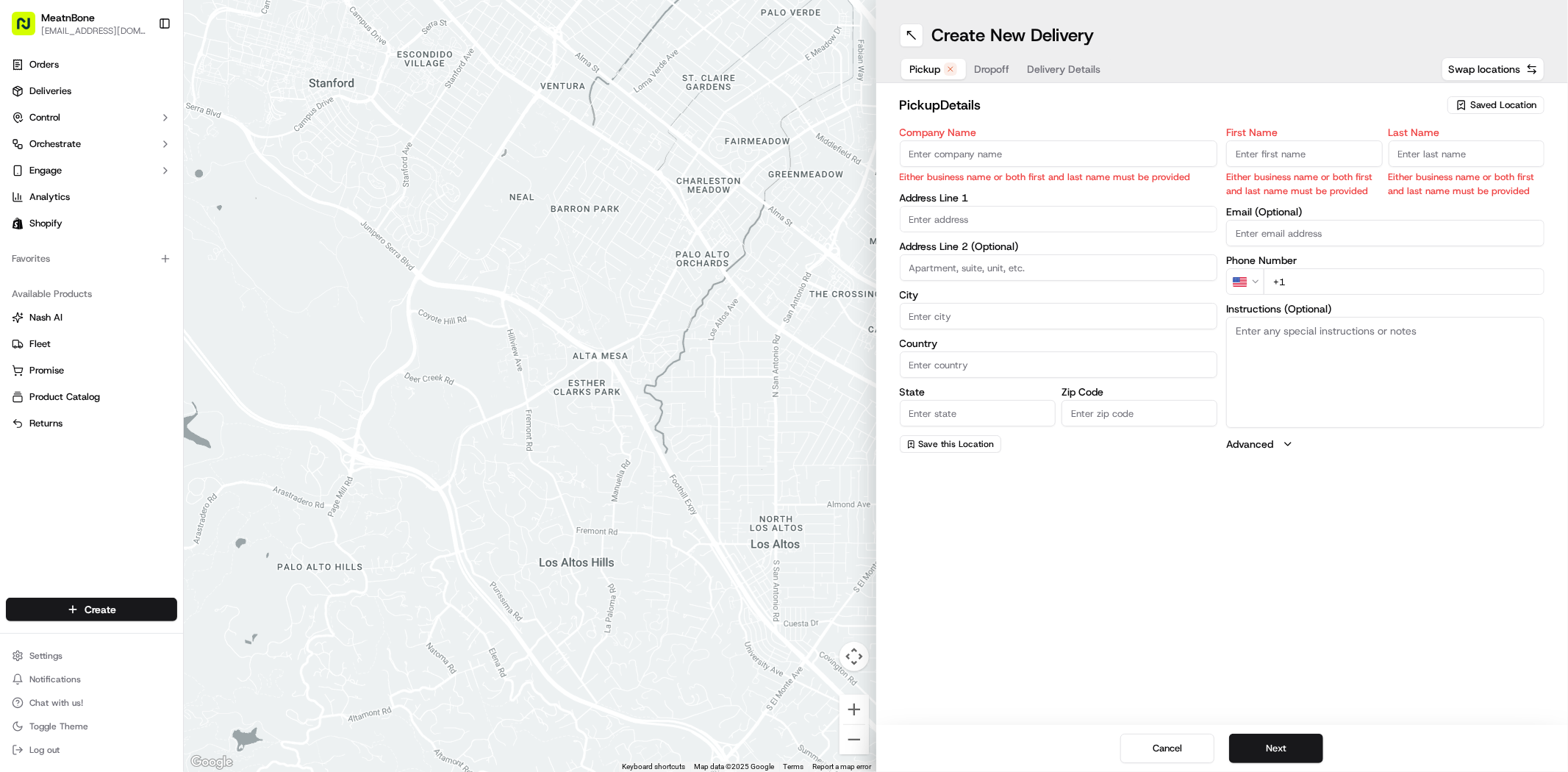
click at [1482, 104] on span "Saved Location" at bounding box center [1503, 105] width 66 height 13
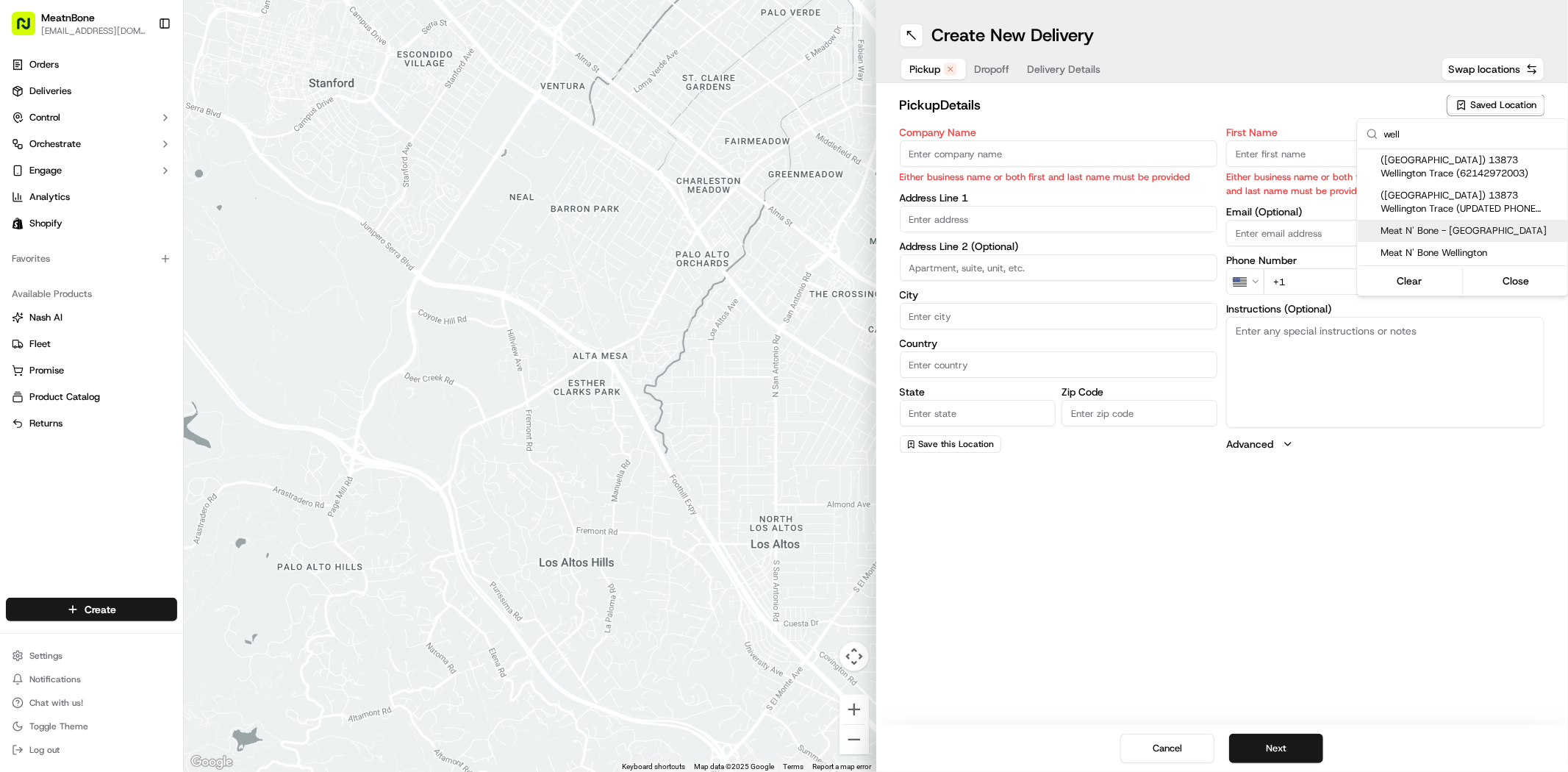
type input "well"
click at [1435, 235] on span "Meat N' Bone - Wellington" at bounding box center [1471, 230] width 181 height 13
type input "Meat N' Bone - Wellington"
type input "13873 Wellington Trace"
type input "Wellington"
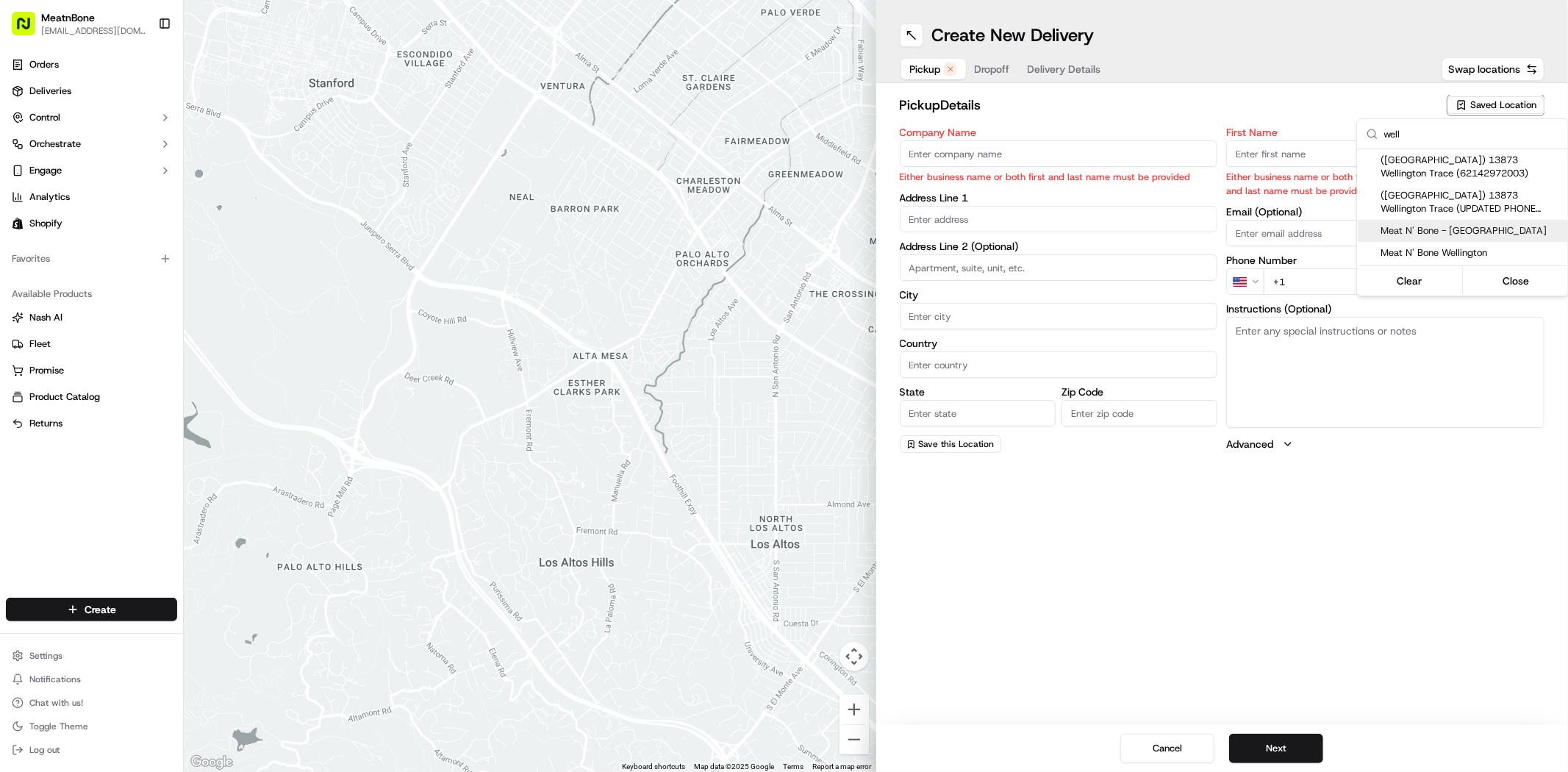
type input "US"
type input "FL"
type input "33414"
type input "+1 561 556 6393"
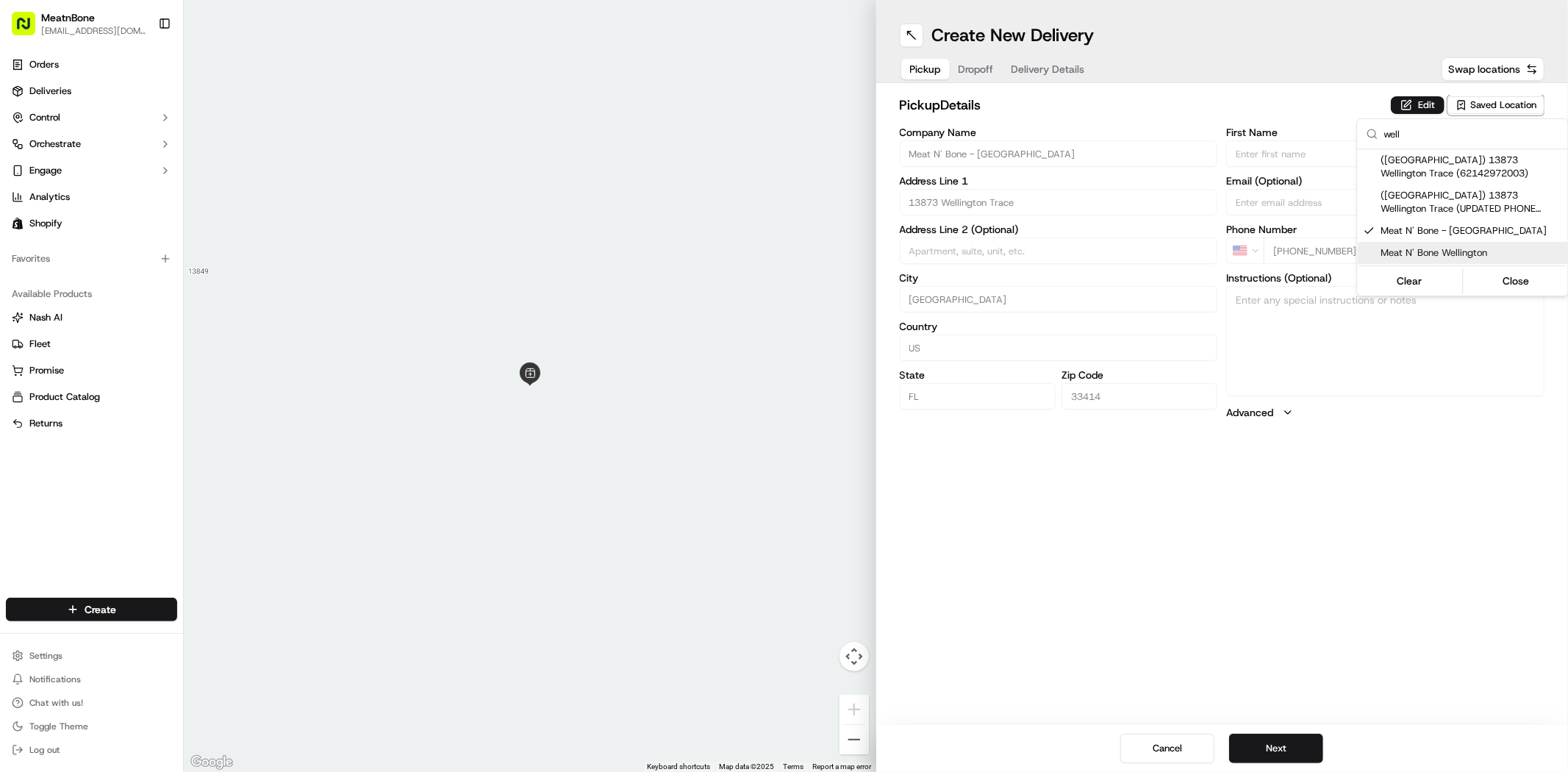
click at [1424, 248] on span "Meat N' Bone Wellington" at bounding box center [1471, 253] width 181 height 13
type input "Meat N' Bone Wellington"
type input "13837 Wellington Trace"
type input "b7"
type input "Thomas"
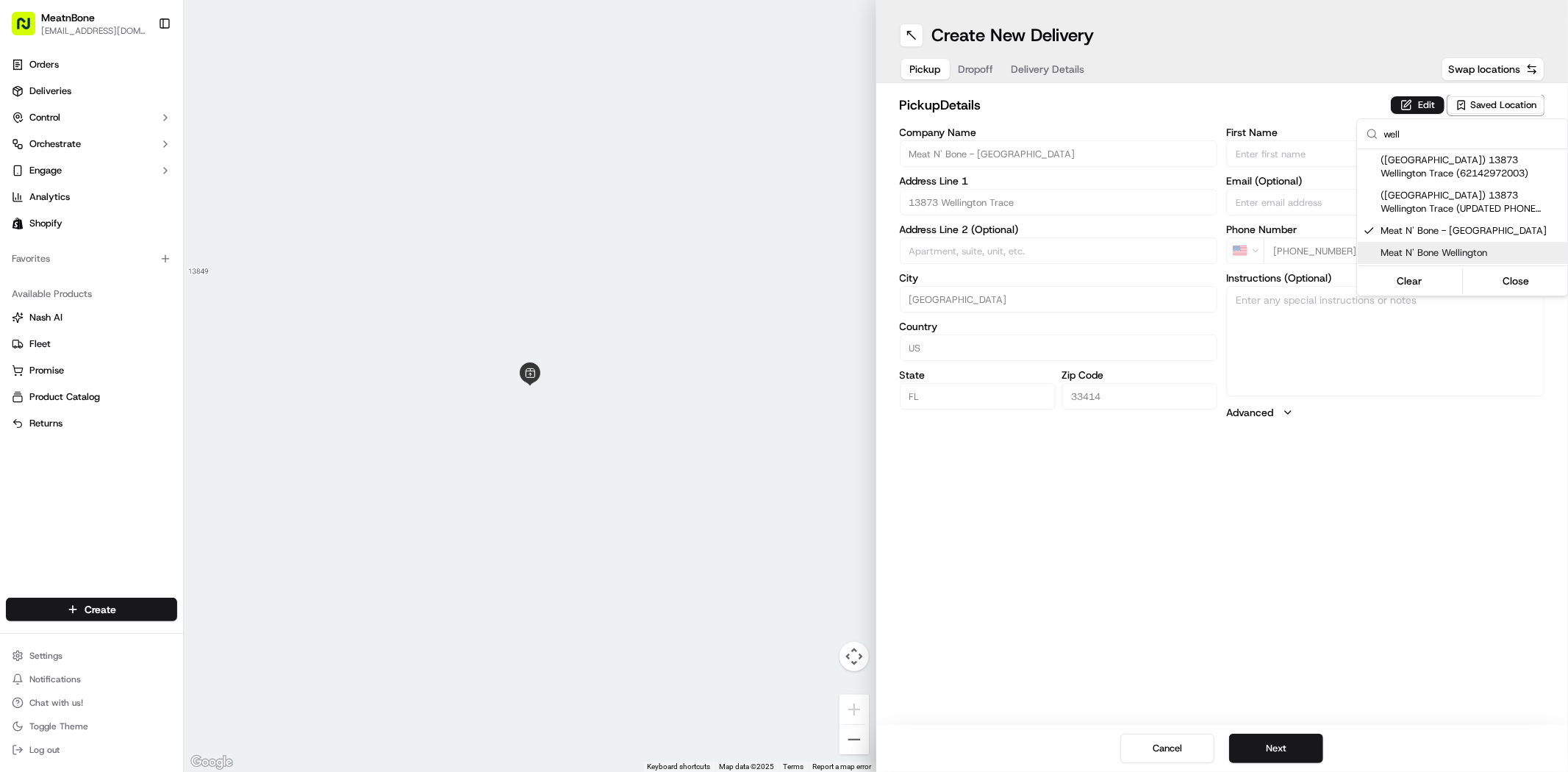
type input "Lobracco"
type textarea "MEAT N BONE STORE, PLEASE ENTER AND SHOW THE PHONE."
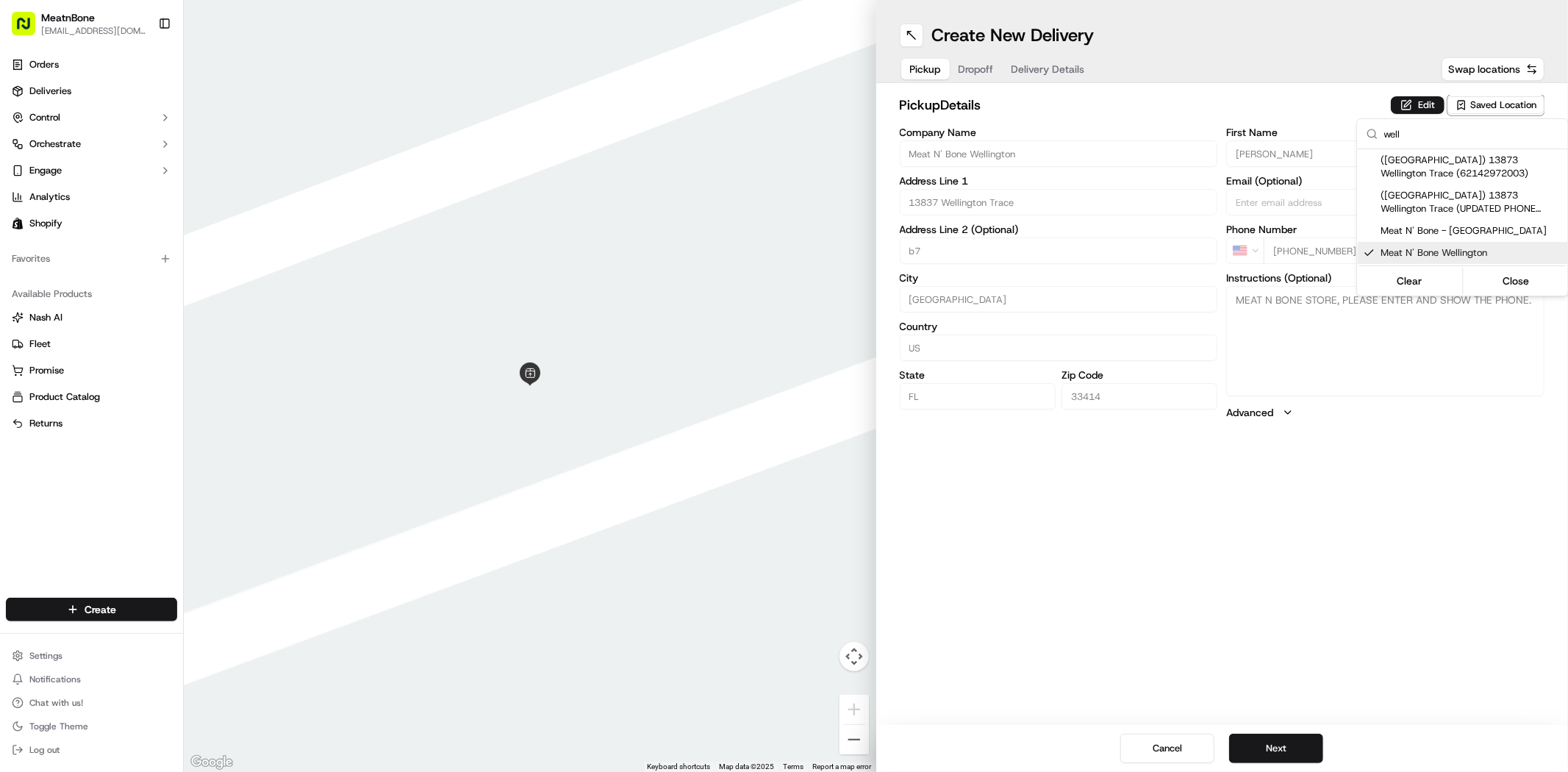
click at [1285, 741] on html "MeatnBone dnguyen@meatnbone.com Toggle Sidebar Orders Deliveries Control Orches…" at bounding box center [784, 386] width 1568 height 772
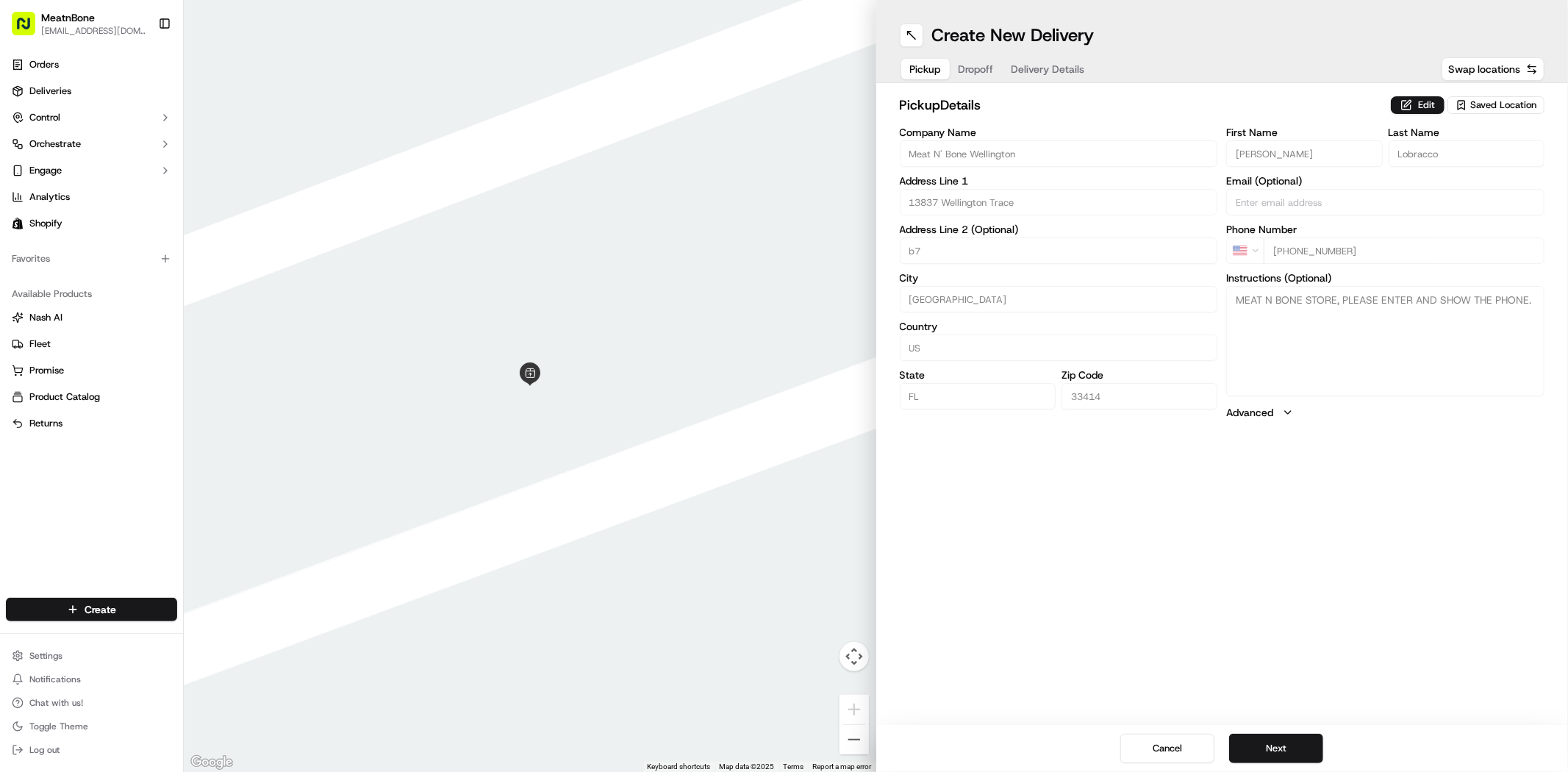
click at [1285, 741] on button "Next" at bounding box center [1276, 748] width 94 height 30
click at [1318, 253] on input "+1" at bounding box center [1404, 250] width 281 height 26
click at [930, 155] on input "Company Name" at bounding box center [1059, 154] width 318 height 26
paste input "[PERSON_NAME]"
type input "[PERSON_NAME]"
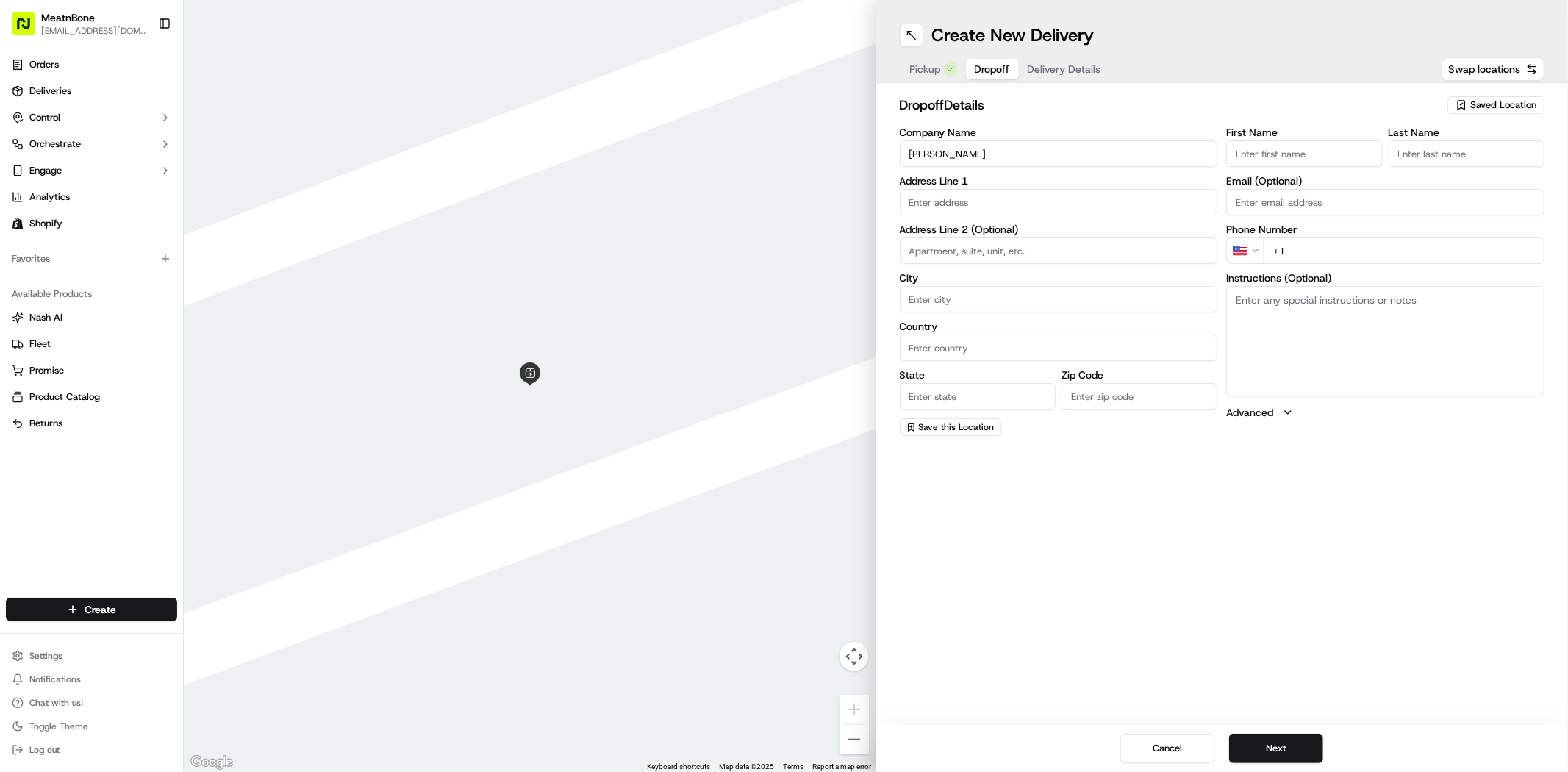
click at [1290, 153] on input "First Name" at bounding box center [1304, 154] width 156 height 26
paste input "[PERSON_NAME]"
type input "[PERSON_NAME]"
paste input "[PERSON_NAME]"
click at [1427, 151] on input "Last Name" at bounding box center [1467, 154] width 156 height 26
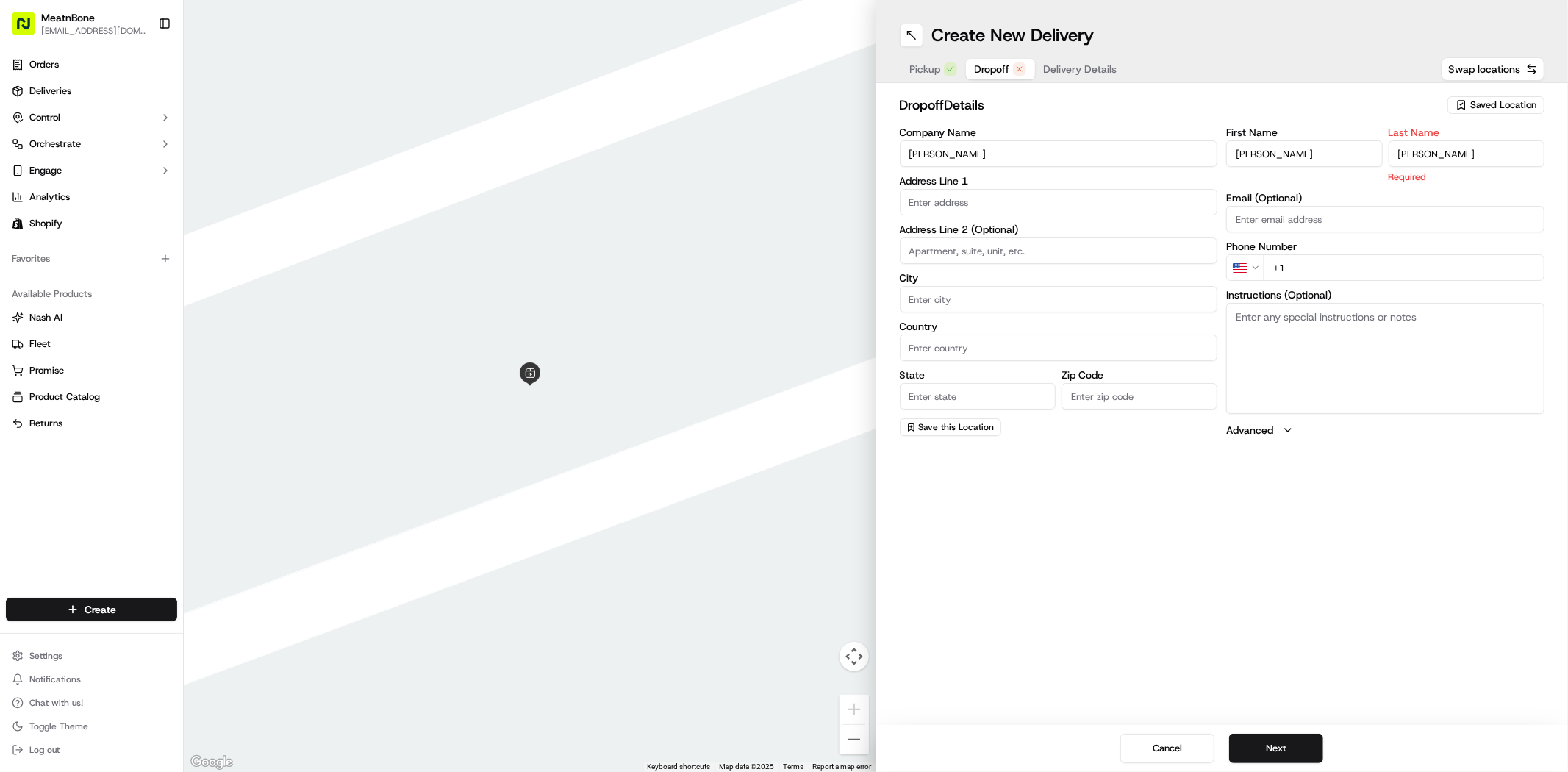
click at [1411, 151] on input "[PERSON_NAME]" at bounding box center [1467, 154] width 156 height 26
type input "Lick"
click at [1266, 150] on input "[PERSON_NAME]" at bounding box center [1304, 154] width 156 height 26
click at [1267, 150] on input "[PERSON_NAME]" at bounding box center [1304, 154] width 156 height 26
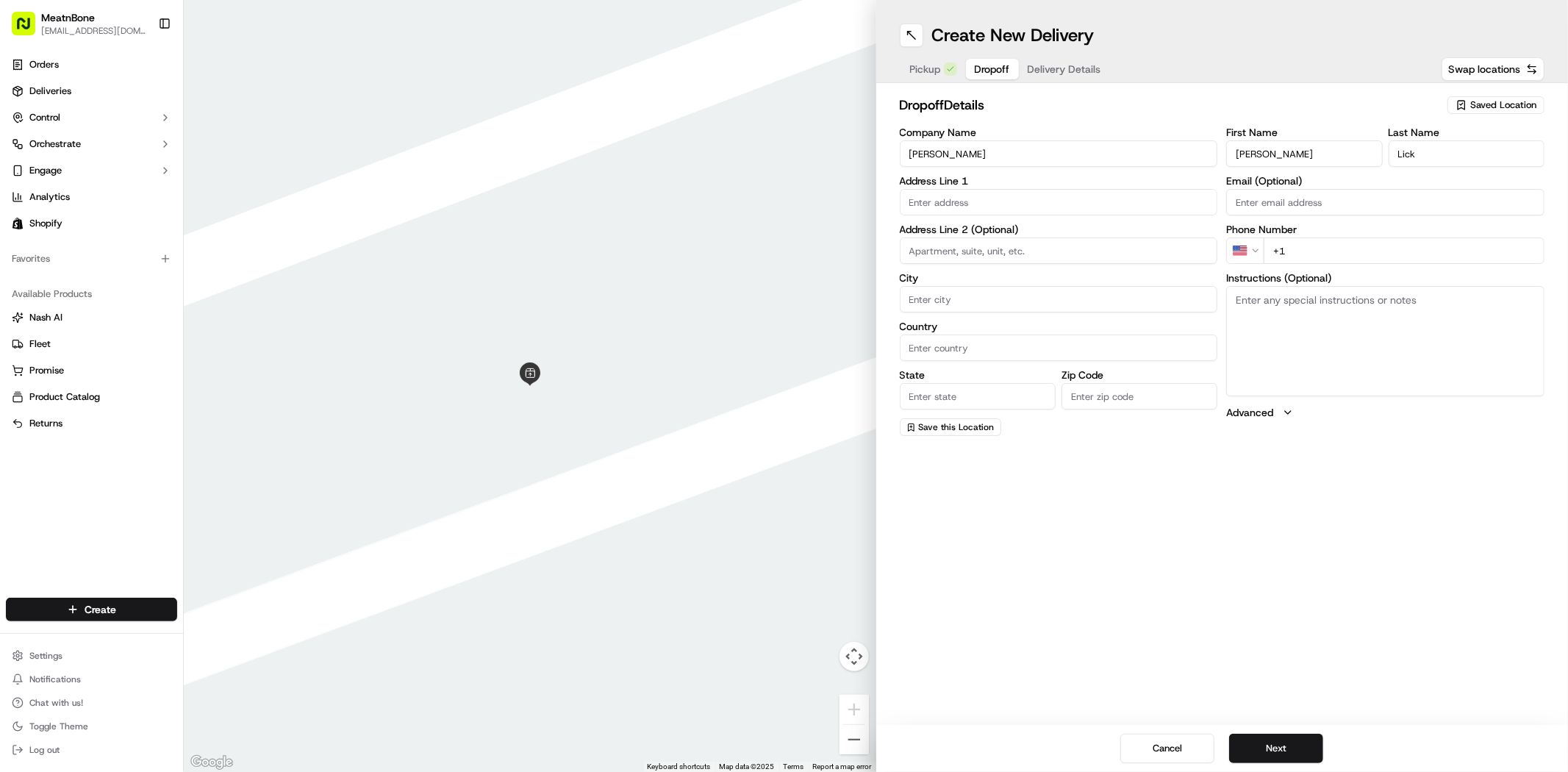
type input "Ron"
click at [935, 205] on input "text" at bounding box center [1059, 202] width 318 height 26
paste input "1665 Island Way Weston FL 33326 United States"
click at [993, 232] on div "1665 Island Way, Weston, FL 33326, United States" at bounding box center [1058, 233] width 311 height 22
type input "[STREET_ADDRESS]"
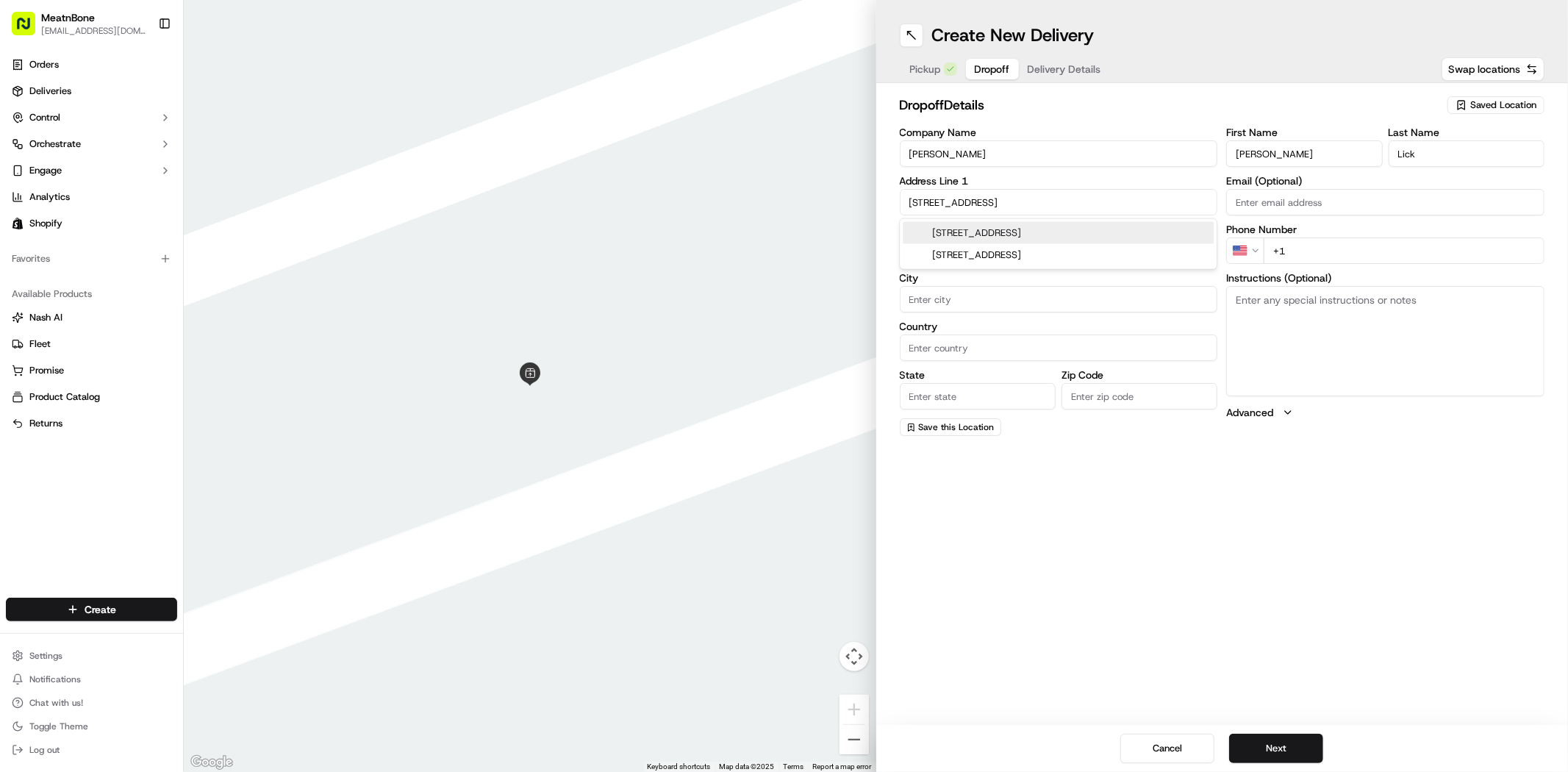
type input "Weston"
type input "United States"
type input "FL"
type input "33326"
type input "1665 Island Way"
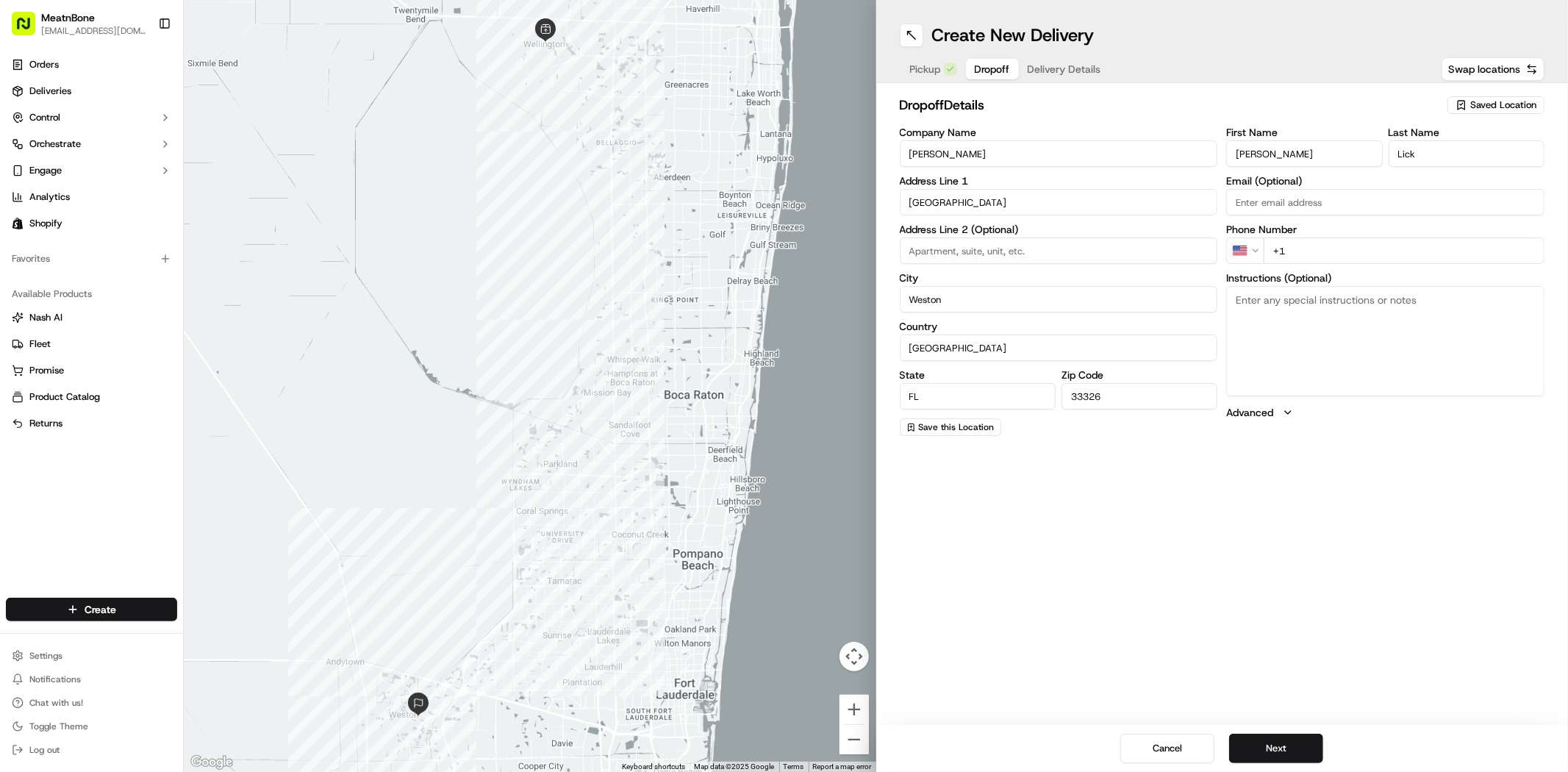
click at [1332, 254] on input "+1" at bounding box center [1404, 250] width 281 height 26
paste input "912 441 1698"
type input "+1 912 441 1698"
click at [1285, 743] on button "Next" at bounding box center [1276, 748] width 94 height 30
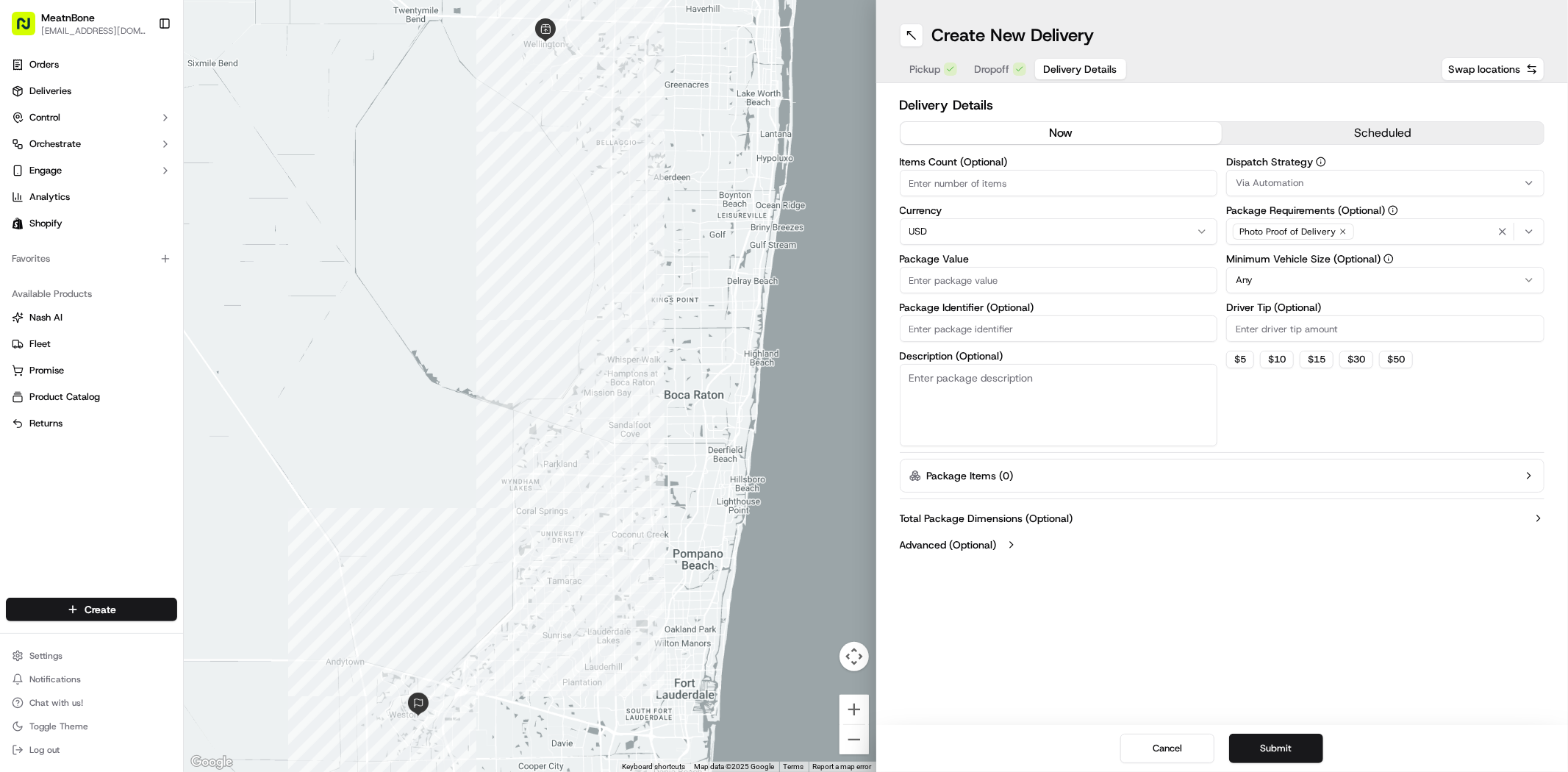
click at [983, 177] on input "Items Count (Optional)" at bounding box center [1059, 183] width 318 height 26
type input "1"
click at [943, 280] on input "Package Value" at bounding box center [1059, 280] width 318 height 26
paste input "128.97"
type input "128.97"
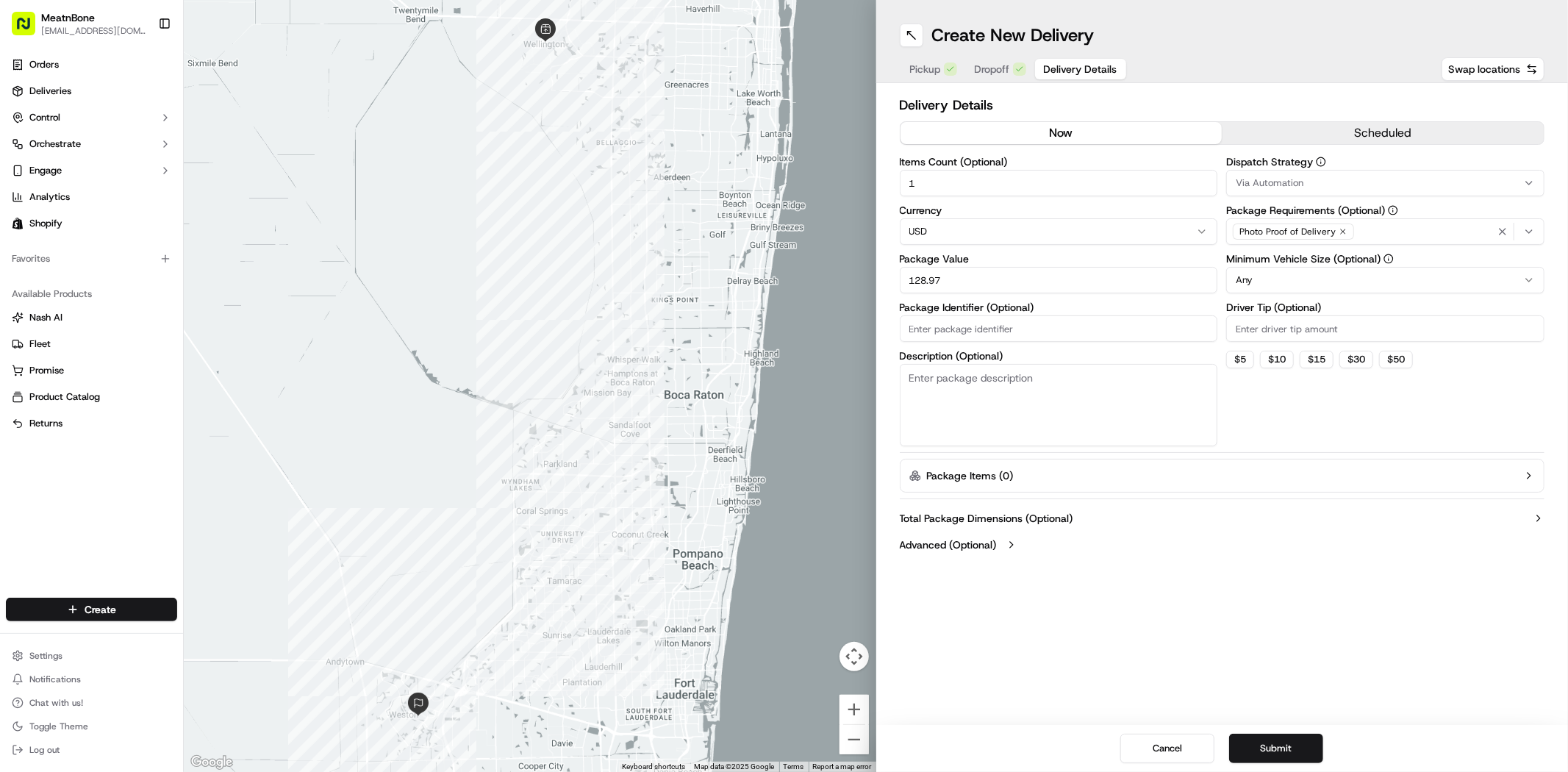
click at [987, 331] on input "Package Identifier (Optional)" at bounding box center [1059, 329] width 318 height 26
paste input "256503"
type input "256503"
click at [968, 402] on textarea "Description (Optional)" at bounding box center [1059, 405] width 318 height 82
type textarea "Meatt"
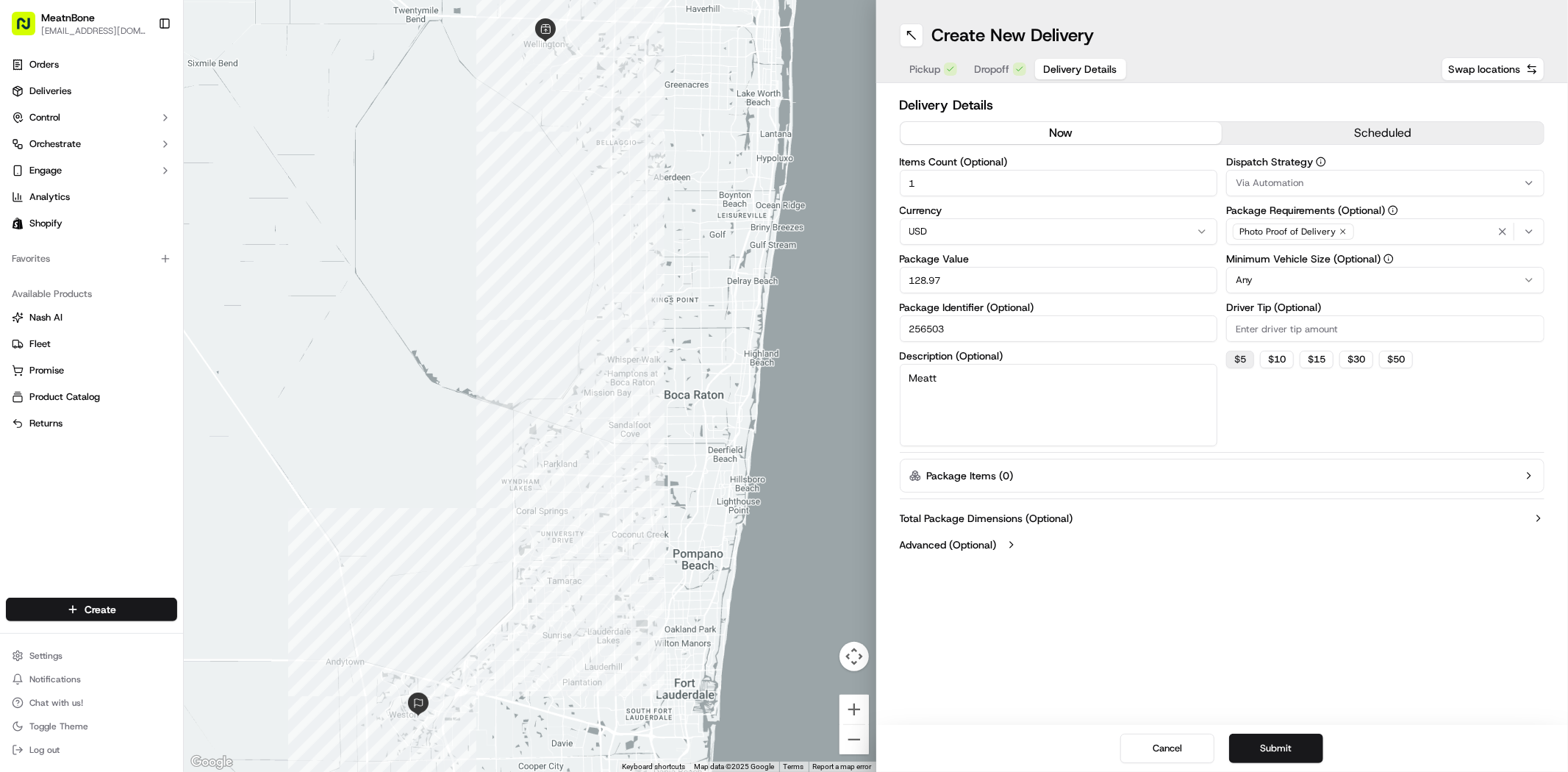
click at [1237, 352] on button "$ 5" at bounding box center [1240, 359] width 28 height 17
type input "5"
click at [1285, 744] on button "Submit" at bounding box center [1276, 748] width 94 height 30
click at [993, 79] on button "Dropoff" at bounding box center [1000, 69] width 69 height 21
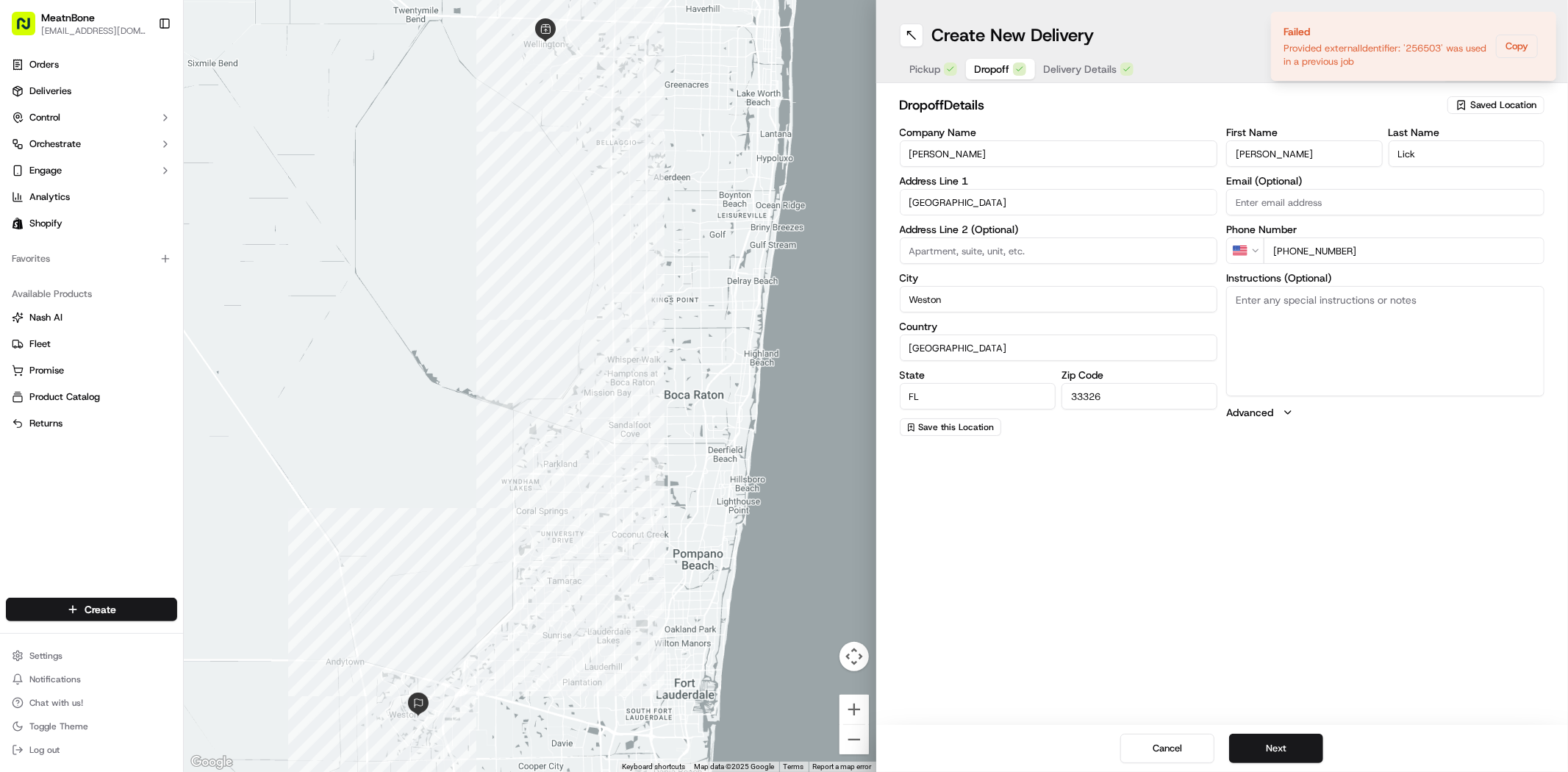
click at [930, 69] on span "Pickup" at bounding box center [925, 69] width 31 height 15
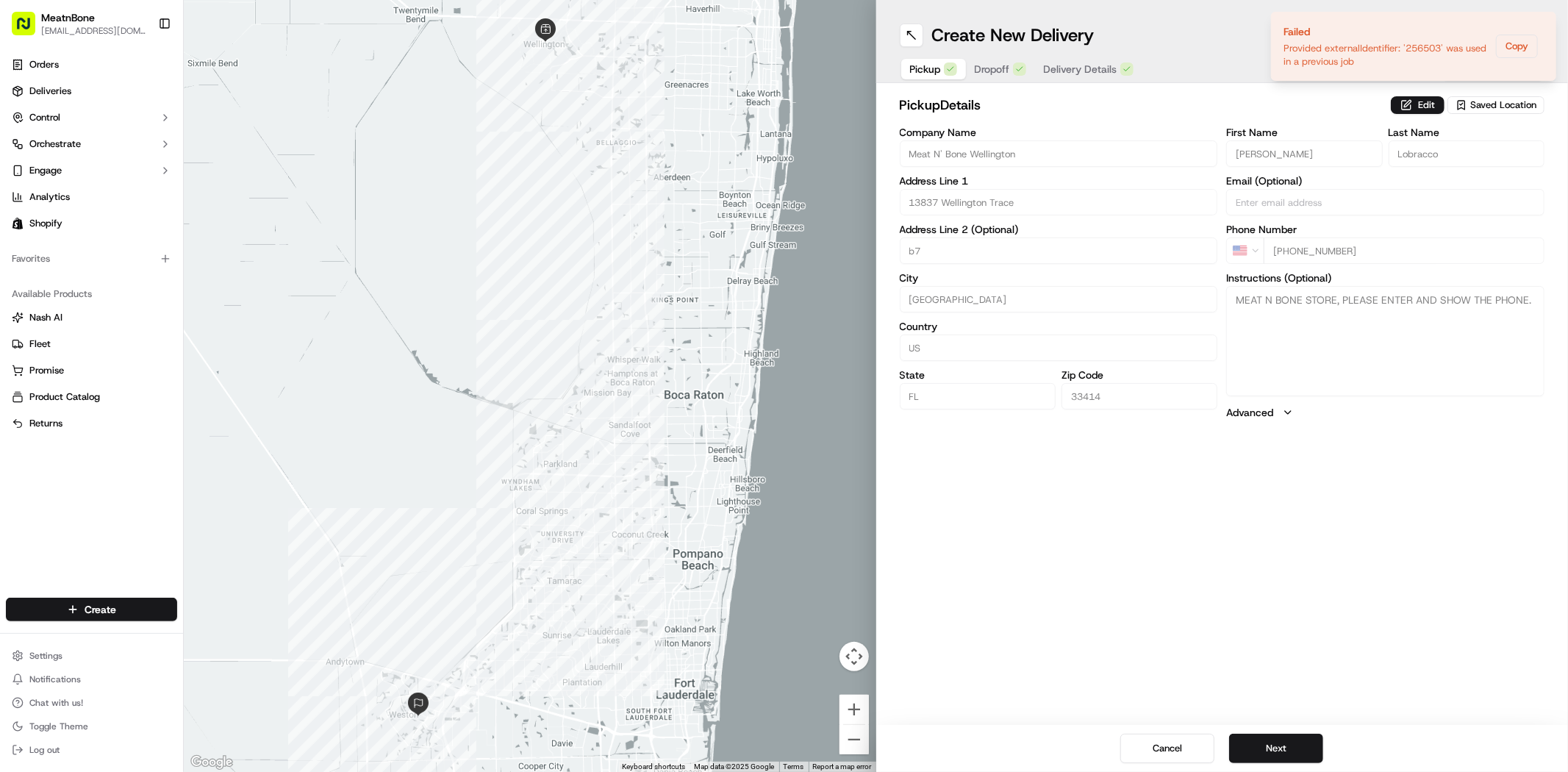
click at [1266, 101] on h2 "pickup Details" at bounding box center [1141, 105] width 483 height 21
click at [1542, 24] on icon "Notifications (F8)" at bounding box center [1543, 24] width 11 height 11
click at [1288, 744] on button "Next" at bounding box center [1276, 748] width 94 height 30
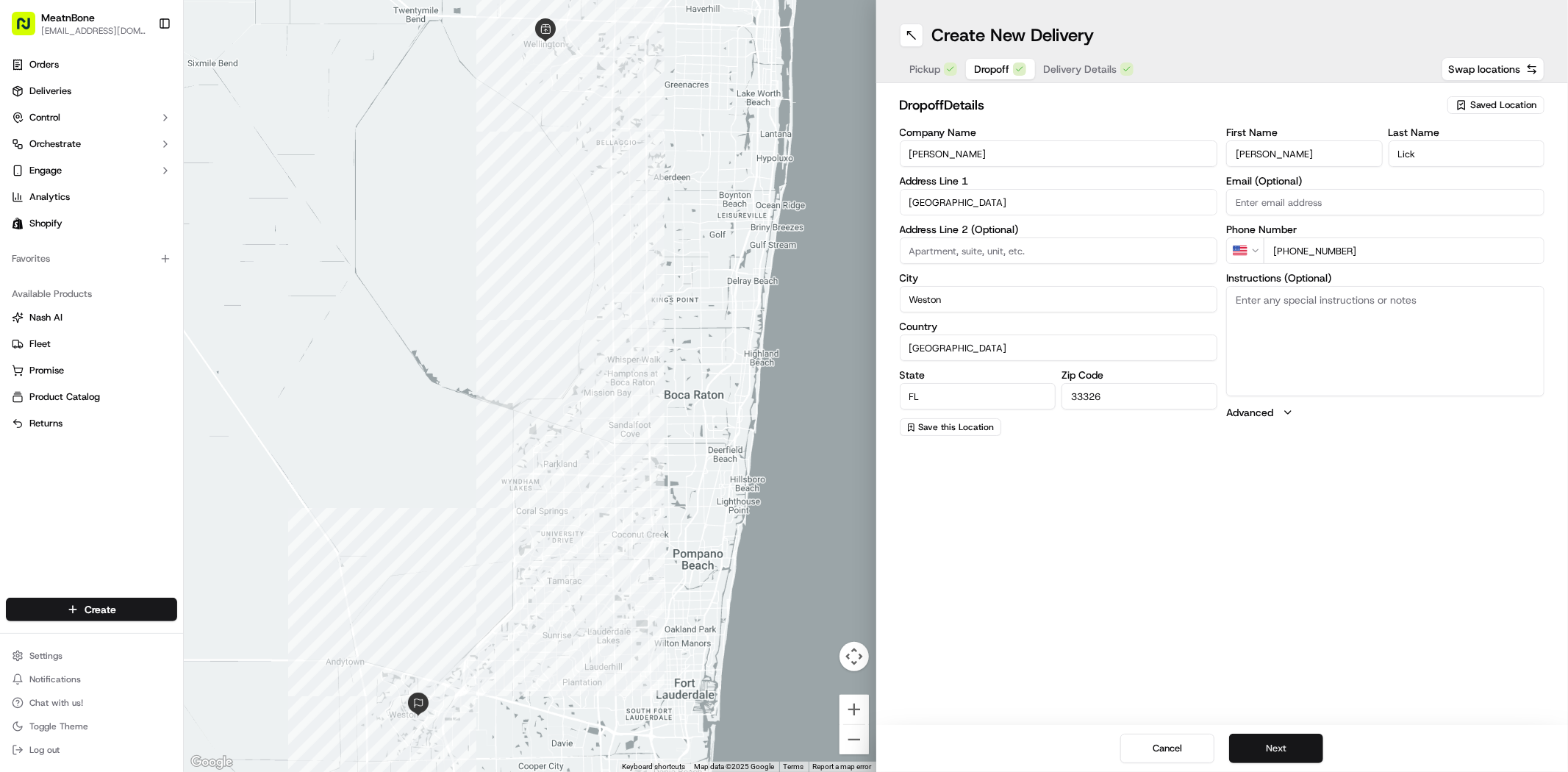
click at [1273, 754] on button "Next" at bounding box center [1276, 748] width 94 height 30
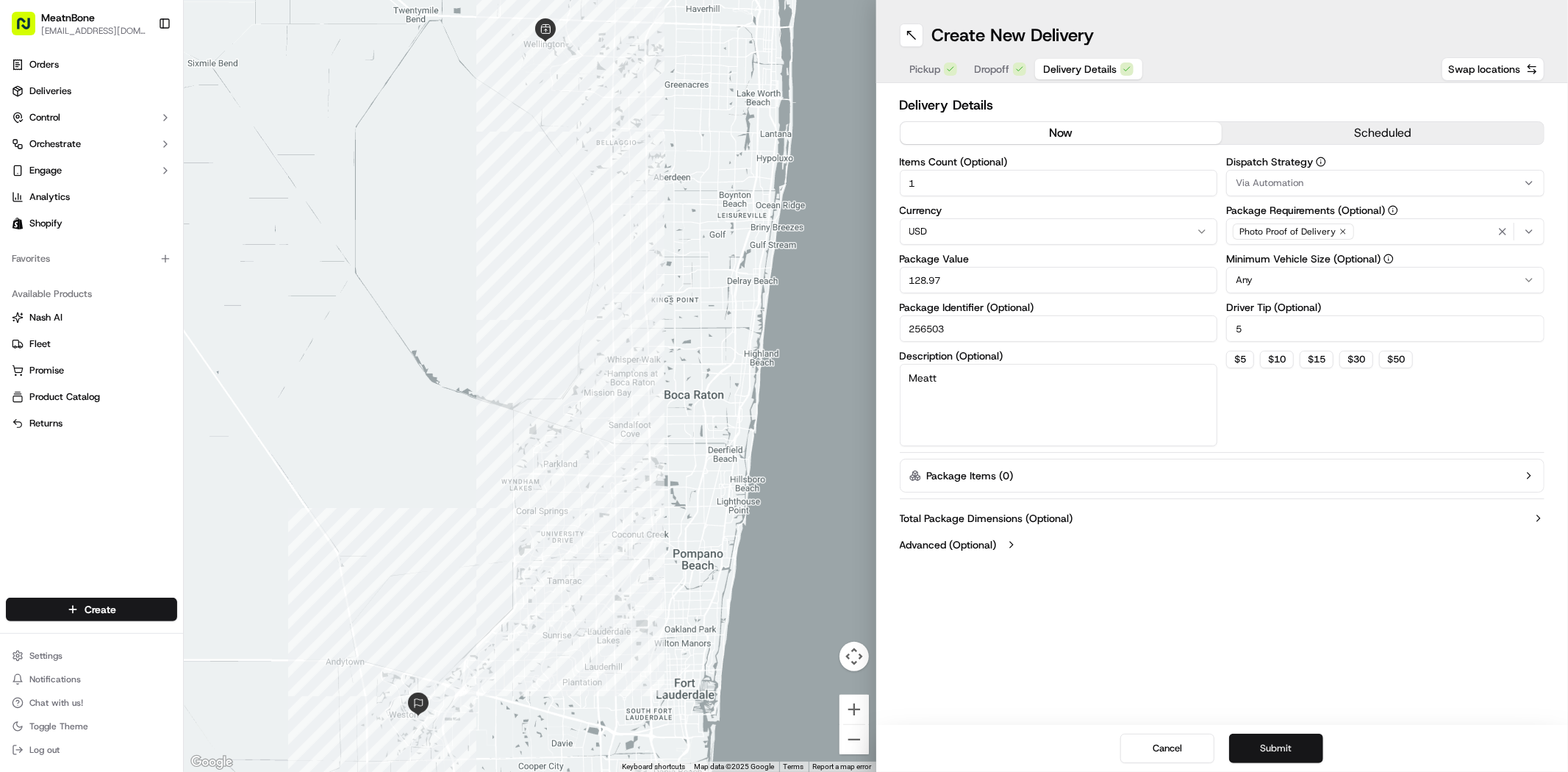
click at [1273, 748] on button "Submit" at bounding box center [1276, 748] width 94 height 30
drag, startPoint x: 958, startPoint y: 331, endPoint x: 895, endPoint y: 327, distance: 63.1
click at [895, 327] on div "Delivery Details now scheduled Items Count (Optional) 1 Currency USD Package Va…" at bounding box center [1223, 326] width 693 height 486
click at [917, 327] on input "256503" at bounding box center [1059, 329] width 318 height 26
click at [909, 328] on input "256503" at bounding box center [1059, 329] width 318 height 26
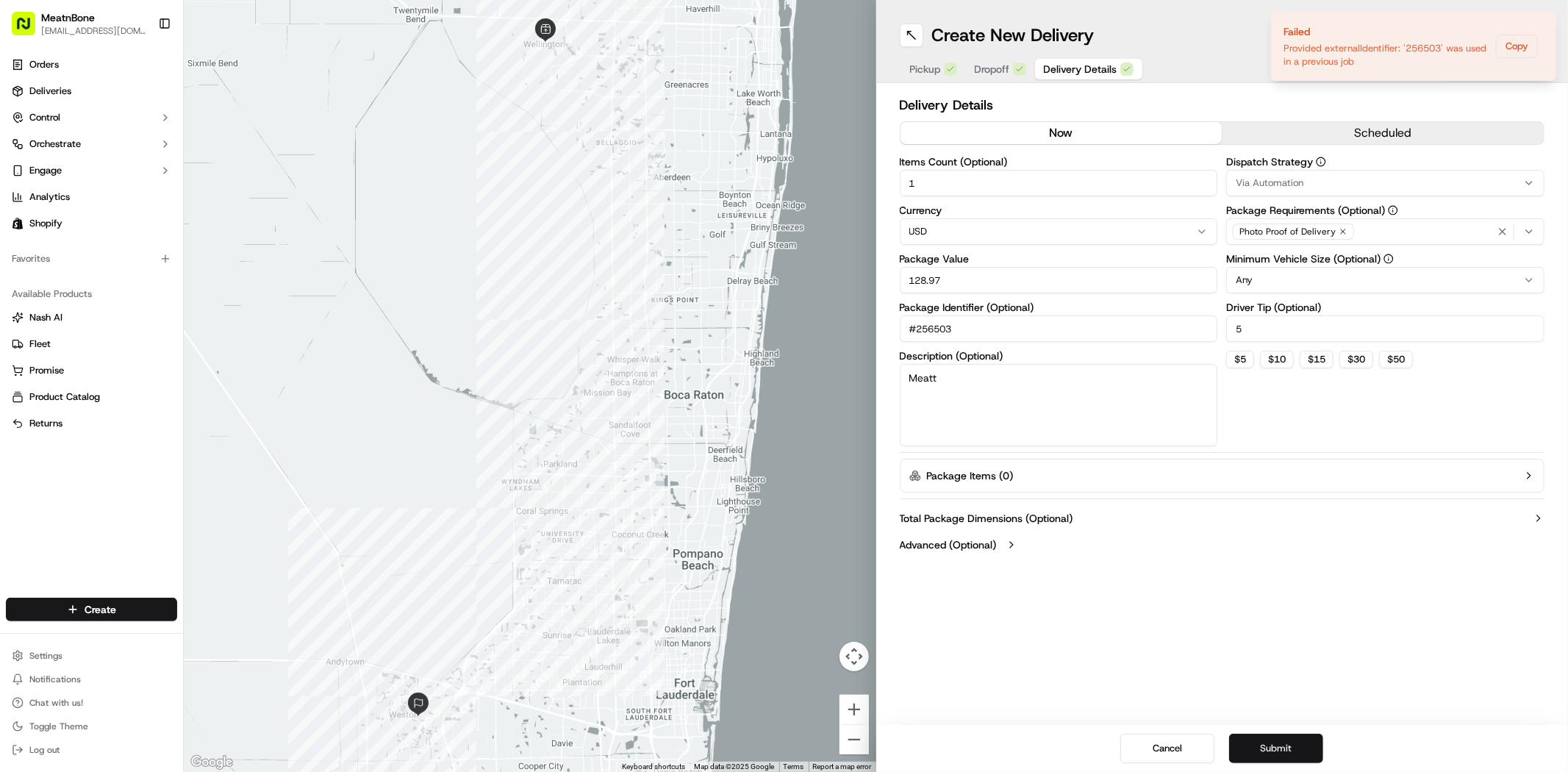
type input "#256503"
click at [1273, 740] on button "Submit" at bounding box center [1276, 748] width 94 height 30
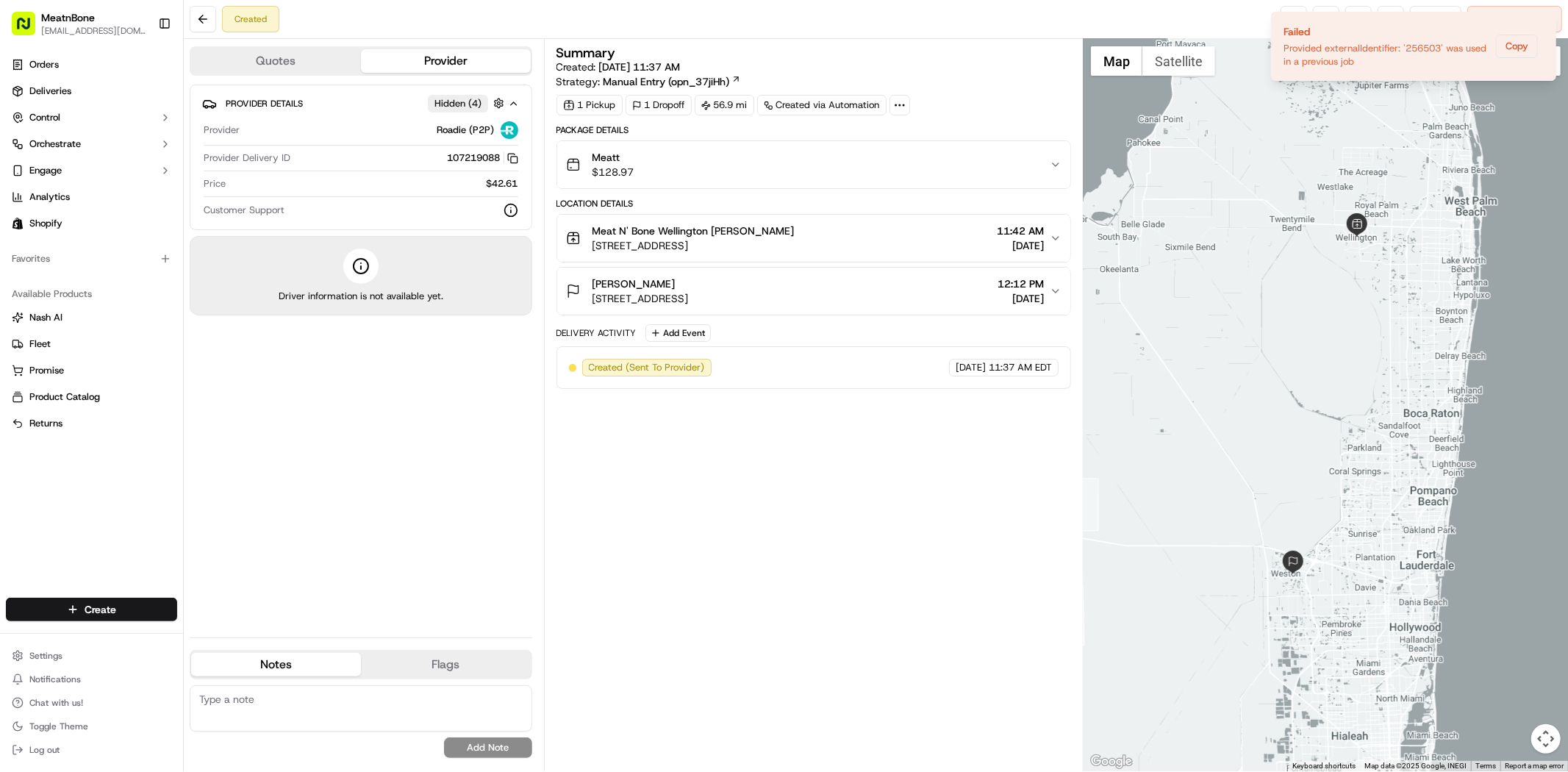
click at [1185, 21] on div "Created Reassign Cancel Delivery" at bounding box center [875, 19] width 1384 height 39
click at [1544, 27] on icon "Notifications (F8)" at bounding box center [1543, 24] width 11 height 11
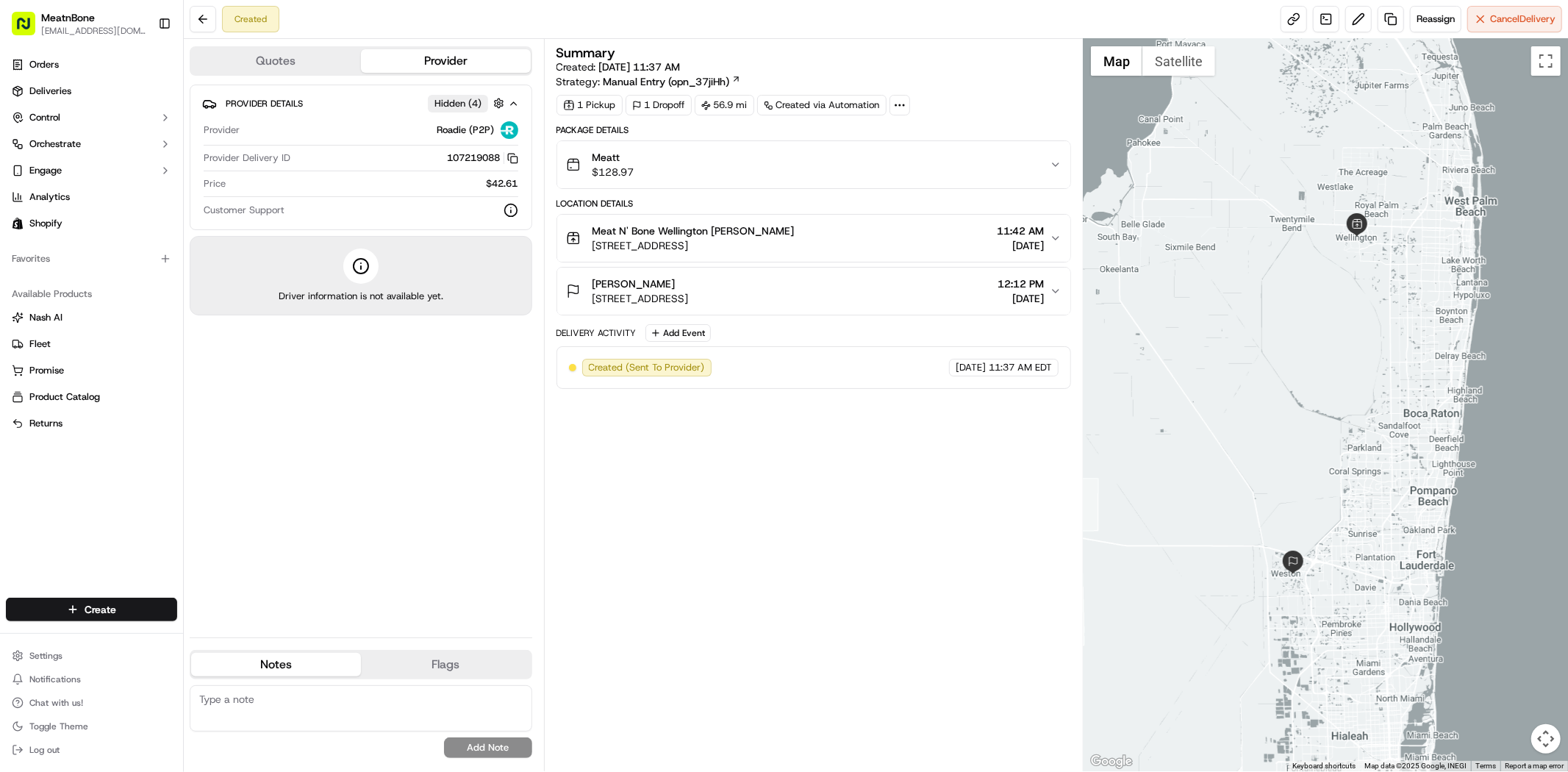
click at [470, 476] on div "Provider Details Hidden ( 4 ) Provider Roadie (P2P) Provider Delivery ID 107219…" at bounding box center [361, 355] width 343 height 541
click at [1296, 22] on link at bounding box center [1293, 19] width 26 height 26
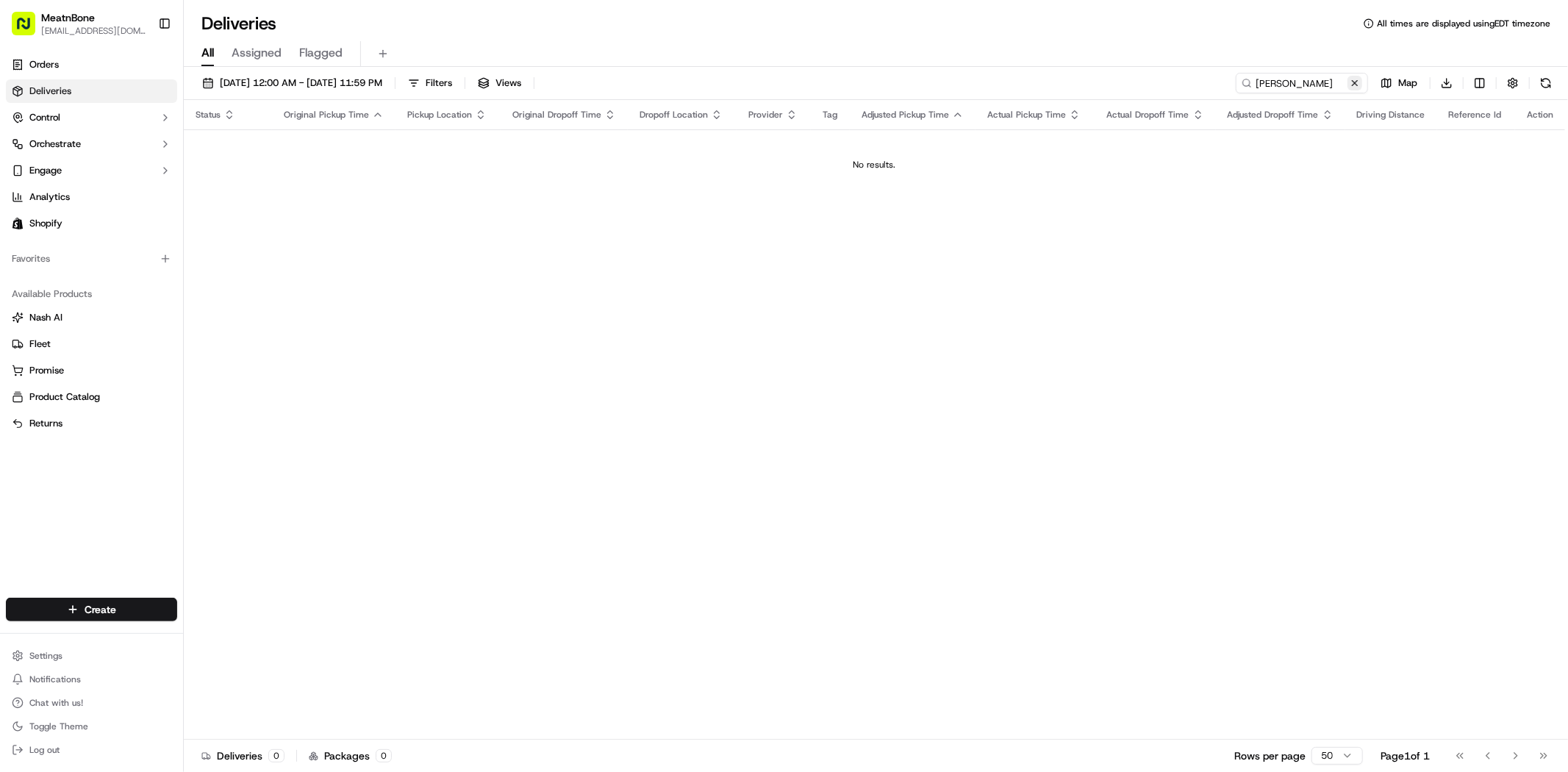
click at [1350, 86] on button at bounding box center [1355, 83] width 15 height 15
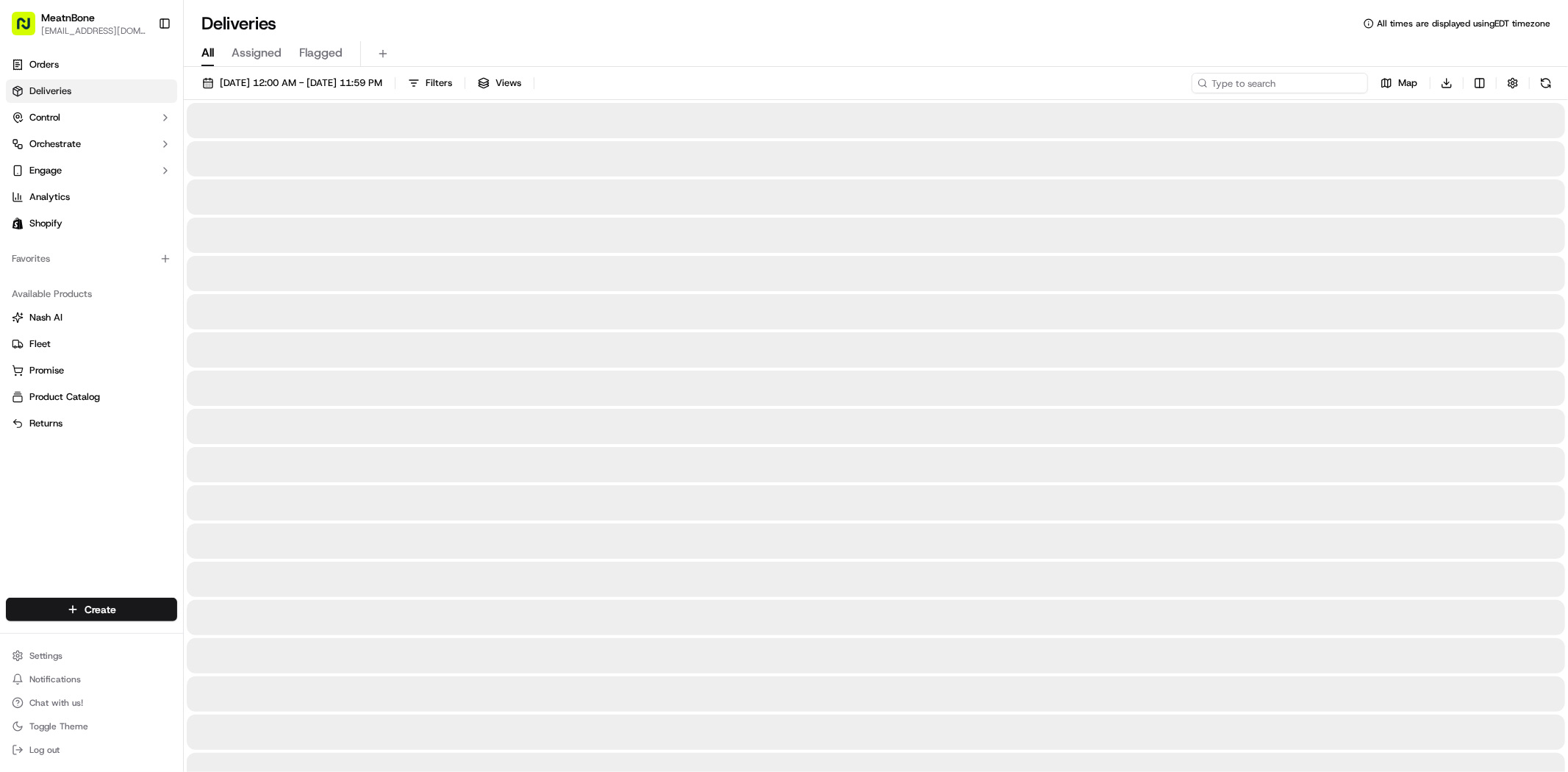
click at [1316, 86] on input at bounding box center [1280, 83] width 177 height 21
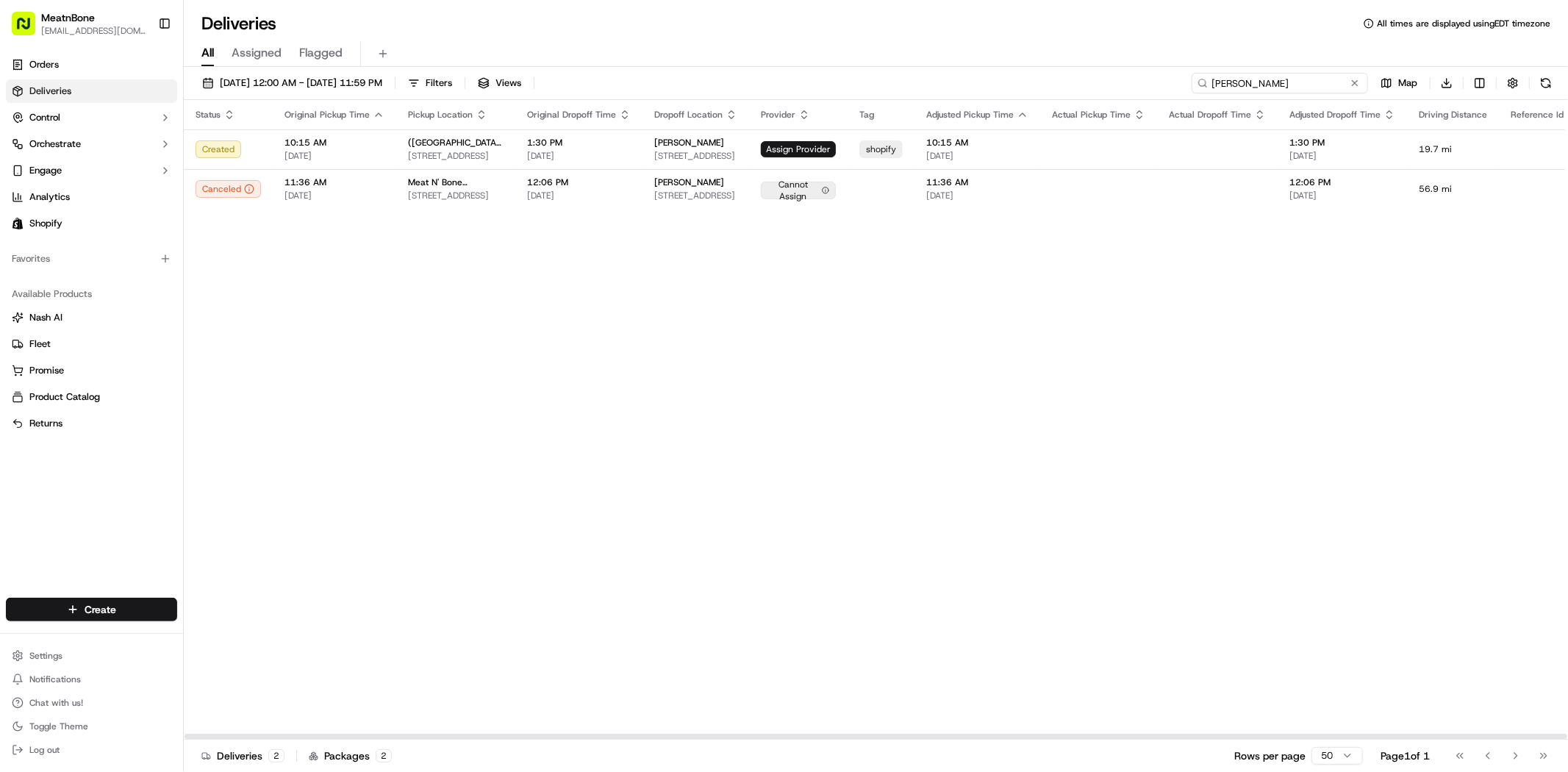
type input "[PERSON_NAME]"
